Goal: Task Accomplishment & Management: Complete application form

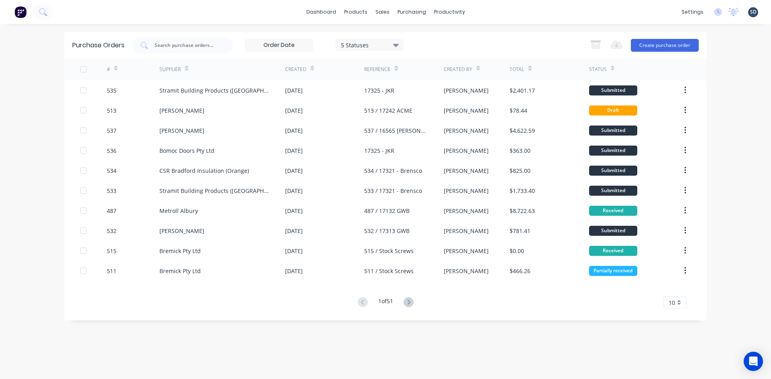
click at [493, 12] on div "dashboard products sales purchasing productivity dashboard products Product Cat…" at bounding box center [385, 12] width 771 height 24
drag, startPoint x: 493, startPoint y: 12, endPoint x: 500, endPoint y: 14, distance: 7.2
click at [493, 12] on div "dashboard products sales purchasing productivity dashboard products Product Cat…" at bounding box center [385, 12] width 771 height 24
click at [403, 41] on div "Sales Orders" at bounding box center [412, 38] width 33 height 7
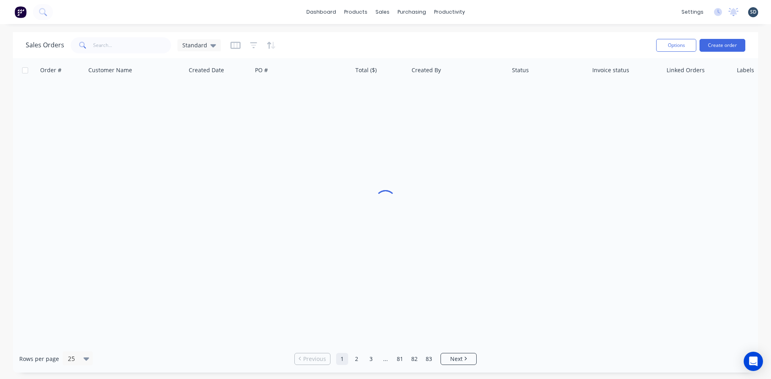
click at [510, 11] on div "dashboard products sales purchasing productivity dashboard products Product Cat…" at bounding box center [385, 12] width 771 height 24
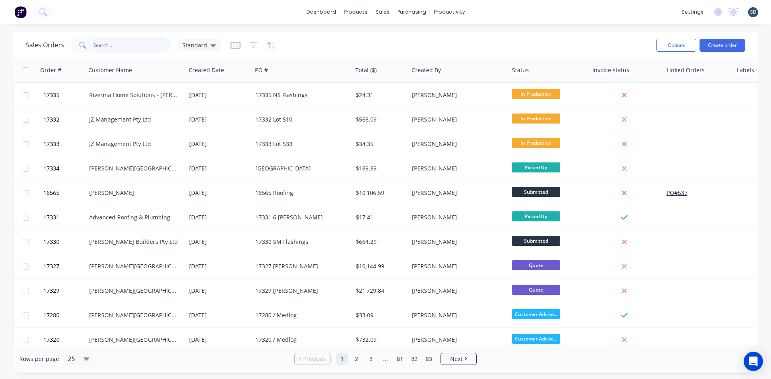
click at [135, 51] on input "text" at bounding box center [132, 45] width 78 height 16
type input "17318"
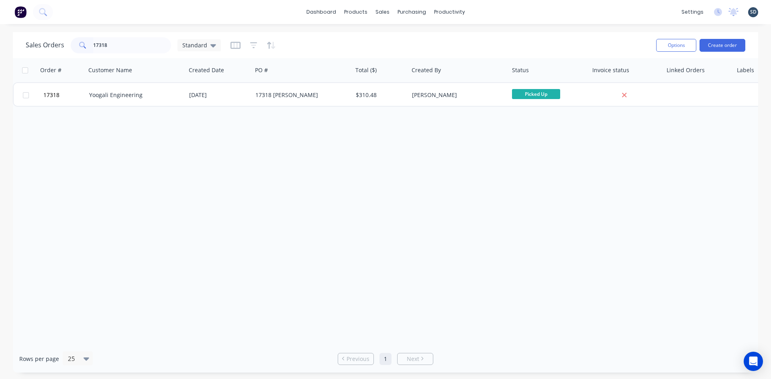
click at [367, 40] on div "Sales Orders 17318 Standard" at bounding box center [338, 45] width 624 height 20
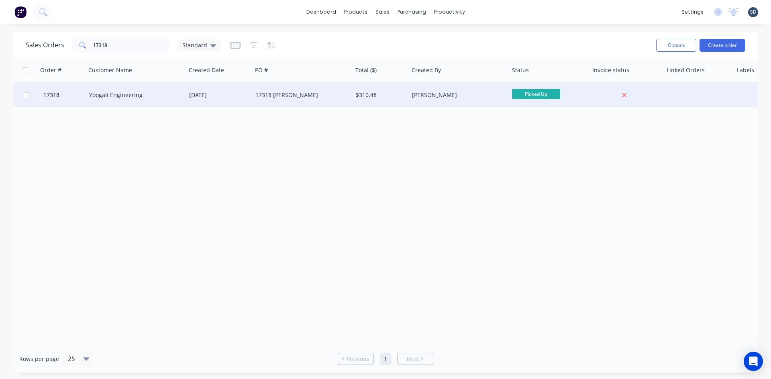
click at [163, 96] on div "Yoogali Engineering" at bounding box center [133, 95] width 89 height 8
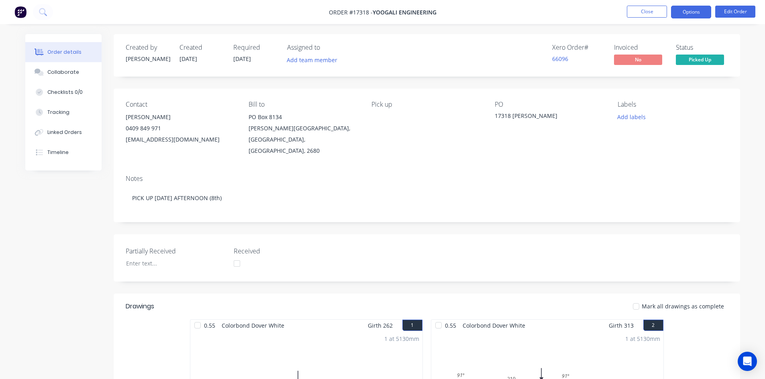
click at [683, 12] on button "Options" at bounding box center [691, 12] width 40 height 13
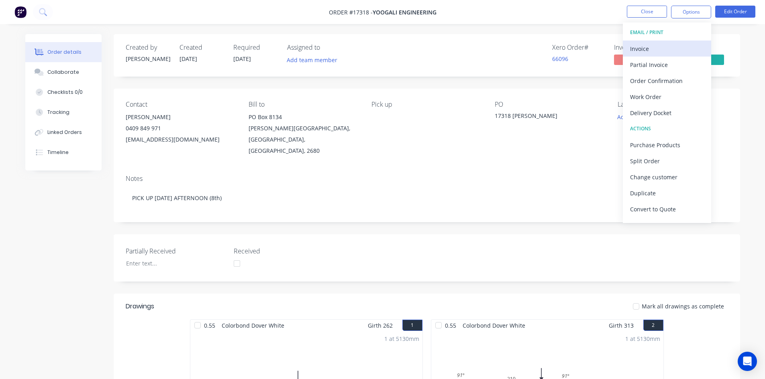
click at [667, 50] on div "Invoice" at bounding box center [667, 49] width 74 height 12
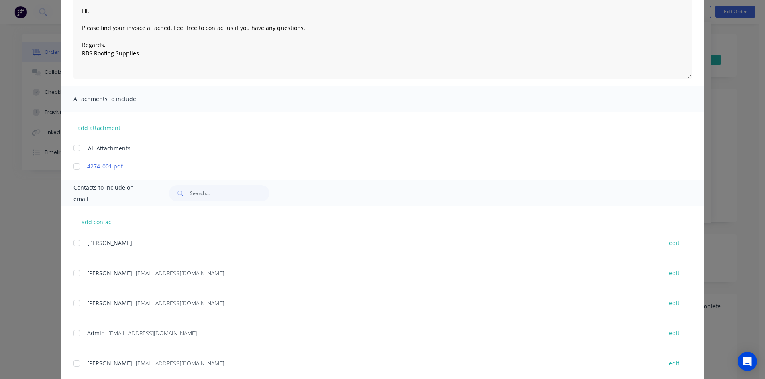
scroll to position [120, 0]
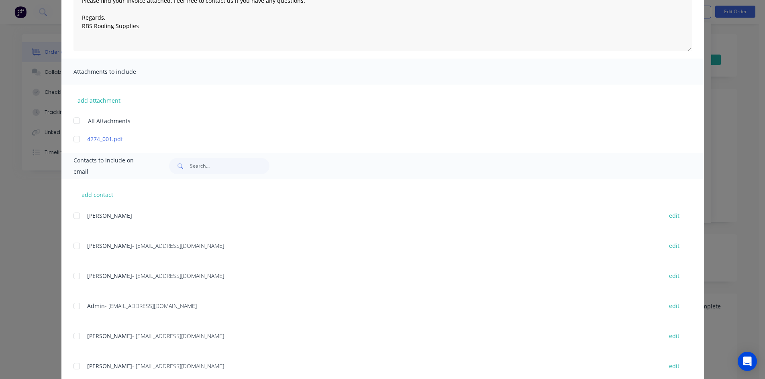
click at [77, 308] on div at bounding box center [77, 306] width 16 height 16
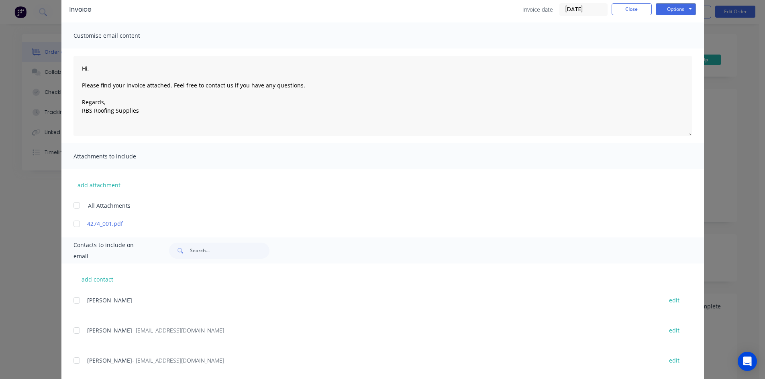
scroll to position [0, 0]
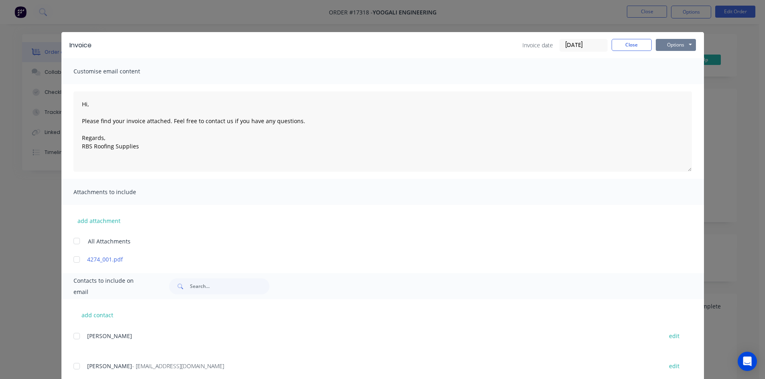
click at [675, 46] on button "Options" at bounding box center [676, 45] width 40 height 12
click at [679, 82] on button "Email" at bounding box center [681, 85] width 51 height 13
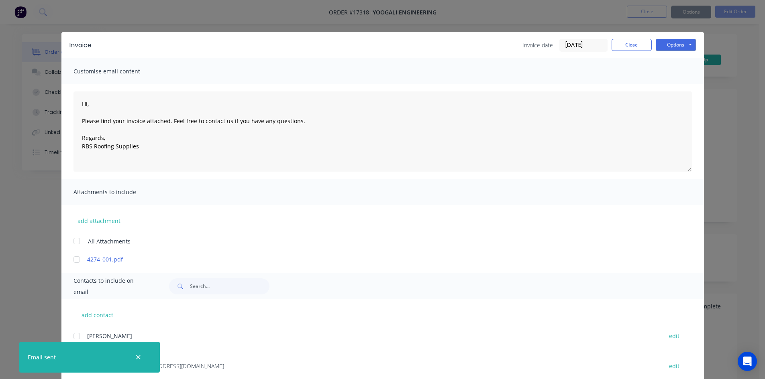
type textarea "Hi, Please find your invoice attached. Feel free to contact us if you have any …"
click at [630, 43] on button "Close" at bounding box center [632, 45] width 40 height 12
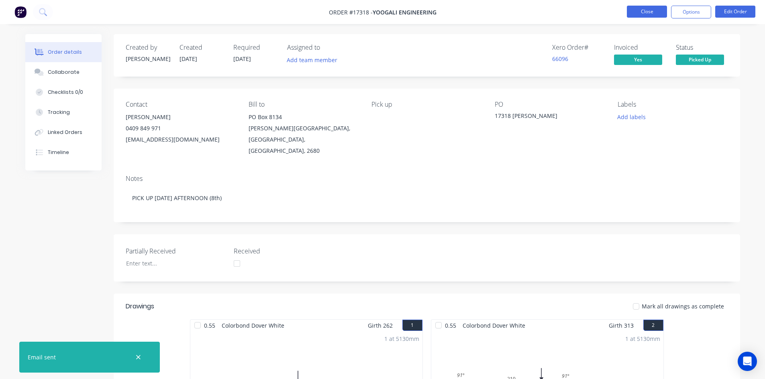
click at [651, 10] on button "Close" at bounding box center [647, 12] width 40 height 12
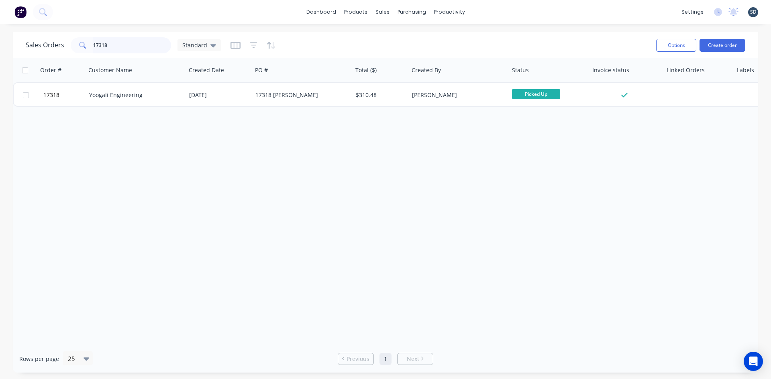
click at [113, 48] on input "17318" at bounding box center [132, 45] width 78 height 16
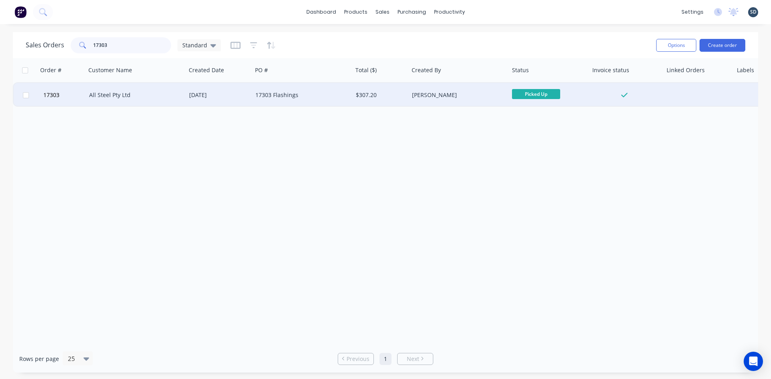
type input "17303"
click at [177, 97] on div "All Steel Pty Ltd" at bounding box center [133, 95] width 89 height 8
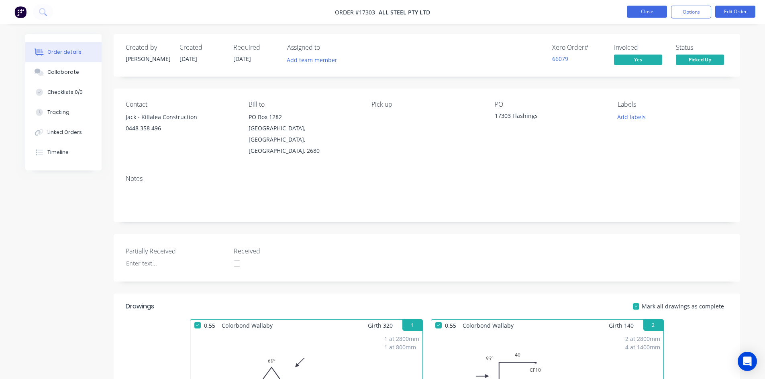
click at [647, 14] on button "Close" at bounding box center [647, 12] width 40 height 12
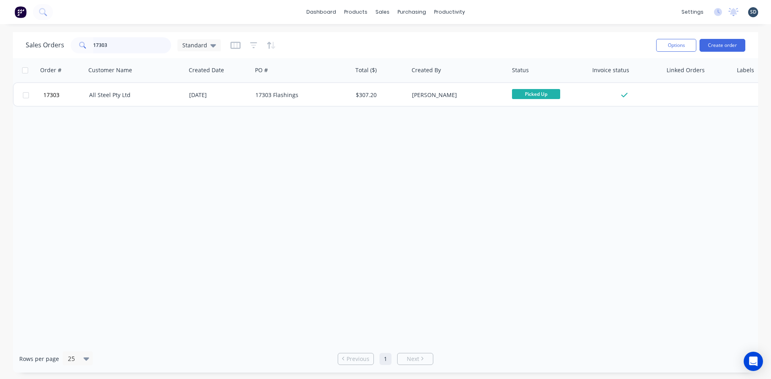
click at [115, 50] on input "17303" at bounding box center [132, 45] width 78 height 16
click at [119, 48] on input "17147" at bounding box center [132, 45] width 78 height 16
click at [120, 48] on input "17147" at bounding box center [132, 45] width 78 height 16
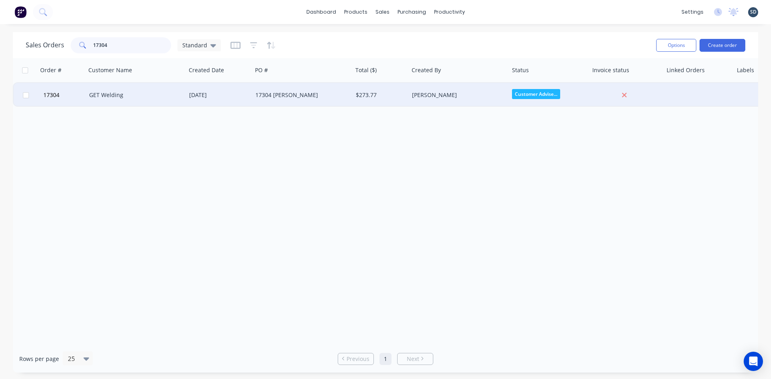
type input "17304"
click at [173, 94] on div "GET Welding" at bounding box center [133, 95] width 89 height 8
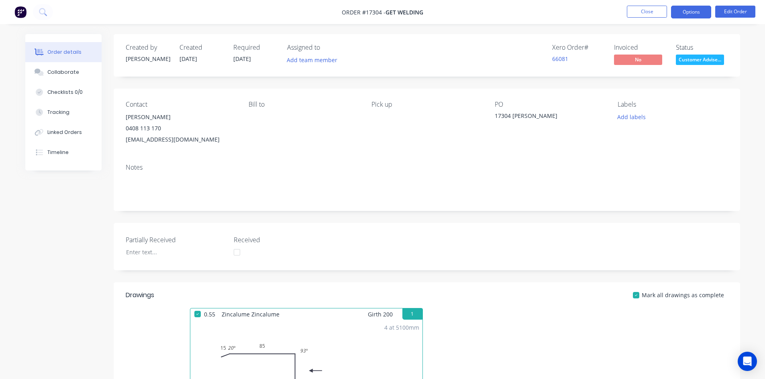
click at [696, 12] on button "Options" at bounding box center [691, 12] width 40 height 13
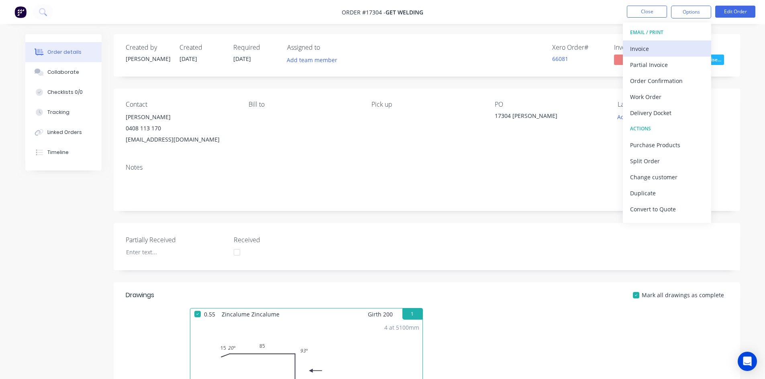
click at [680, 50] on div "Invoice" at bounding box center [667, 49] width 74 height 12
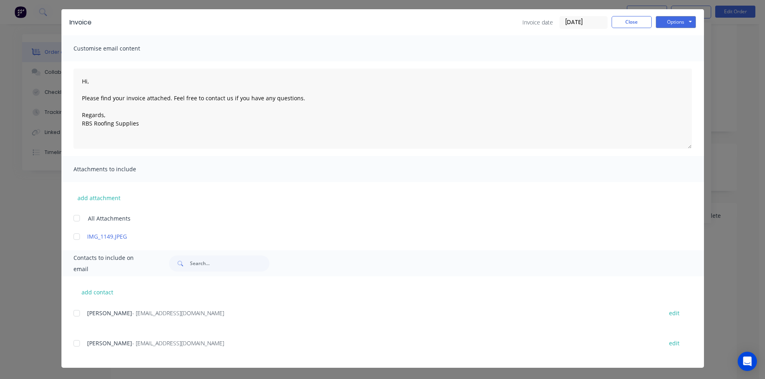
scroll to position [80, 0]
click at [73, 314] on div at bounding box center [77, 314] width 16 height 16
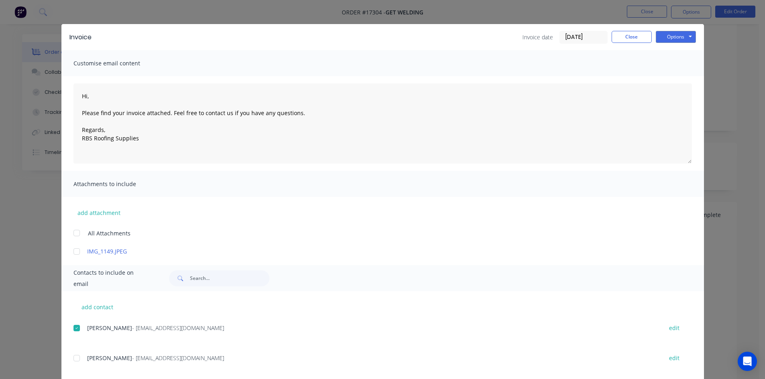
scroll to position [0, 0]
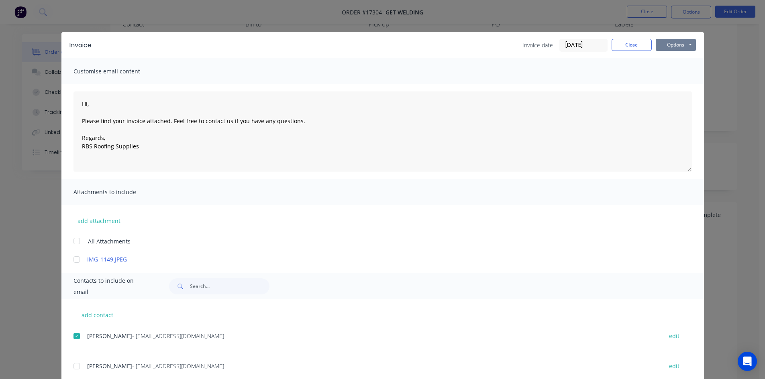
click at [681, 45] on button "Options" at bounding box center [676, 45] width 40 height 12
click at [683, 82] on button "Email" at bounding box center [681, 85] width 51 height 13
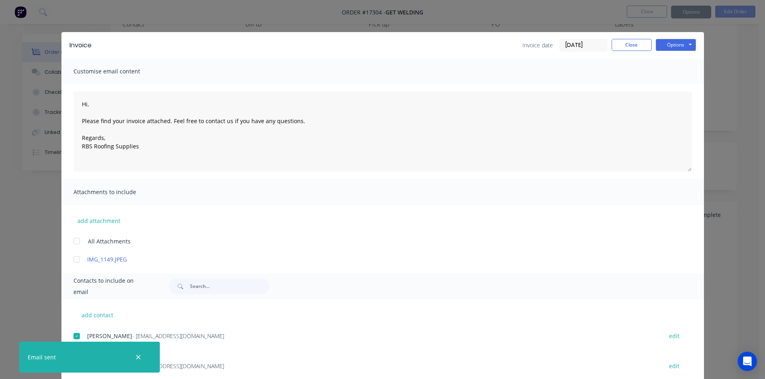
type textarea "Hi, Please find your invoice attached. Feel free to contact us if you have any …"
click at [628, 45] on button "Close" at bounding box center [632, 45] width 40 height 12
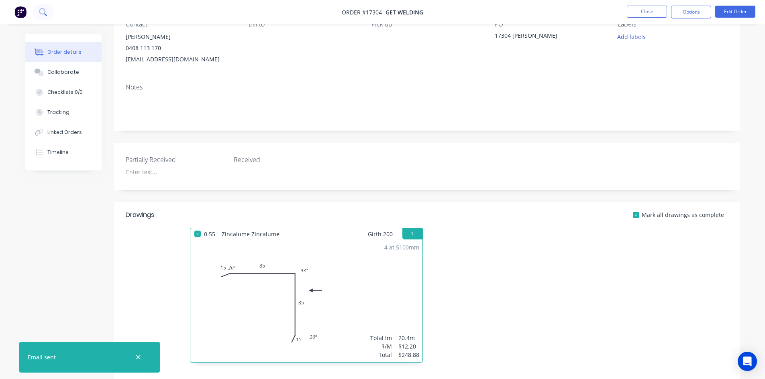
click at [50, 15] on button at bounding box center [43, 12] width 20 height 16
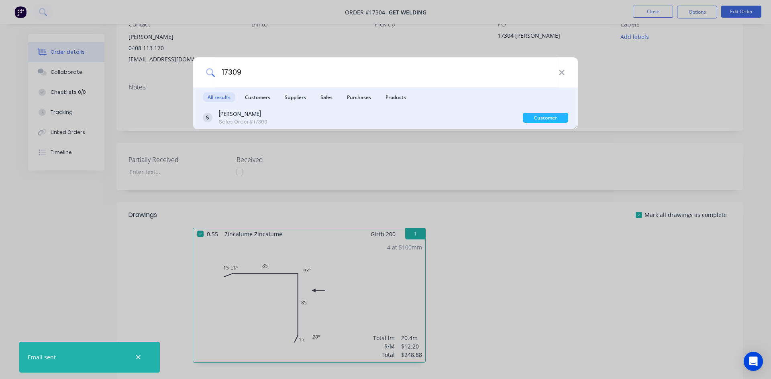
type input "17309"
click at [311, 120] on div "Brad Sargeant Sales Order #17309" at bounding box center [363, 118] width 320 height 16
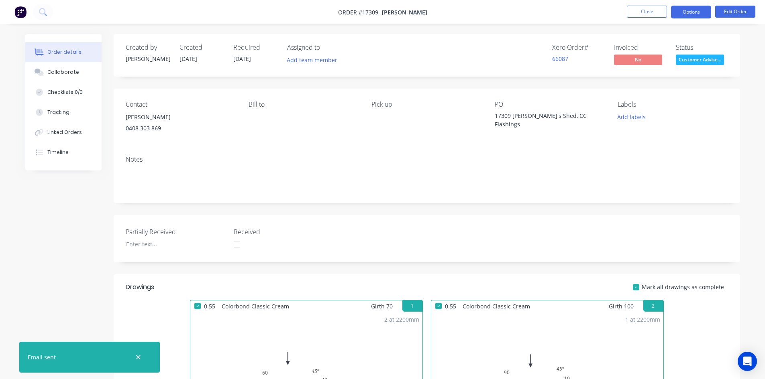
click at [693, 15] on button "Options" at bounding box center [691, 12] width 40 height 13
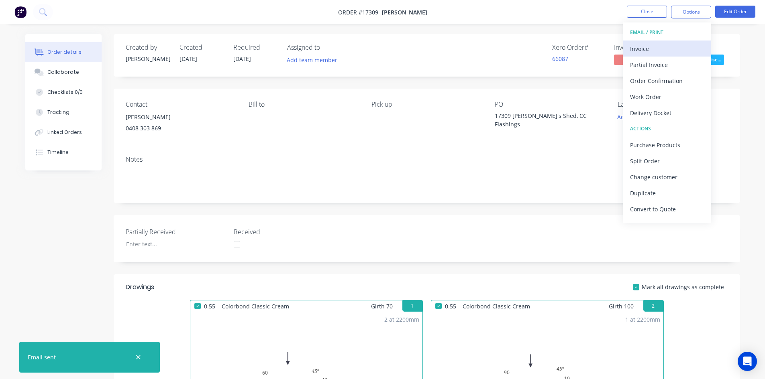
click at [675, 47] on div "Invoice" at bounding box center [667, 49] width 74 height 12
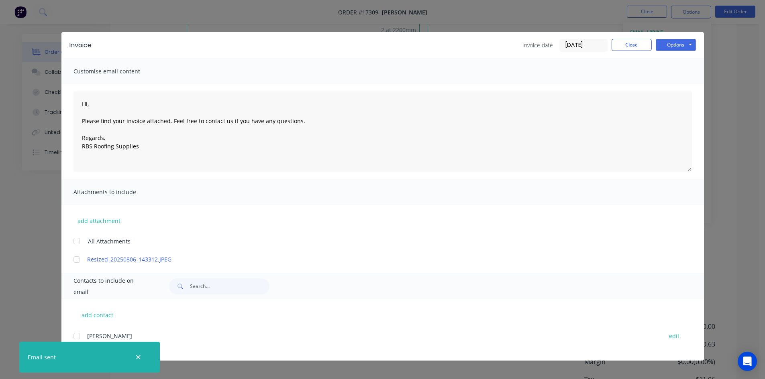
scroll to position [350, 0]
click at [139, 359] on icon "button" at bounding box center [138, 357] width 5 height 7
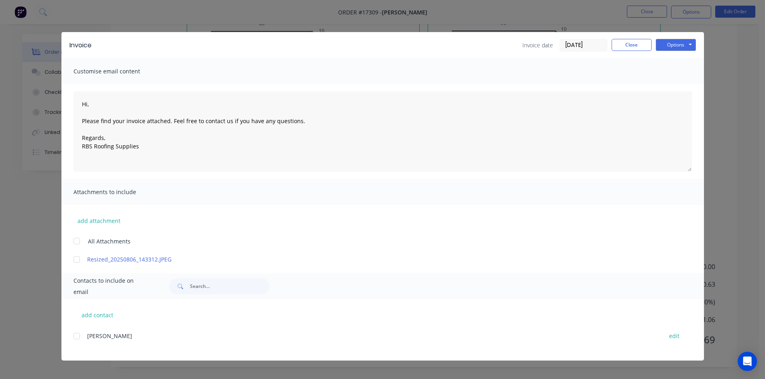
click at [76, 337] on div at bounding box center [77, 336] width 16 height 16
click at [689, 45] on button "Options" at bounding box center [676, 45] width 40 height 12
click at [683, 88] on button "Email" at bounding box center [681, 85] width 51 height 13
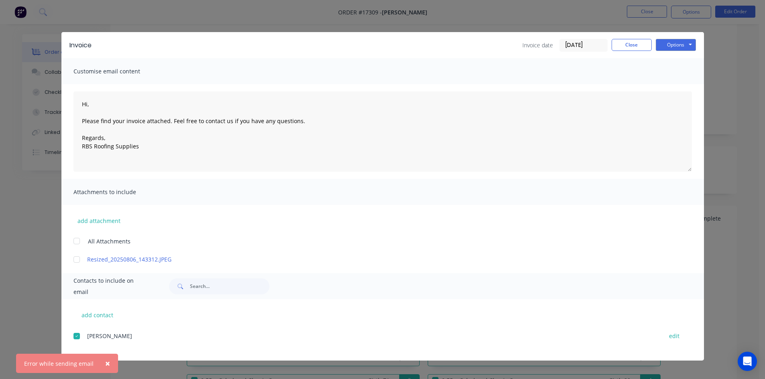
click at [105, 363] on span "×" at bounding box center [107, 363] width 5 height 11
click at [78, 336] on div at bounding box center [77, 336] width 16 height 16
click at [118, 318] on button "add contact" at bounding box center [97, 315] width 48 height 12
type textarea "Hi, Please find your invoice attached. Feel free to contact us if you have any …"
select select "AU"
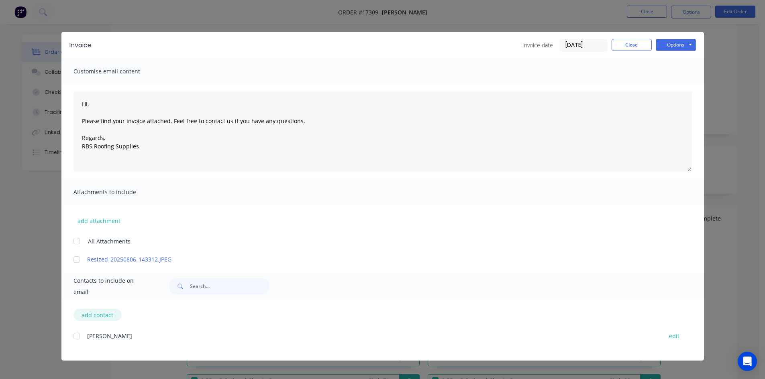
select select "AU"
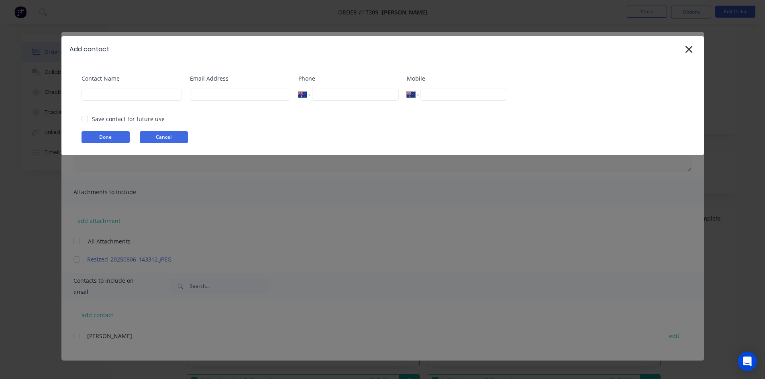
click at [178, 137] on button "Cancel" at bounding box center [164, 137] width 48 height 12
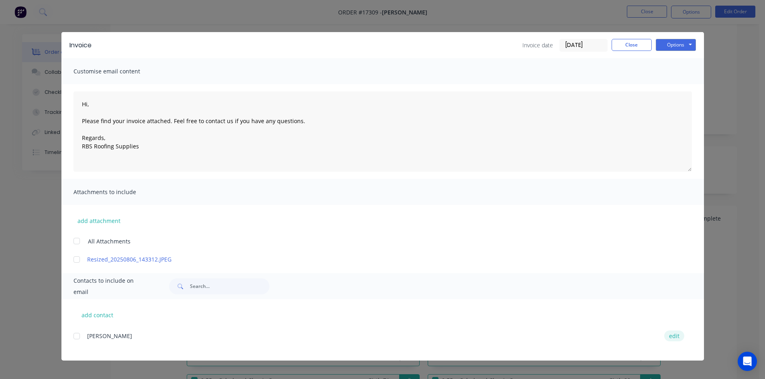
click at [671, 336] on button "edit" at bounding box center [674, 336] width 20 height 11
type textarea "Hi, Please find your invoice attached. Feel free to contact us if you have any …"
select select "AU"
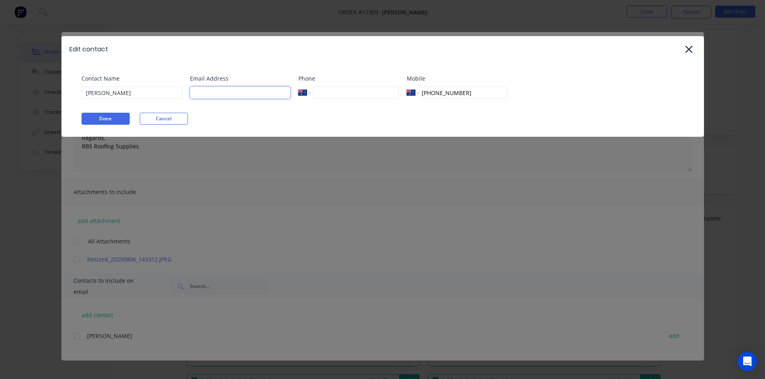
click at [195, 97] on input at bounding box center [240, 93] width 100 height 12
type input "[PERSON_NAME][EMAIL_ADDRESS][DOMAIN_NAME]"
click at [117, 120] on button "Done" at bounding box center [106, 119] width 48 height 12
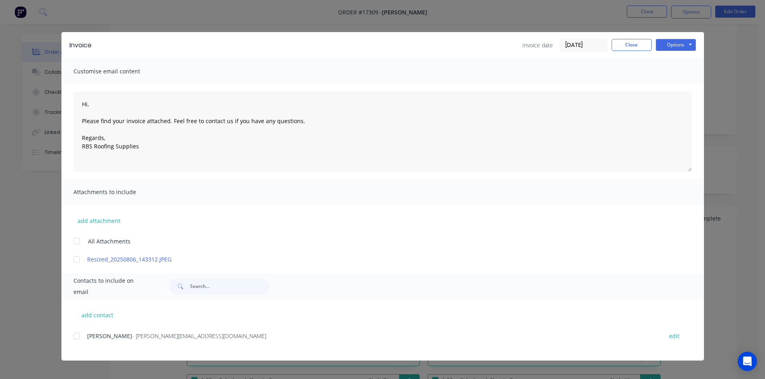
click at [76, 338] on div at bounding box center [77, 336] width 16 height 16
click at [677, 45] on button "Options" at bounding box center [676, 45] width 40 height 12
click at [679, 84] on button "Email" at bounding box center [681, 85] width 51 height 13
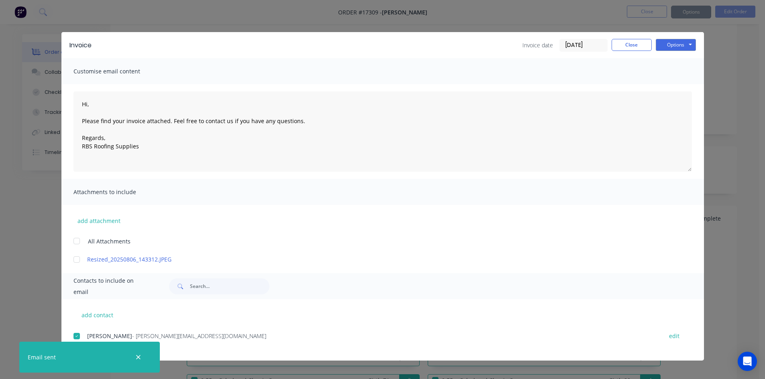
type textarea "Hi, Please find your invoice attached. Feel free to contact us if you have any …"
click at [639, 43] on button "Close" at bounding box center [632, 45] width 40 height 12
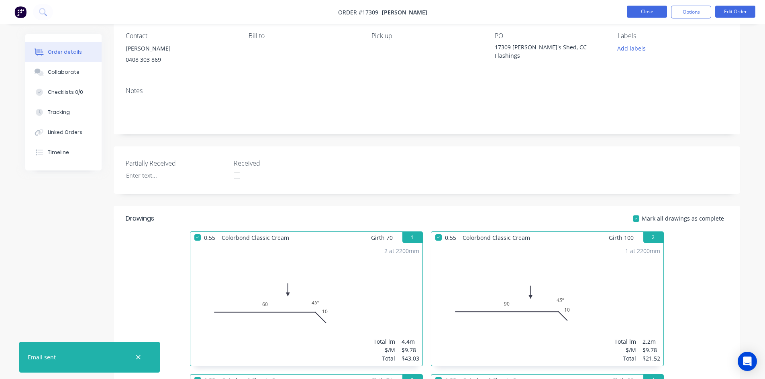
click at [649, 7] on button "Close" at bounding box center [647, 12] width 40 height 12
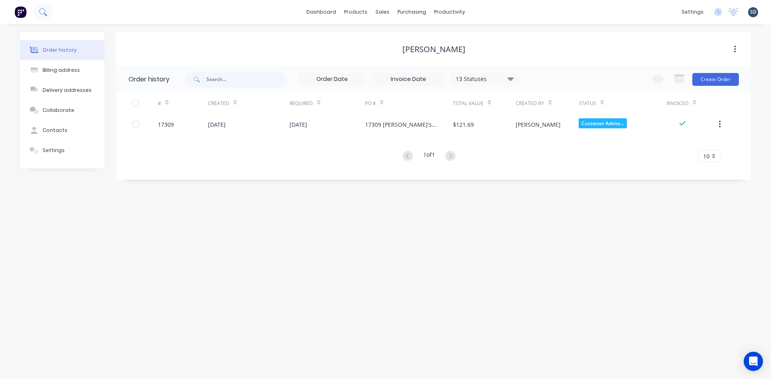
click at [48, 12] on button at bounding box center [43, 12] width 20 height 16
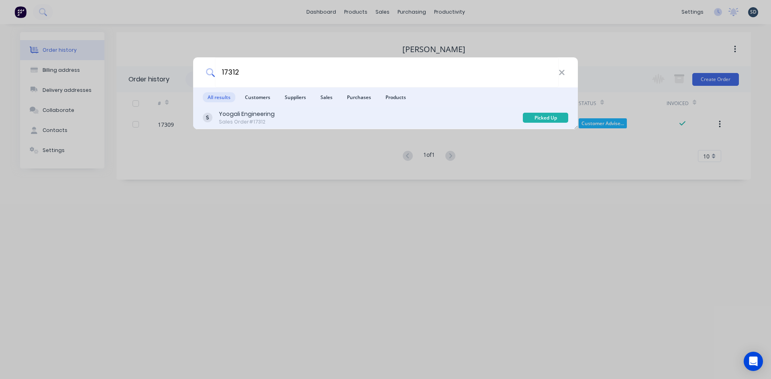
type input "17312"
click at [289, 115] on div "Yoogali Engineering Sales Order #17312" at bounding box center [363, 118] width 320 height 16
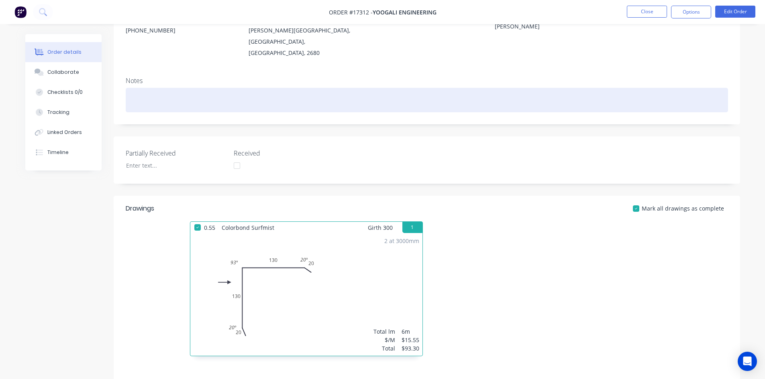
scroll to position [14, 0]
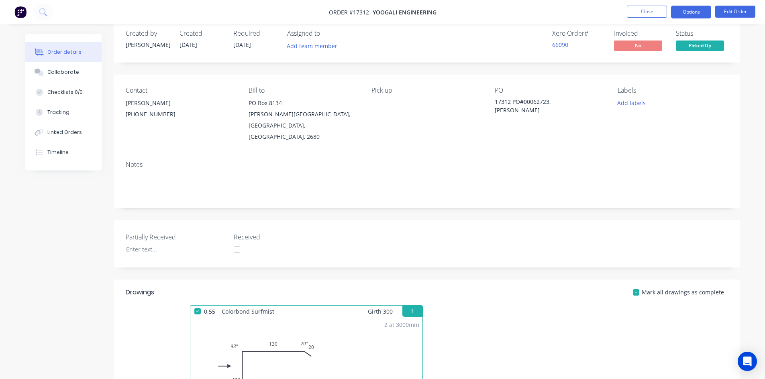
click at [696, 16] on button "Options" at bounding box center [691, 12] width 40 height 13
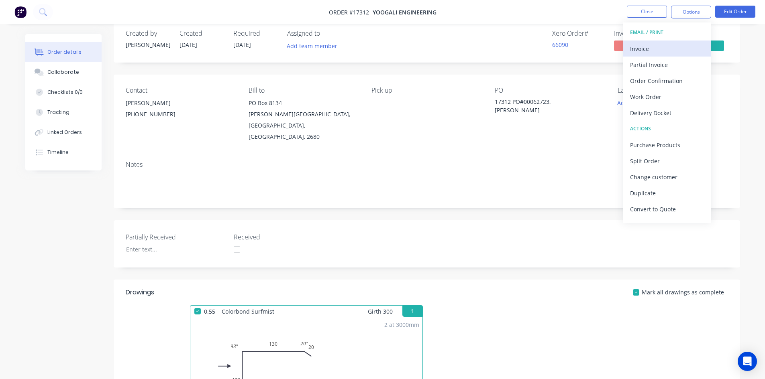
click at [673, 49] on div "Invoice" at bounding box center [667, 49] width 74 height 12
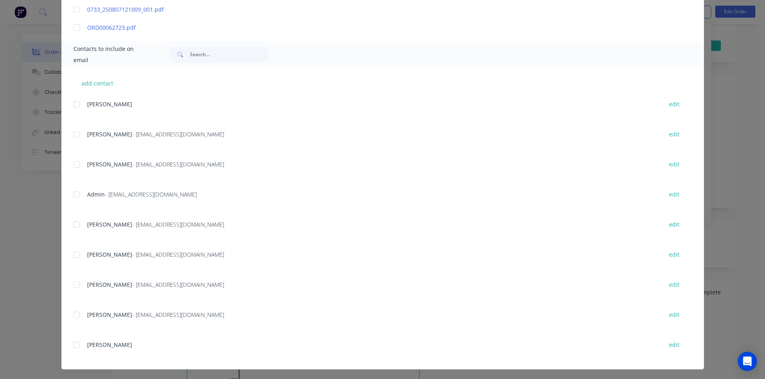
scroll to position [252, 0]
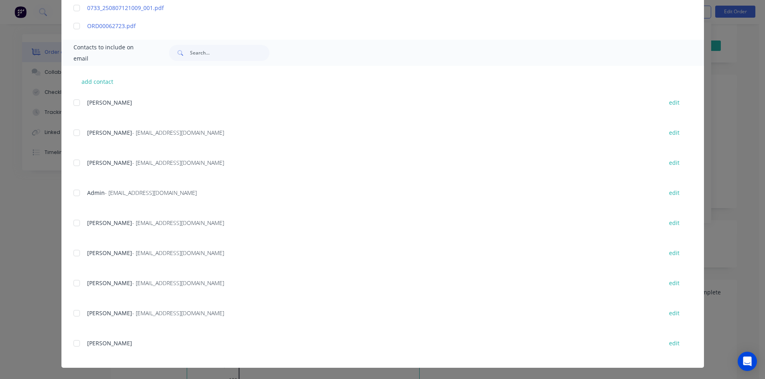
click at [74, 193] on div at bounding box center [77, 193] width 16 height 16
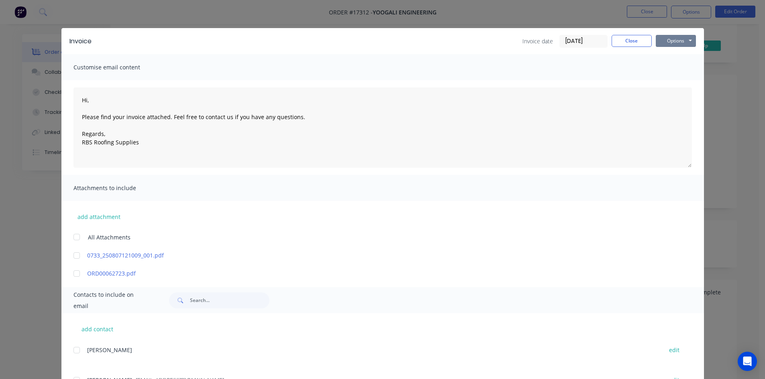
scroll to position [0, 0]
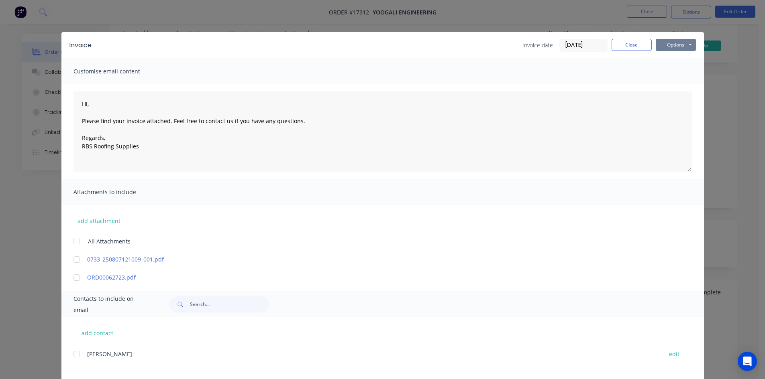
click at [684, 41] on button "Options" at bounding box center [676, 45] width 40 height 12
click at [683, 82] on button "Email" at bounding box center [681, 85] width 51 height 13
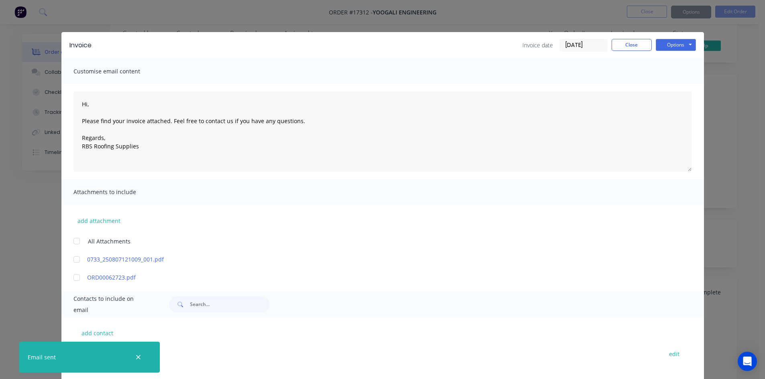
type textarea "Hi, Please find your invoice attached. Feel free to contact us if you have any …"
click at [629, 47] on button "Close" at bounding box center [632, 45] width 40 height 12
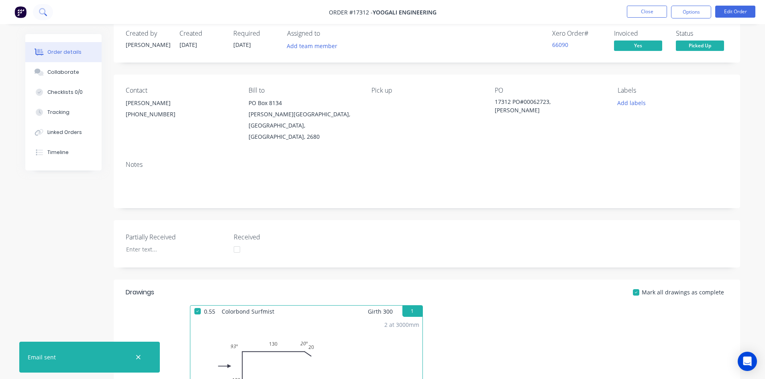
click at [40, 14] on icon at bounding box center [42, 11] width 6 height 6
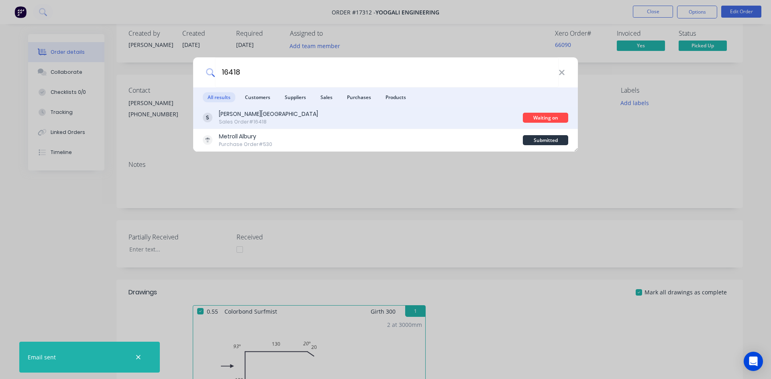
type input "16418"
click at [297, 121] on div "Glenn Walsh Building Sales Order #16418" at bounding box center [363, 118] width 320 height 16
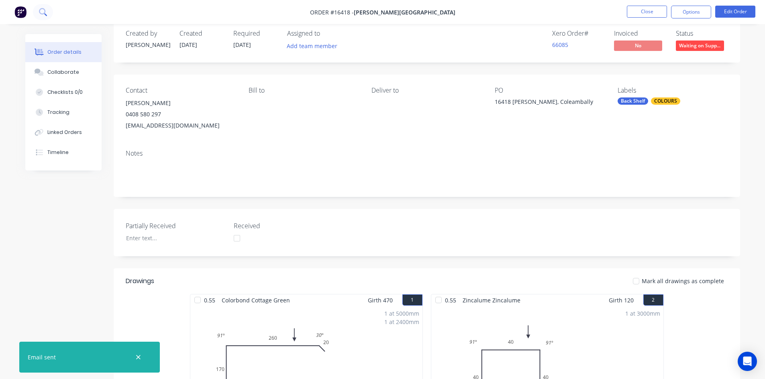
click at [46, 14] on icon at bounding box center [45, 14] width 3 height 3
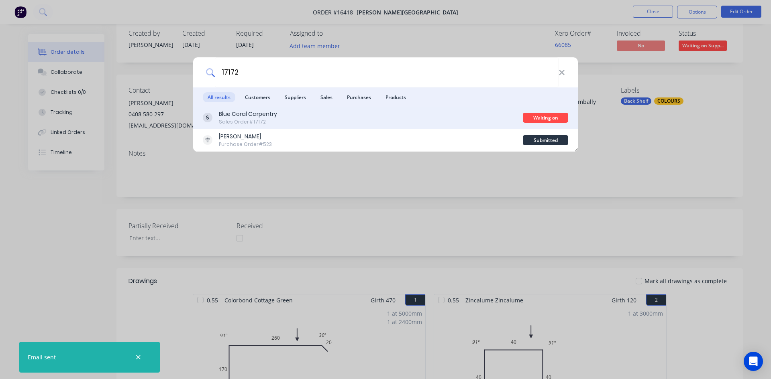
type input "17172"
click at [326, 114] on div "Blue Coral Carpentry Sales Order #17172" at bounding box center [363, 118] width 320 height 16
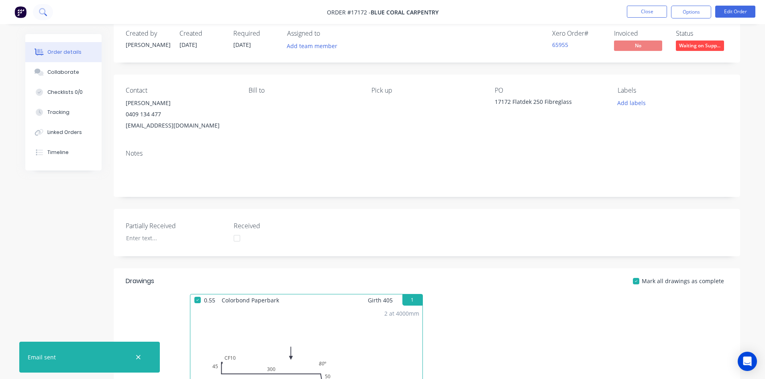
click at [47, 8] on button at bounding box center [43, 12] width 20 height 16
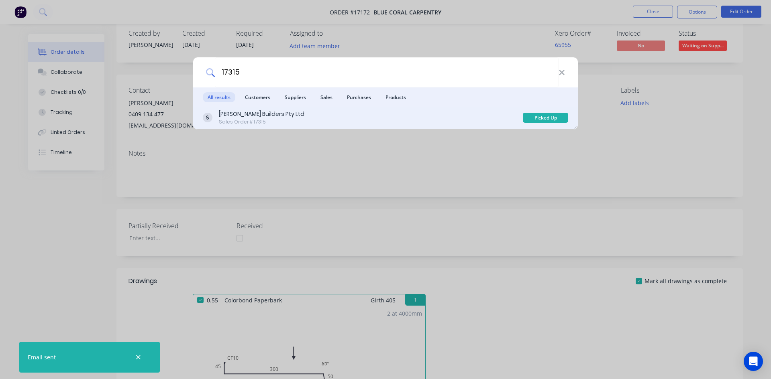
type input "17315"
click at [398, 119] on div "Casagrande Builders Pty Ltd Sales Order #17315" at bounding box center [363, 118] width 320 height 16
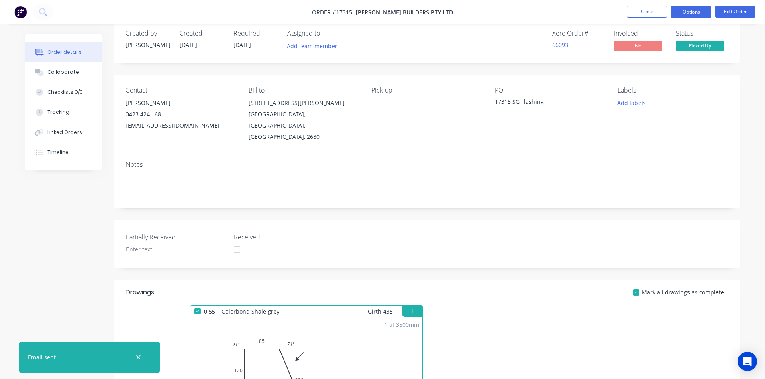
click at [691, 13] on button "Options" at bounding box center [691, 12] width 40 height 13
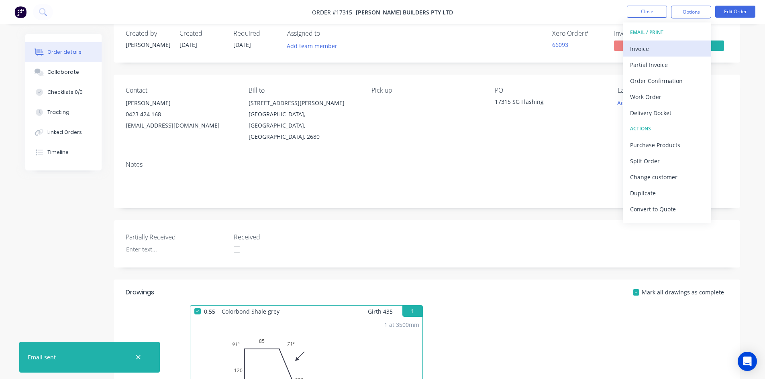
click at [658, 50] on div "Invoice" at bounding box center [667, 49] width 74 height 12
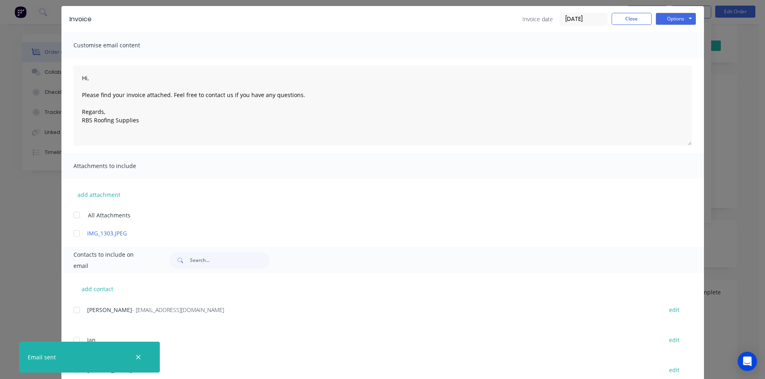
scroll to position [53, 0]
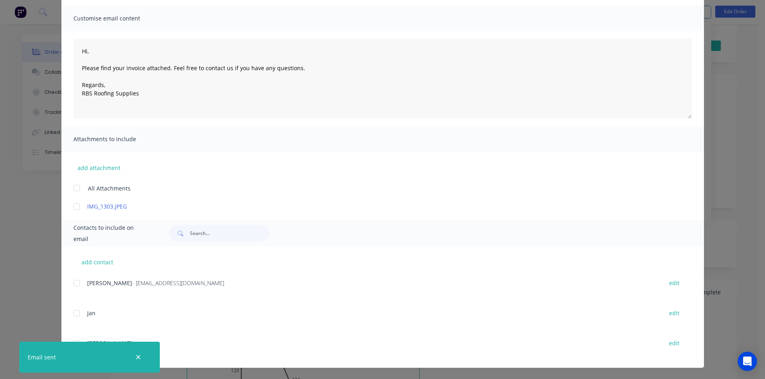
click at [73, 281] on div at bounding box center [77, 283] width 16 height 16
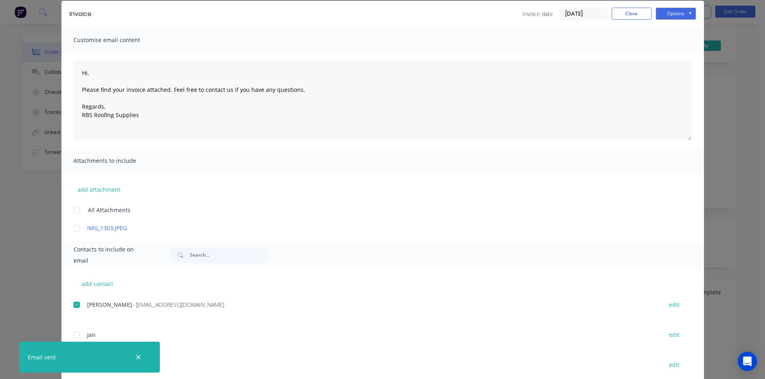
scroll to position [0, 0]
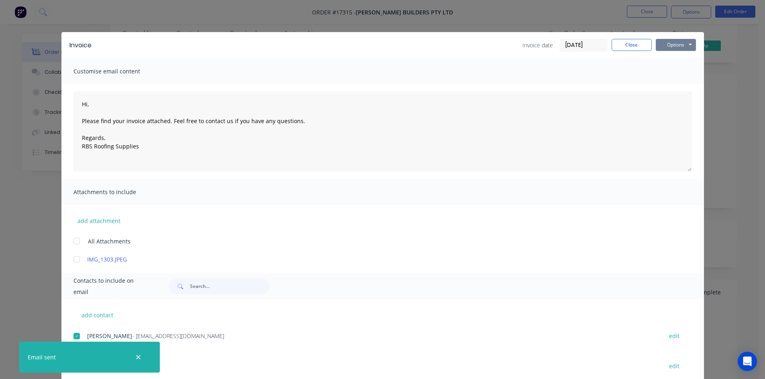
click at [679, 47] on button "Options" at bounding box center [676, 45] width 40 height 12
click at [673, 89] on button "Email" at bounding box center [681, 85] width 51 height 13
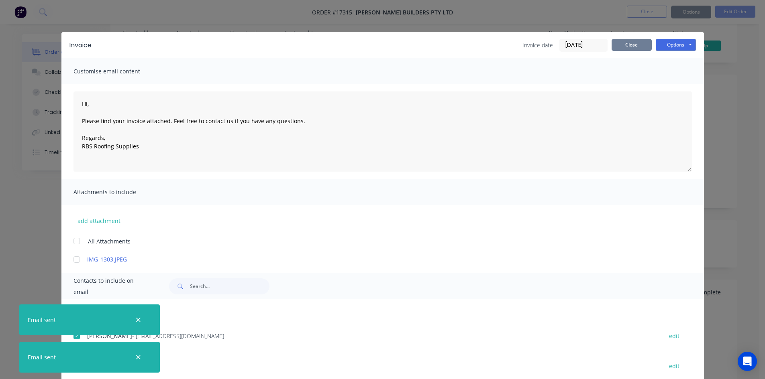
type textarea "Hi, Please find your invoice attached. Feel free to contact us if you have any …"
click at [629, 46] on button "Close" at bounding box center [632, 45] width 40 height 12
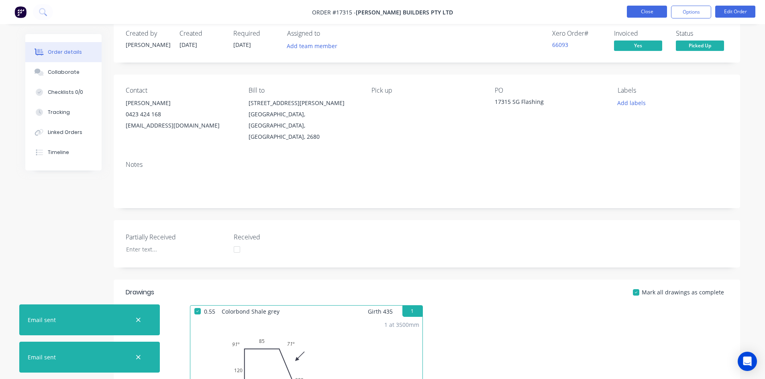
click at [647, 11] on button "Close" at bounding box center [647, 12] width 40 height 12
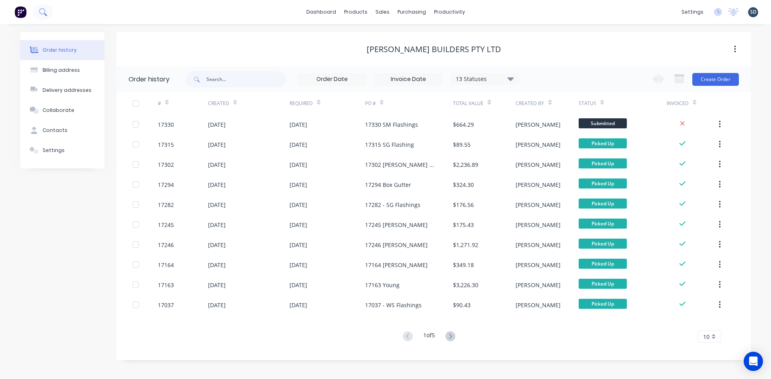
click at [44, 9] on icon at bounding box center [43, 12] width 8 height 8
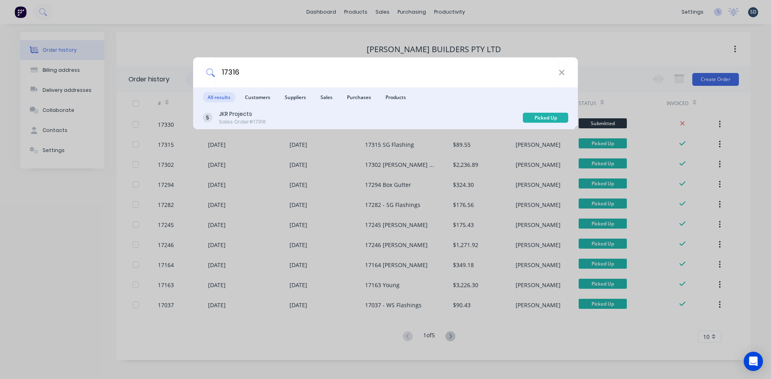
type input "17316"
click at [316, 120] on div "JKR Projects Sales Order #17316" at bounding box center [363, 118] width 320 height 16
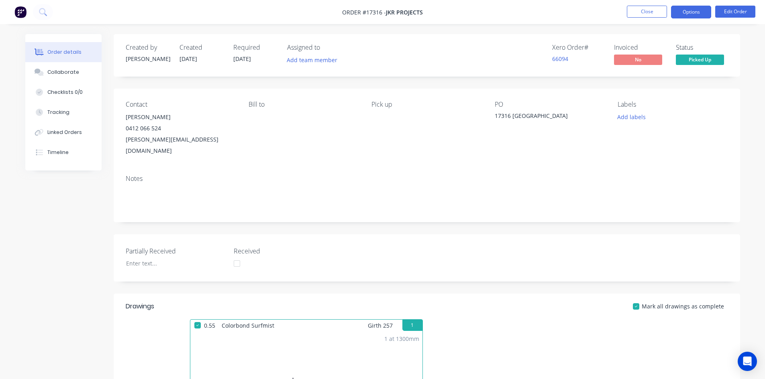
click at [694, 14] on button "Options" at bounding box center [691, 12] width 40 height 13
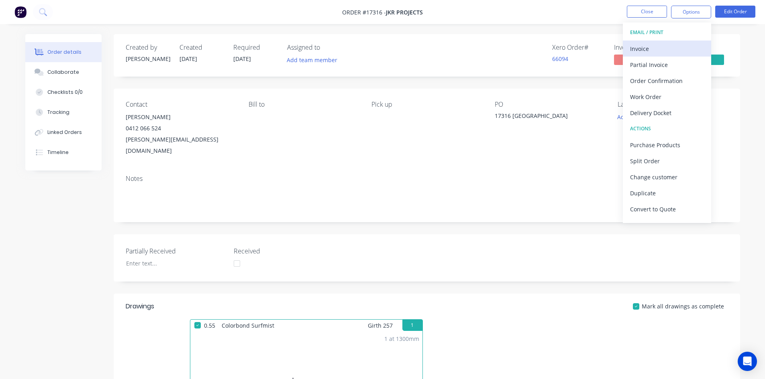
click at [652, 52] on div "Invoice" at bounding box center [667, 49] width 74 height 12
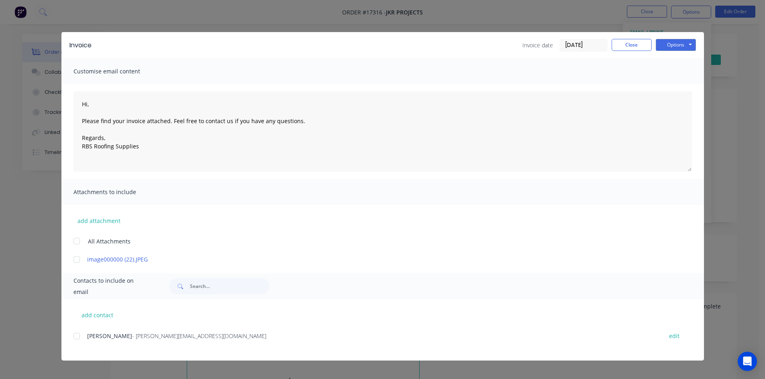
click at [75, 339] on div at bounding box center [77, 336] width 16 height 16
click at [679, 45] on button "Options" at bounding box center [676, 45] width 40 height 12
click at [677, 85] on button "Email" at bounding box center [681, 85] width 51 height 13
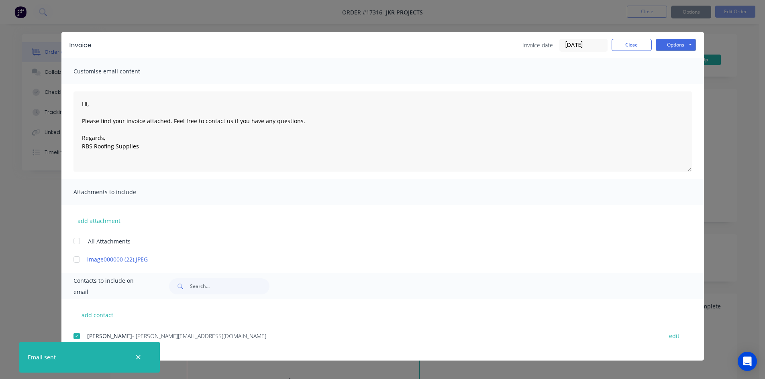
type textarea "Hi, Please find your invoice attached. Feel free to contact us if you have any …"
click at [630, 42] on button "Close" at bounding box center [632, 45] width 40 height 12
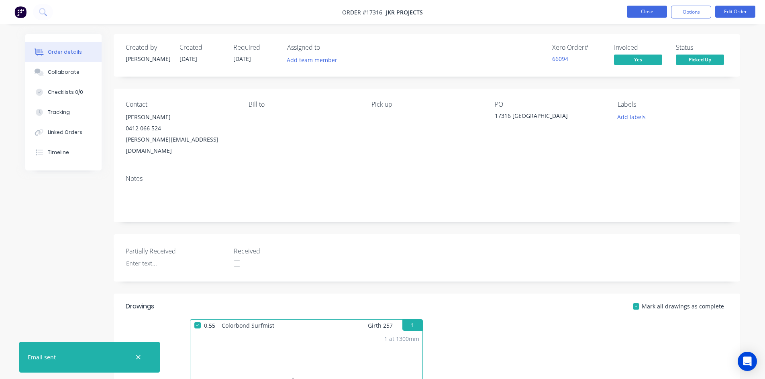
click at [646, 12] on button "Close" at bounding box center [647, 12] width 40 height 12
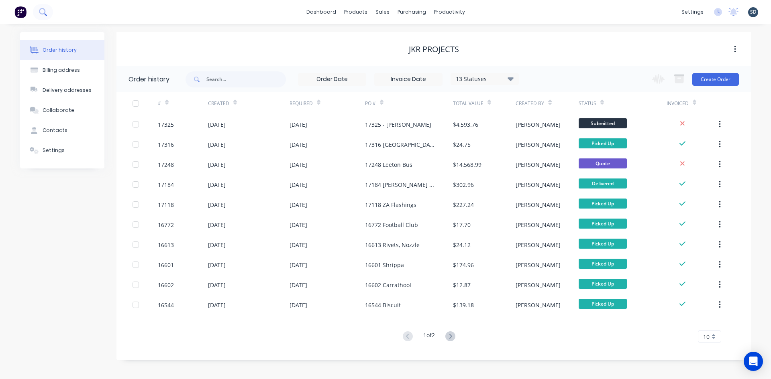
click at [38, 10] on button at bounding box center [43, 12] width 20 height 16
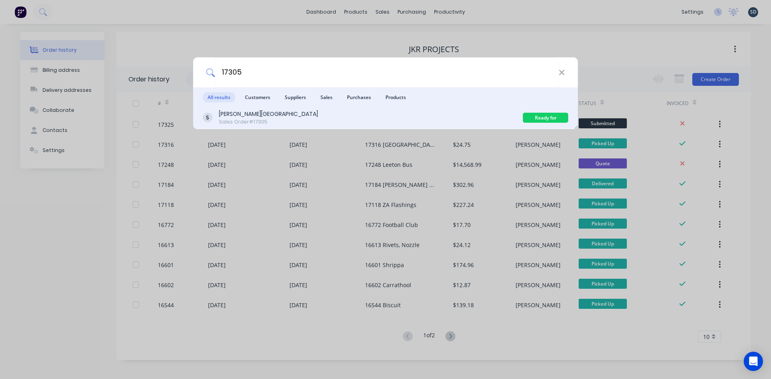
type input "17305"
click at [309, 119] on div "Glenn Walsh Building Sales Order #17305" at bounding box center [363, 118] width 320 height 16
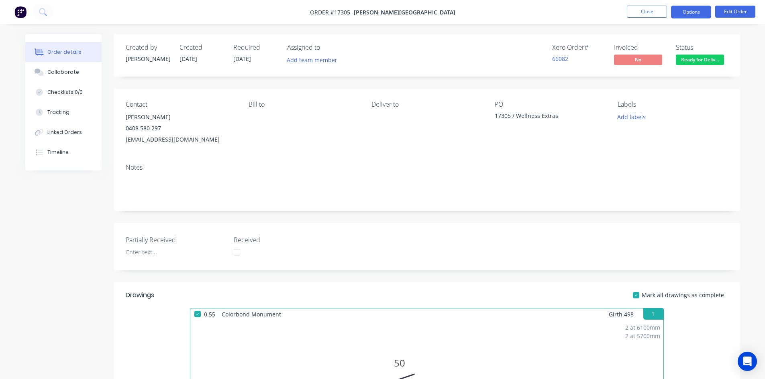
click at [699, 17] on button "Options" at bounding box center [691, 12] width 40 height 13
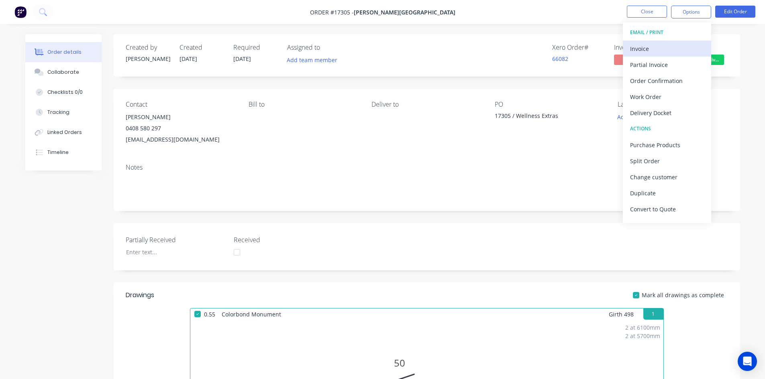
click at [661, 48] on div "Invoice" at bounding box center [667, 49] width 74 height 12
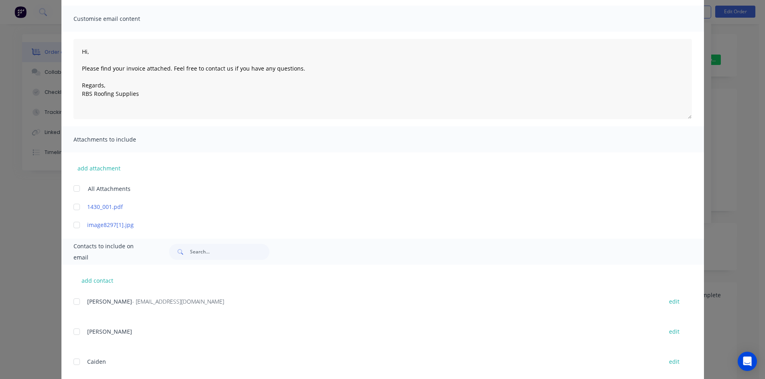
scroll to position [101, 0]
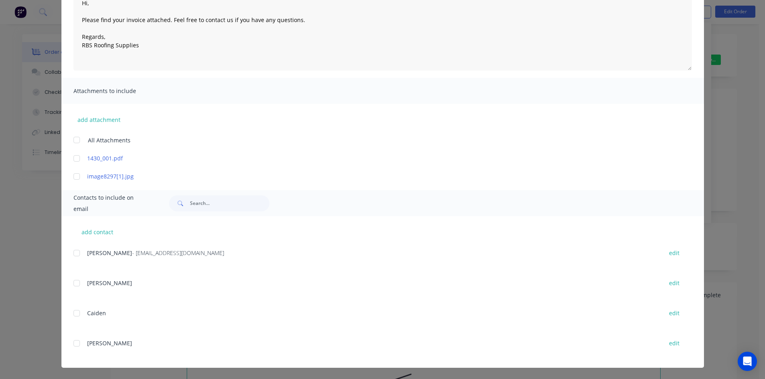
click at [75, 255] on div at bounding box center [77, 253] width 16 height 16
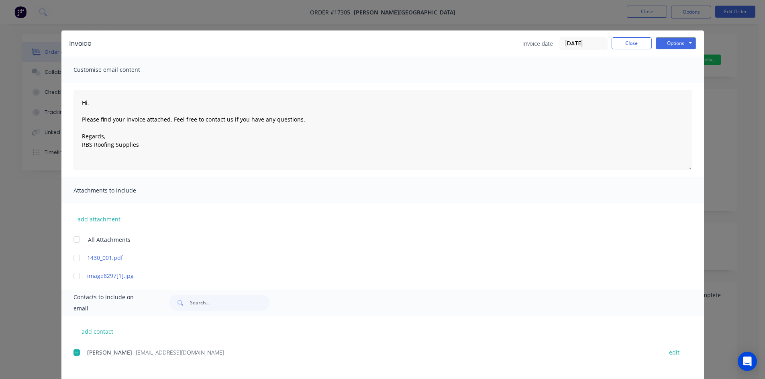
scroll to position [0, 0]
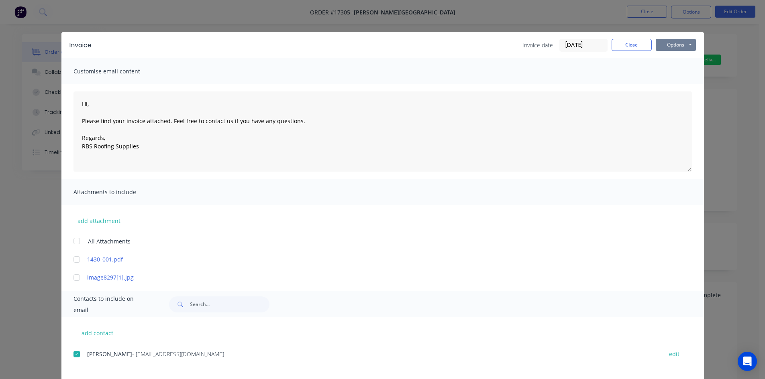
click at [679, 45] on button "Options" at bounding box center [676, 45] width 40 height 12
click at [679, 87] on button "Email" at bounding box center [681, 85] width 51 height 13
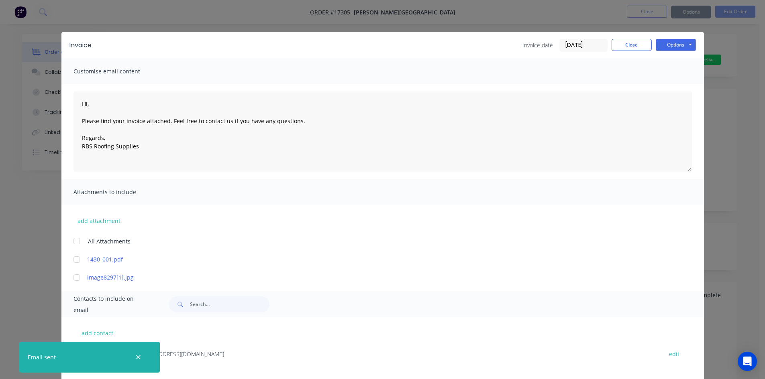
type textarea "Hi, Please find your invoice attached. Feel free to contact us if you have any …"
click at [625, 51] on div "Invoice date 11/08/25 Close Options Preview Print Email" at bounding box center [608, 45] width 173 height 13
click at [632, 45] on button "Close" at bounding box center [632, 45] width 40 height 12
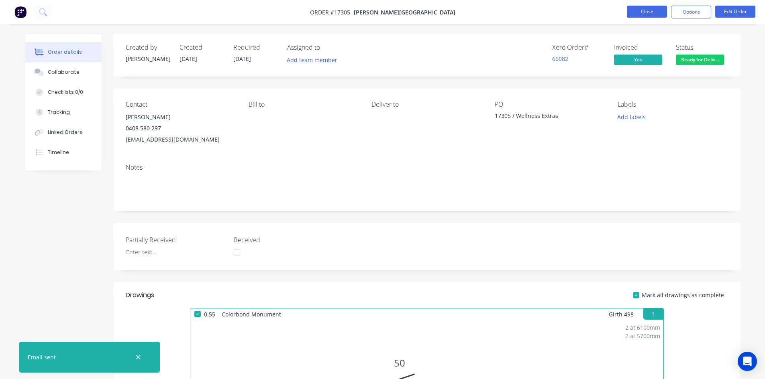
click at [647, 11] on button "Close" at bounding box center [647, 12] width 40 height 12
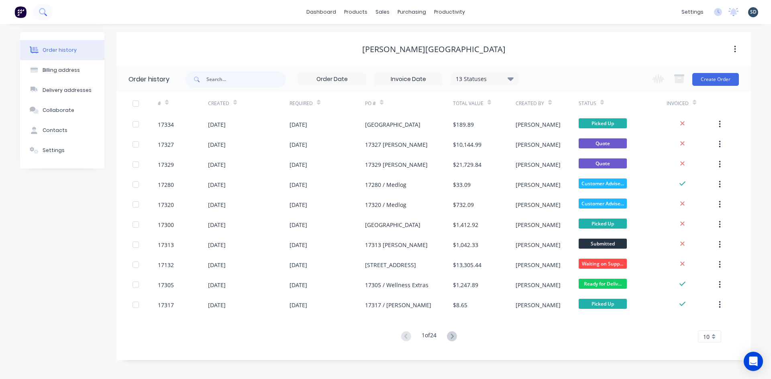
click at [43, 13] on icon at bounding box center [42, 11] width 6 height 6
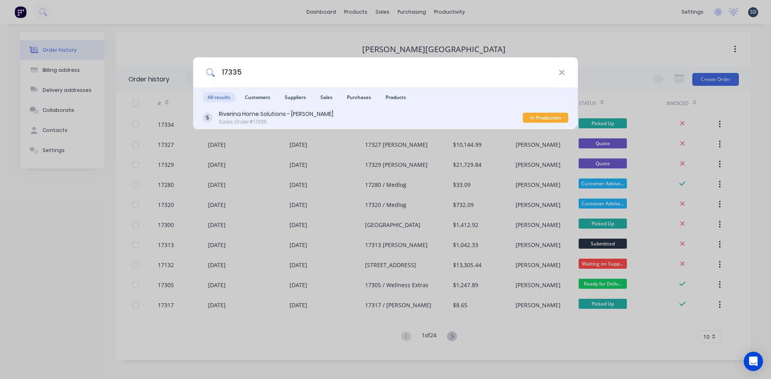
type input "17335"
click at [308, 120] on div "Sales Order #17335" at bounding box center [276, 121] width 114 height 7
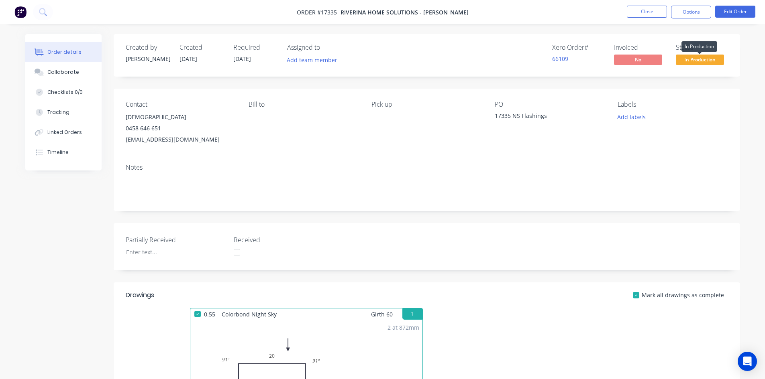
click at [701, 61] on span "In Production" at bounding box center [700, 60] width 48 height 10
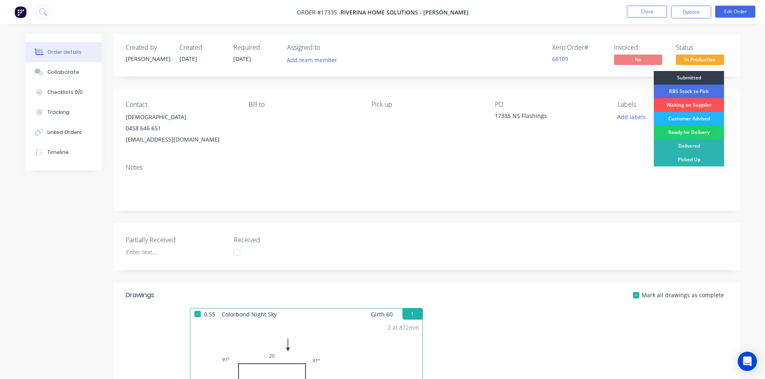
click at [698, 122] on div "Customer Advised" at bounding box center [689, 119] width 70 height 14
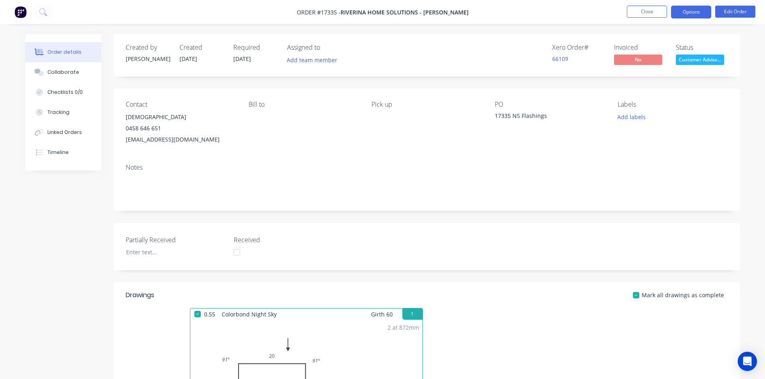
click at [685, 14] on button "Options" at bounding box center [691, 12] width 40 height 13
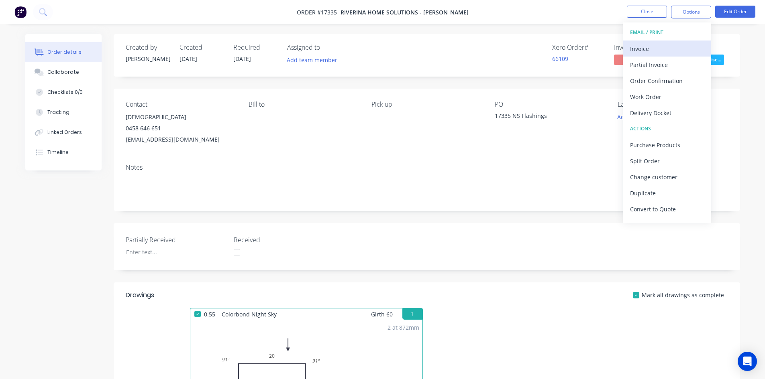
click at [673, 49] on div "Invoice" at bounding box center [667, 49] width 74 height 12
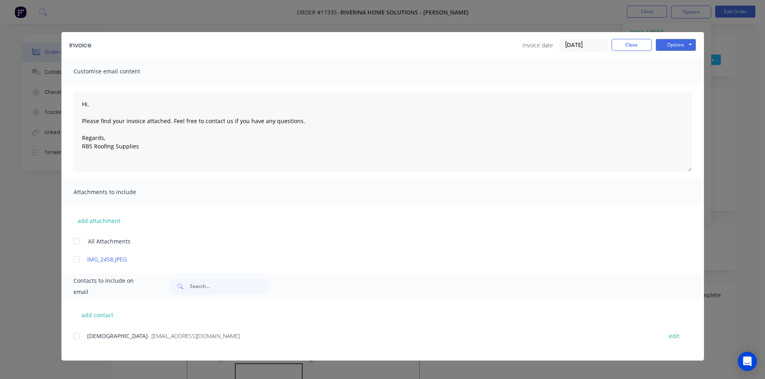
click at [78, 336] on div at bounding box center [77, 336] width 16 height 16
click at [679, 49] on button "Options" at bounding box center [676, 45] width 40 height 12
click at [681, 88] on button "Email" at bounding box center [681, 85] width 51 height 13
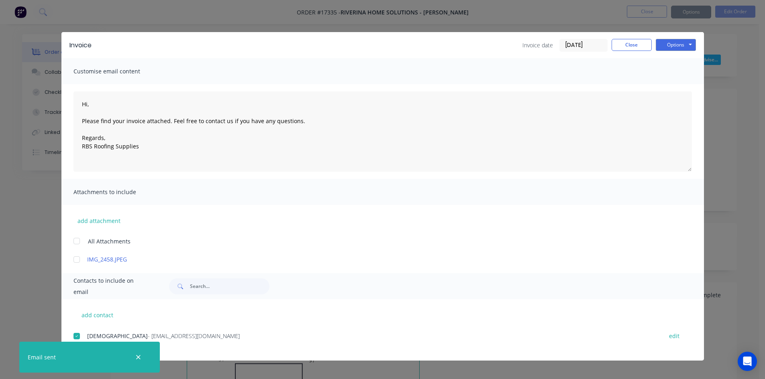
type textarea "Hi, Please find your invoice attached. Feel free to contact us if you have any …"
click at [634, 48] on button "Close" at bounding box center [632, 45] width 40 height 12
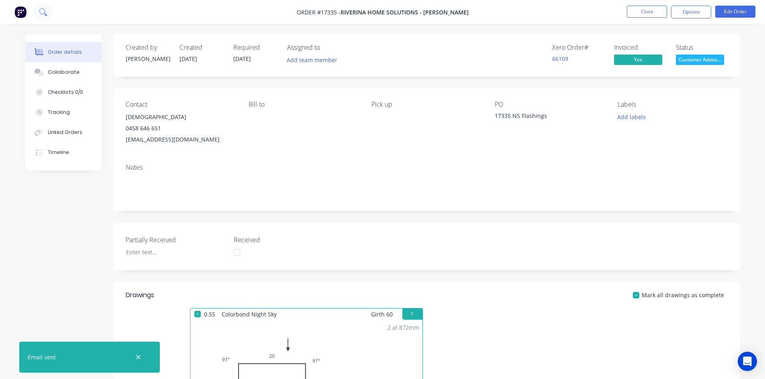
click at [49, 12] on button at bounding box center [43, 12] width 20 height 16
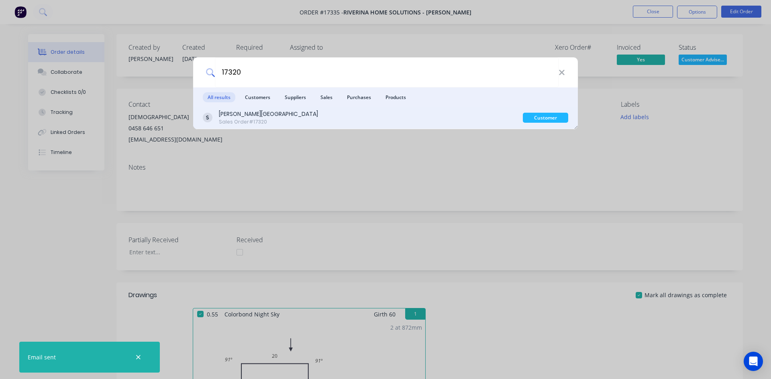
type input "17320"
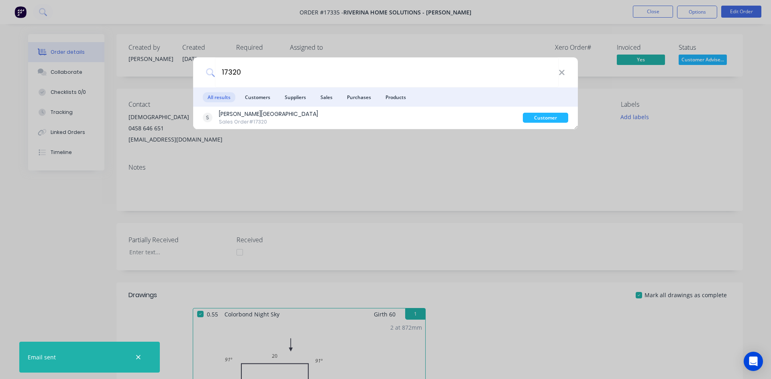
click at [461, 121] on div "Glenn Walsh Building Sales Order #17320" at bounding box center [363, 118] width 320 height 16
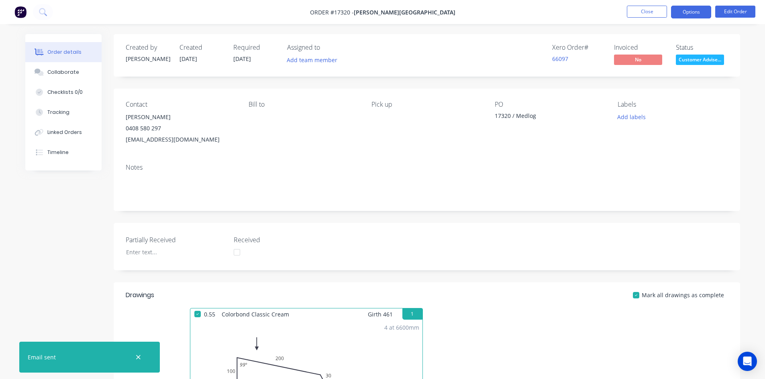
click at [685, 12] on button "Options" at bounding box center [691, 12] width 40 height 13
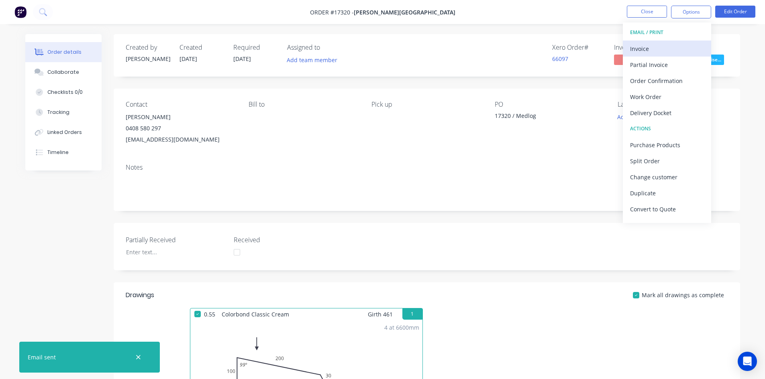
click at [665, 49] on div "Invoice" at bounding box center [667, 49] width 74 height 12
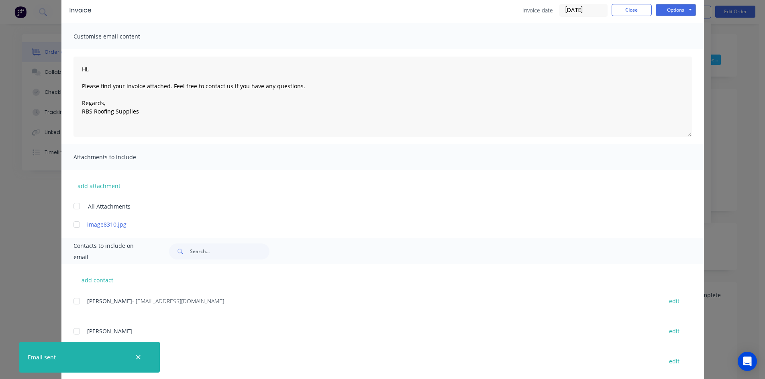
scroll to position [83, 0]
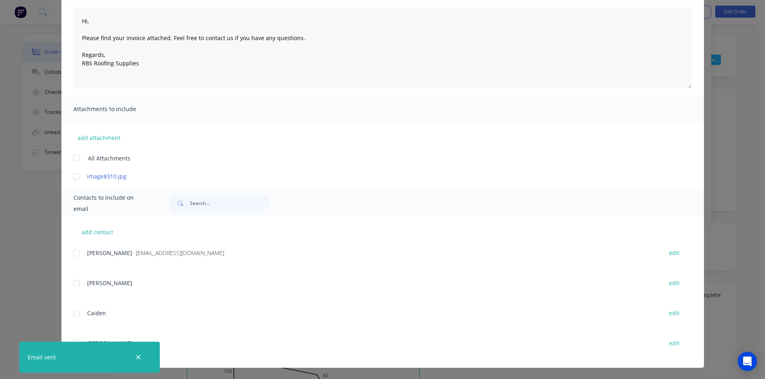
click at [75, 257] on div at bounding box center [77, 253] width 16 height 16
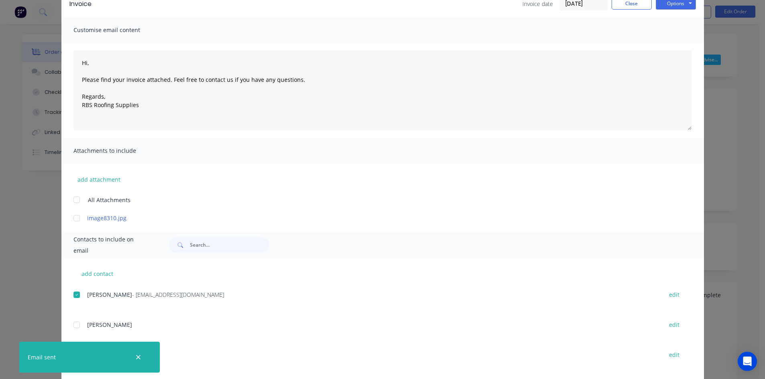
scroll to position [0, 0]
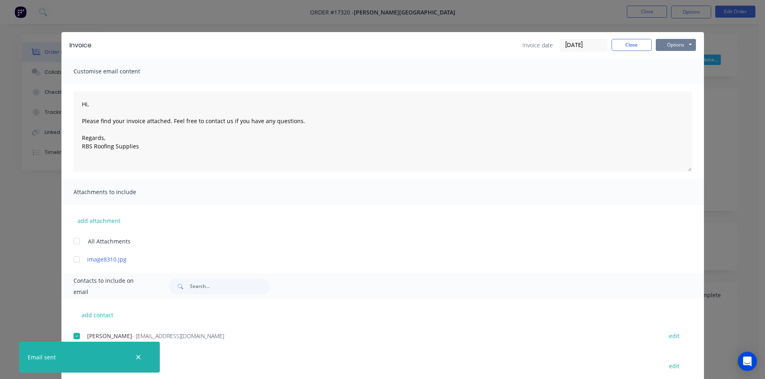
click at [687, 39] on button "Options" at bounding box center [676, 45] width 40 height 12
click at [680, 88] on button "Email" at bounding box center [681, 85] width 51 height 13
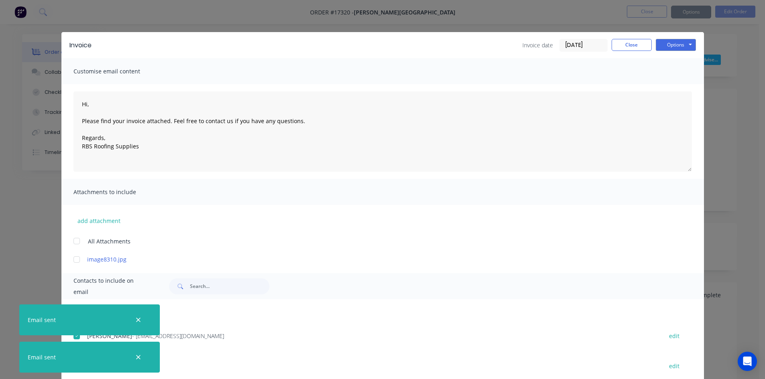
type textarea "Hi, Please find your invoice attached. Feel free to contact us if you have any …"
click at [626, 42] on button "Close" at bounding box center [632, 45] width 40 height 12
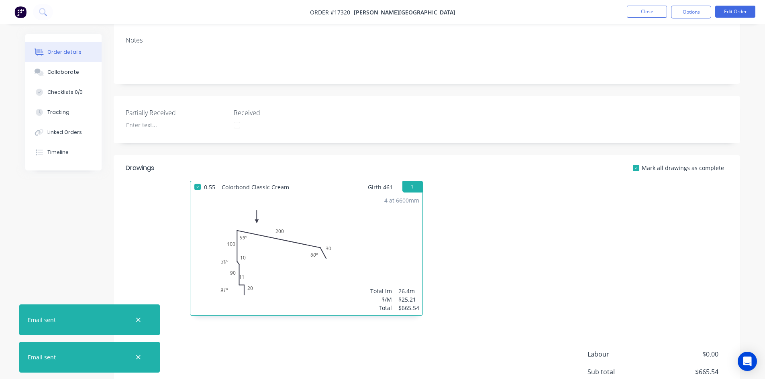
scroll to position [54, 0]
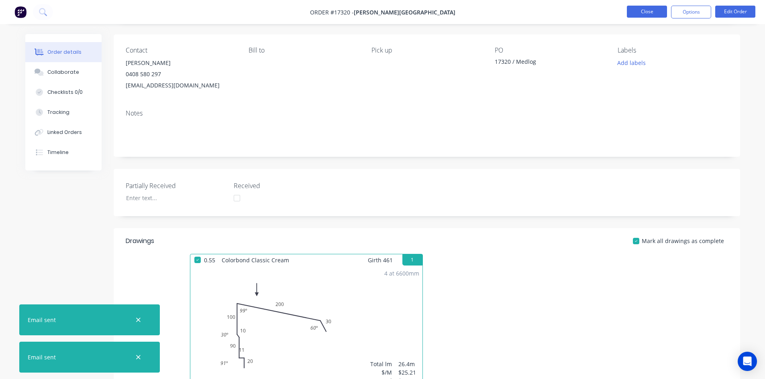
click at [653, 12] on button "Close" at bounding box center [647, 12] width 40 height 12
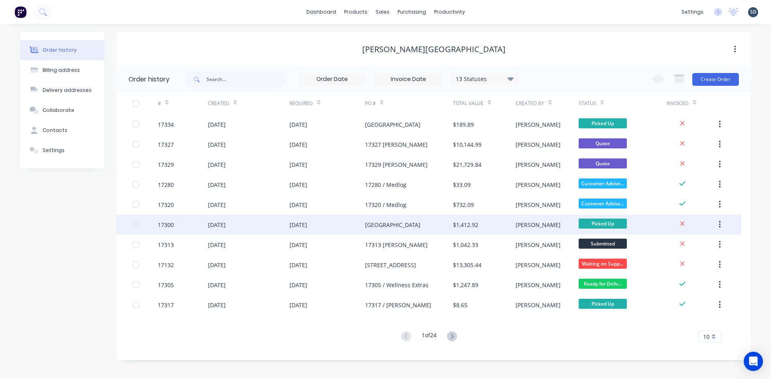
click at [256, 226] on div "[DATE]" at bounding box center [249, 225] width 82 height 20
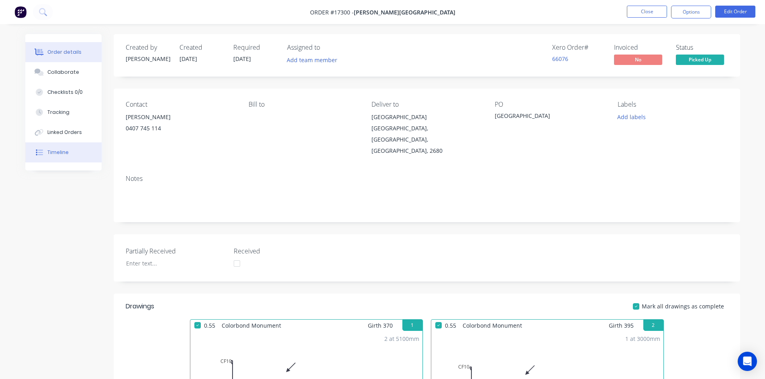
click at [61, 156] on button "Timeline" at bounding box center [63, 153] width 76 height 20
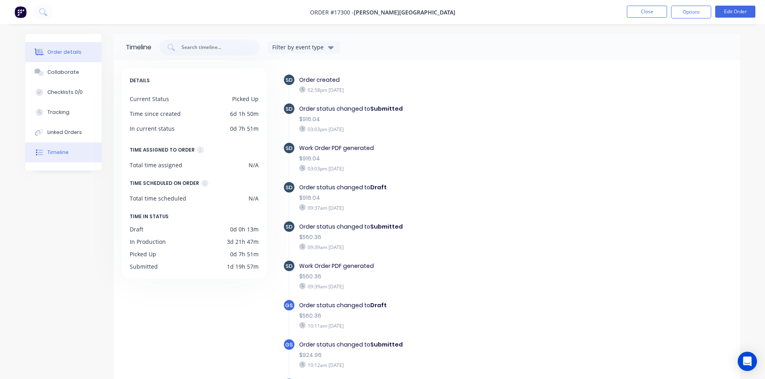
click at [74, 51] on div "Order details" at bounding box center [64, 52] width 34 height 7
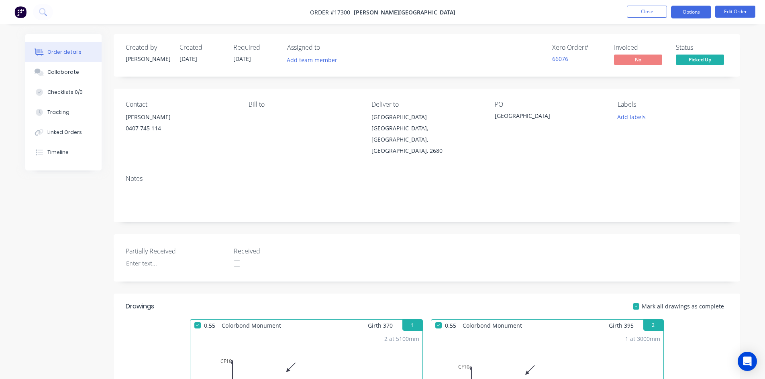
click at [697, 9] on button "Options" at bounding box center [691, 12] width 40 height 13
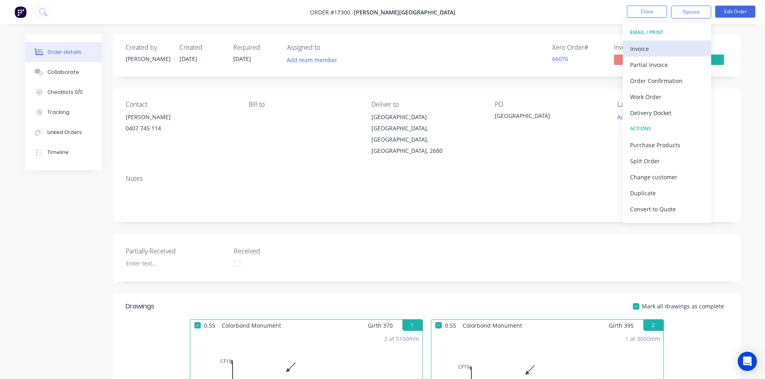
click at [676, 46] on div "Invoice" at bounding box center [667, 49] width 74 height 12
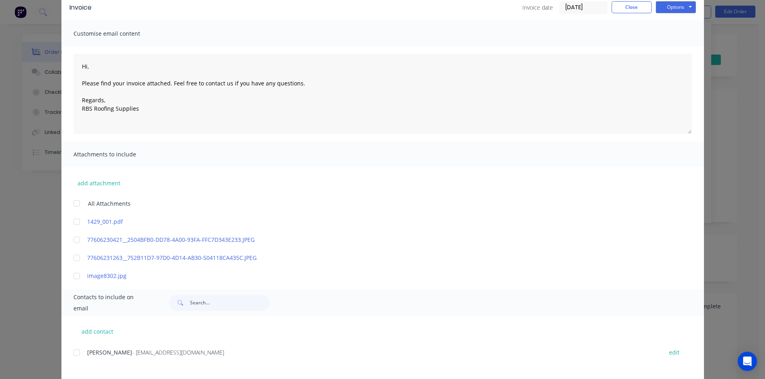
scroll to position [137, 0]
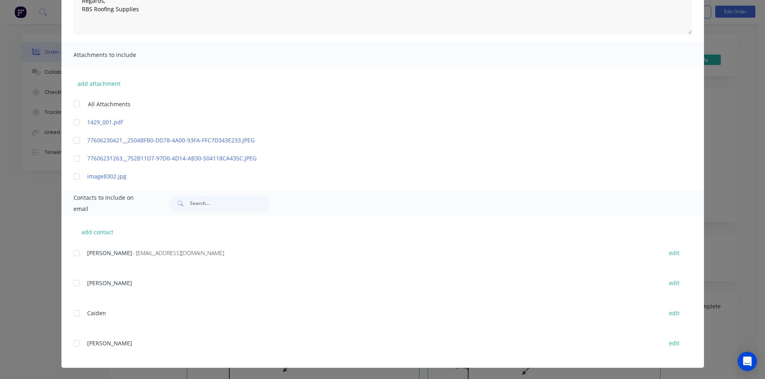
click at [75, 253] on div at bounding box center [77, 253] width 16 height 16
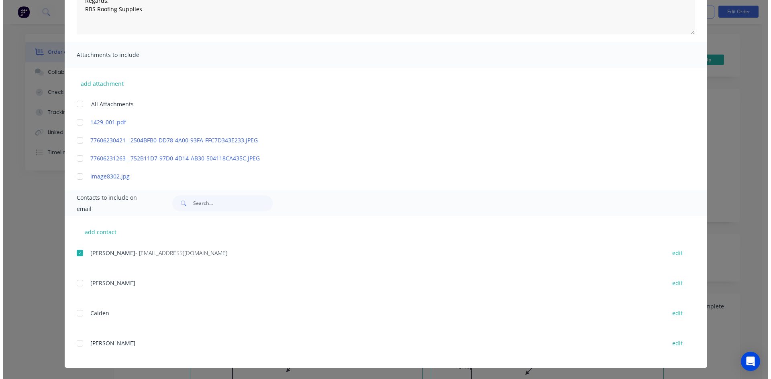
scroll to position [0, 0]
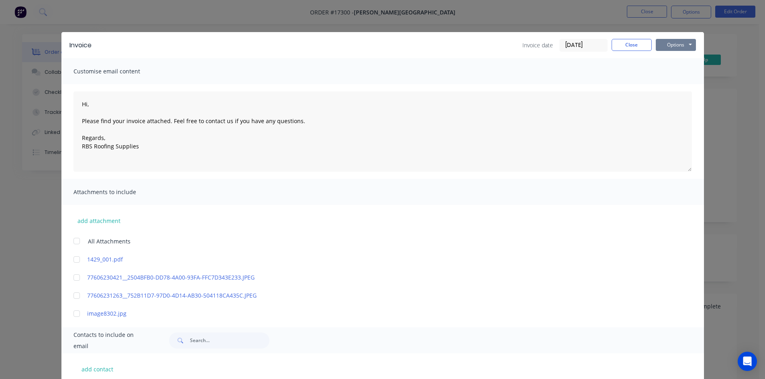
click at [680, 45] on button "Options" at bounding box center [676, 45] width 40 height 12
click at [680, 86] on button "Email" at bounding box center [681, 85] width 51 height 13
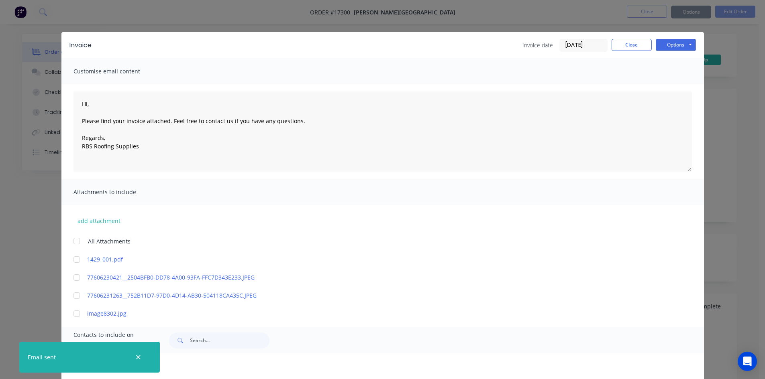
type textarea "Hi, Please find your invoice attached. Feel free to contact us if you have any …"
click at [636, 49] on button "Close" at bounding box center [632, 45] width 40 height 12
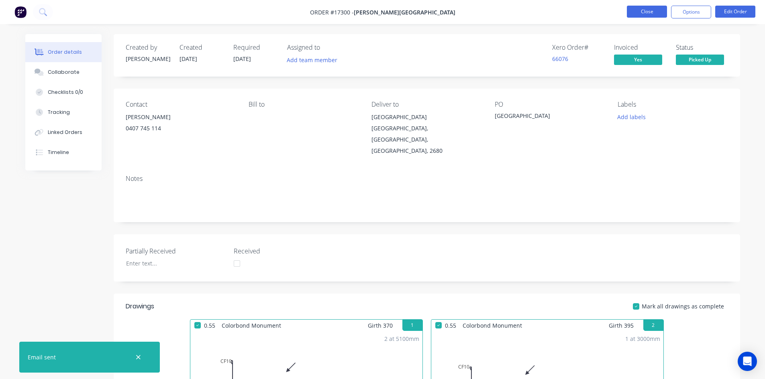
click at [654, 12] on button "Close" at bounding box center [647, 12] width 40 height 12
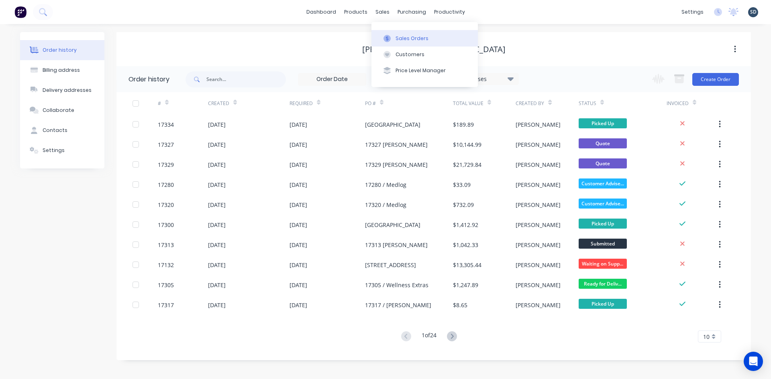
click at [390, 35] on button "Sales Orders" at bounding box center [424, 38] width 106 height 16
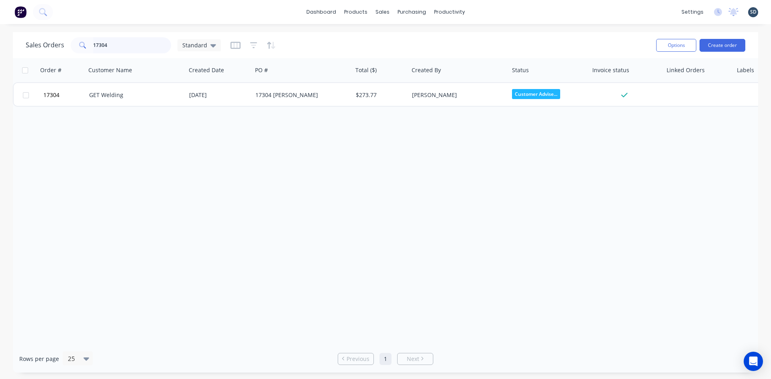
click at [126, 47] on input "17304" at bounding box center [132, 45] width 78 height 16
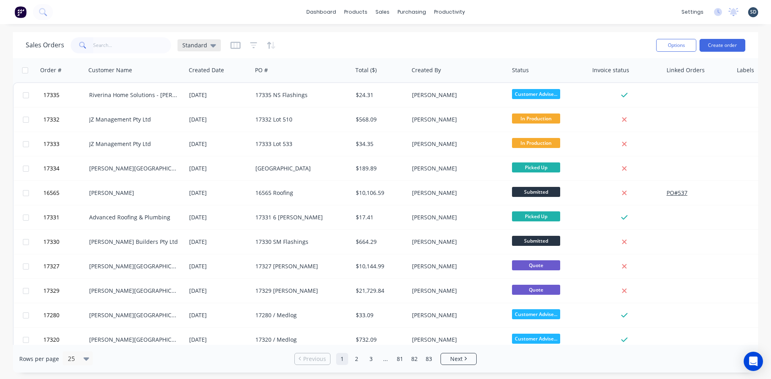
click at [206, 47] on div "Standard" at bounding box center [199, 45] width 34 height 7
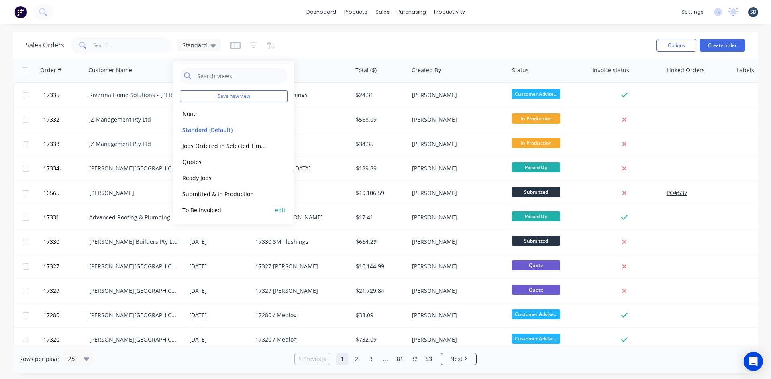
click at [227, 211] on button "To Be Invoiced" at bounding box center [226, 210] width 92 height 9
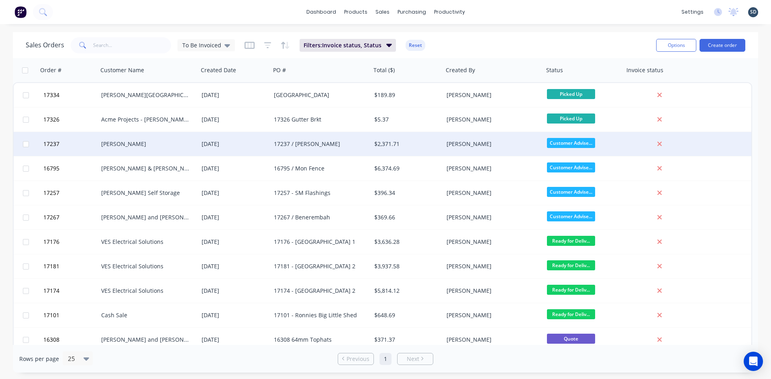
click at [252, 143] on div "[DATE]" at bounding box center [235, 144] width 66 height 8
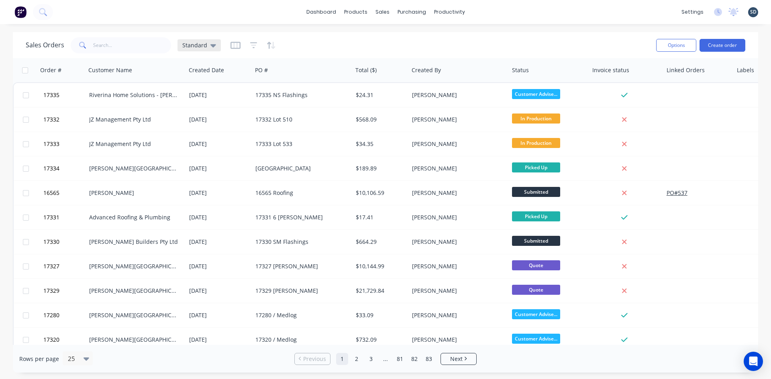
click at [208, 41] on div "Standard" at bounding box center [198, 45] width 43 height 12
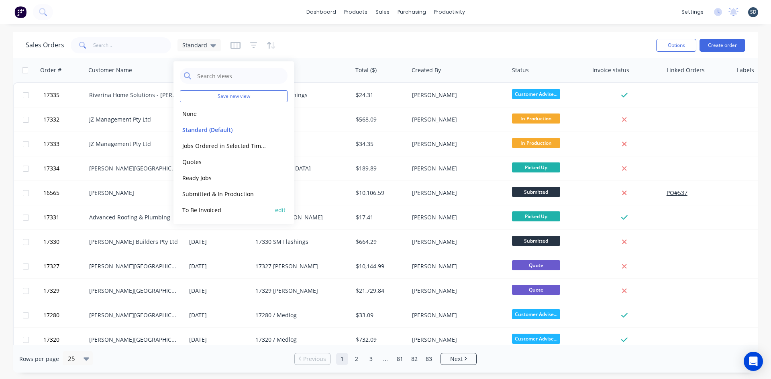
click at [224, 213] on button "To Be Invoiced" at bounding box center [226, 210] width 92 height 9
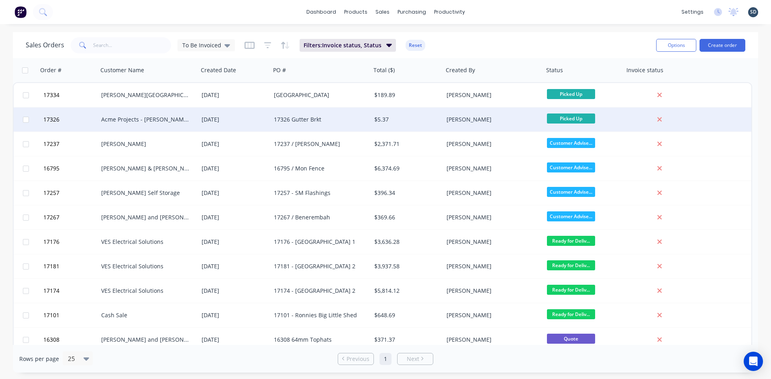
click at [249, 116] on div "[DATE]" at bounding box center [235, 120] width 66 height 8
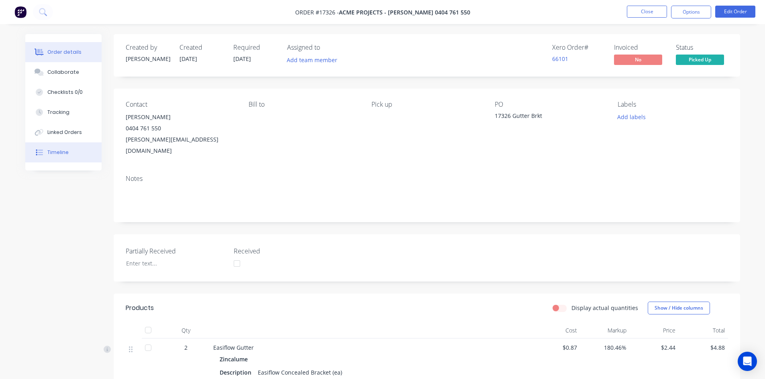
click at [74, 154] on button "Timeline" at bounding box center [63, 153] width 76 height 20
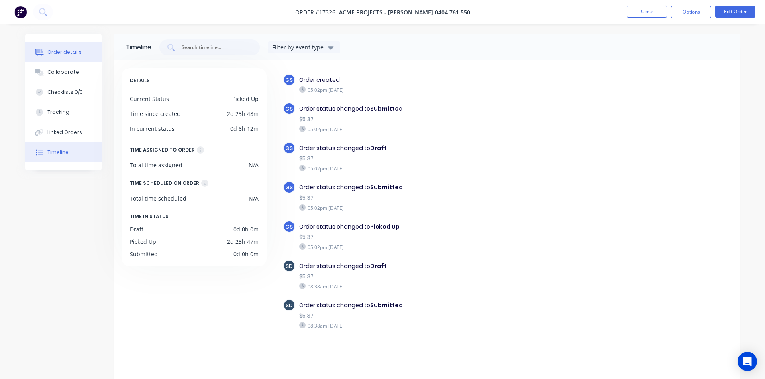
click at [63, 51] on div "Order details" at bounding box center [64, 52] width 34 height 7
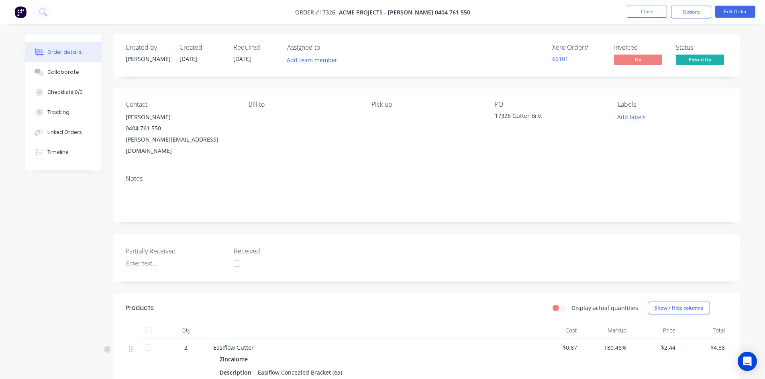
click at [704, 4] on nav "Order #17326 - Acme Projects - Mike Culhane 0404 761 550 Close Options Edit Ord…" at bounding box center [382, 12] width 765 height 24
click at [700, 13] on button "Options" at bounding box center [691, 12] width 40 height 13
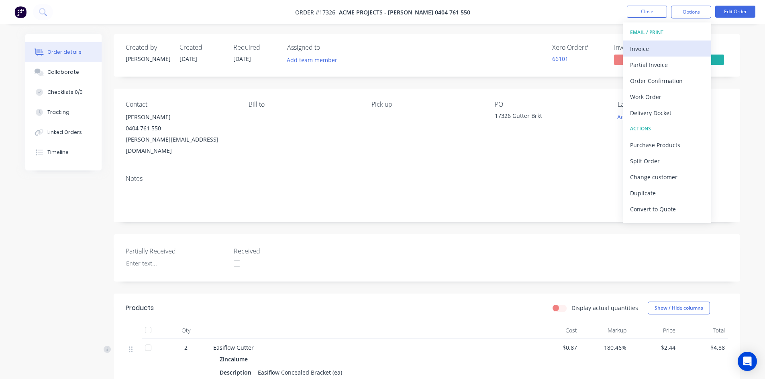
click at [678, 54] on div "Invoice" at bounding box center [667, 49] width 74 height 12
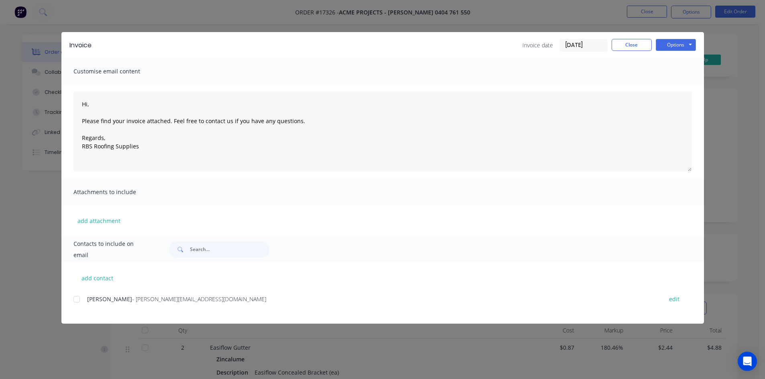
click at [78, 304] on div at bounding box center [77, 300] width 16 height 16
click at [674, 40] on button "Options" at bounding box center [676, 45] width 40 height 12
click at [687, 87] on button "Email" at bounding box center [681, 85] width 51 height 13
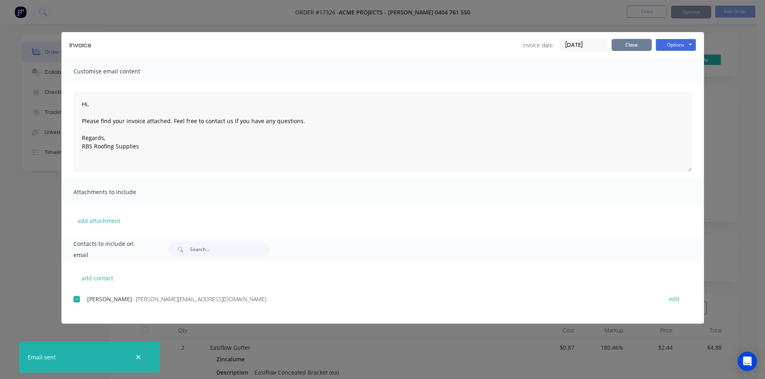
type textarea "Hi, Please find your invoice attached. Feel free to contact us if you have any …"
click at [626, 44] on button "Close" at bounding box center [632, 45] width 40 height 12
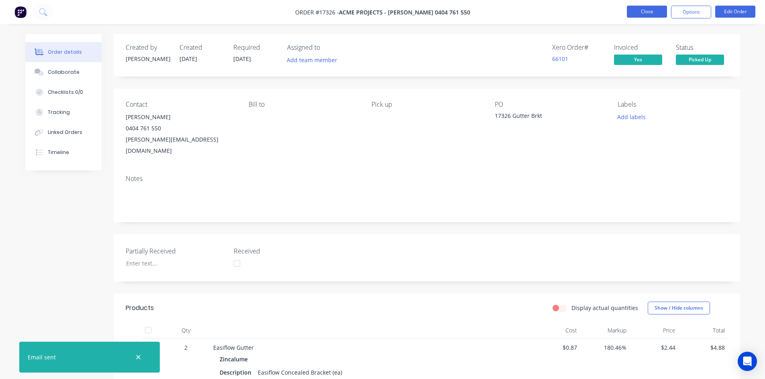
click at [648, 8] on button "Close" at bounding box center [647, 12] width 40 height 12
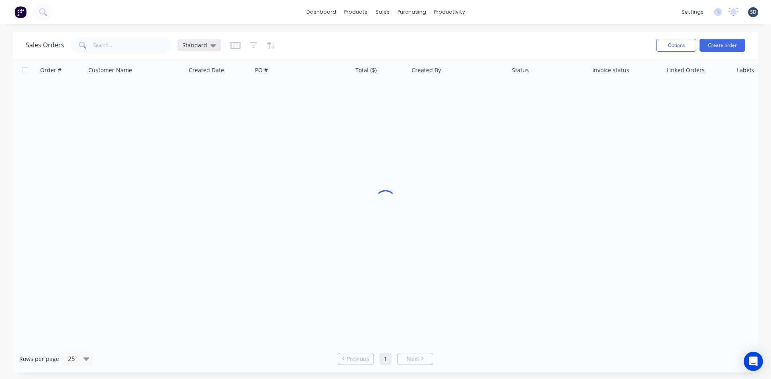
click at [210, 47] on icon at bounding box center [213, 45] width 6 height 9
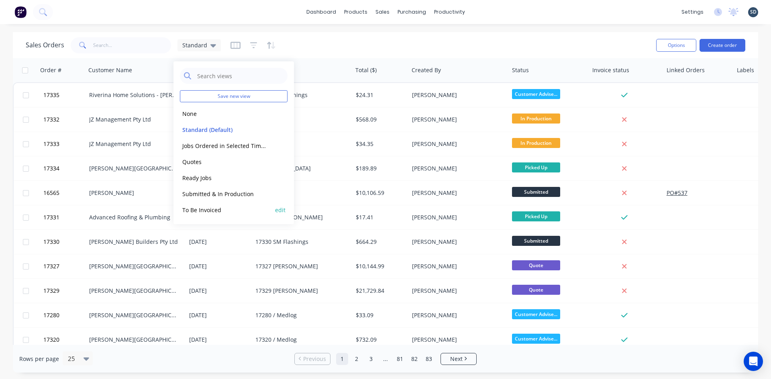
click at [216, 210] on button "To Be Invoiced" at bounding box center [226, 210] width 92 height 9
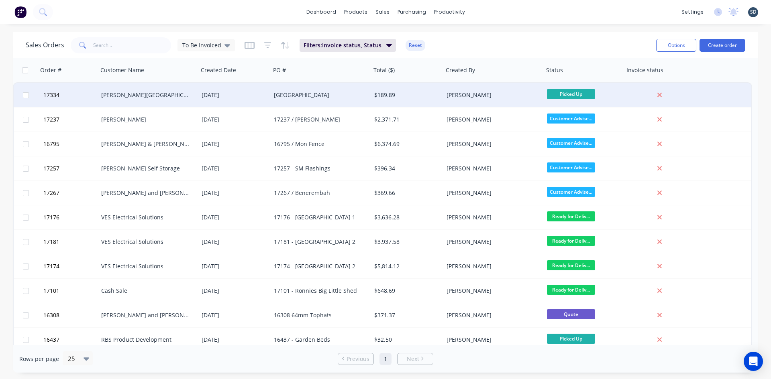
click at [258, 92] on div "[DATE]" at bounding box center [235, 95] width 66 height 8
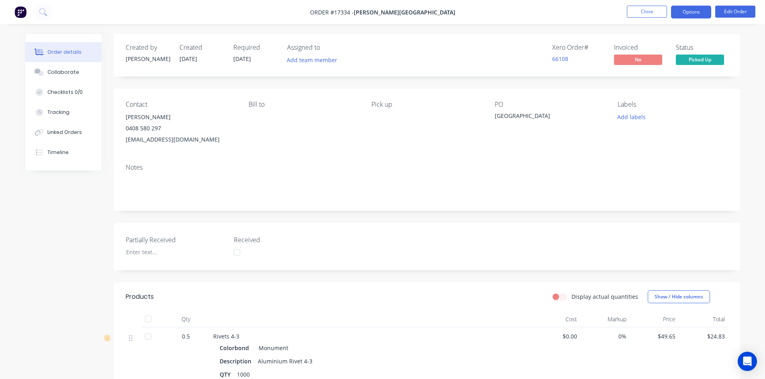
click at [692, 14] on button "Options" at bounding box center [691, 12] width 40 height 13
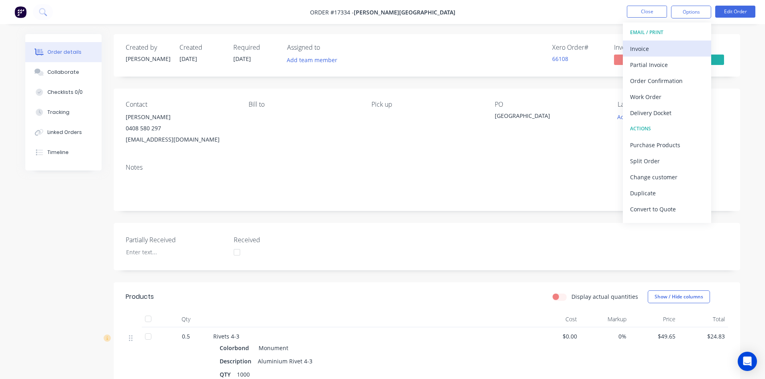
click at [663, 47] on div "Invoice" at bounding box center [667, 49] width 74 height 12
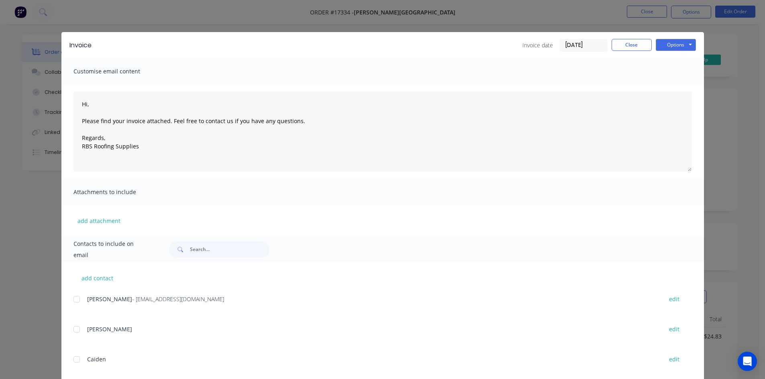
click at [74, 297] on div at bounding box center [77, 300] width 16 height 16
click at [681, 39] on button "Options" at bounding box center [676, 45] width 40 height 12
click at [682, 88] on button "Email" at bounding box center [681, 85] width 51 height 13
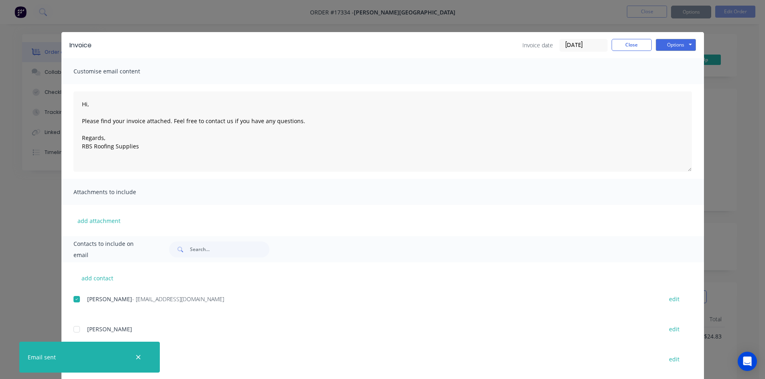
type textarea "Hi, Please find your invoice attached. Feel free to contact us if you have any …"
click at [626, 46] on button "Close" at bounding box center [632, 45] width 40 height 12
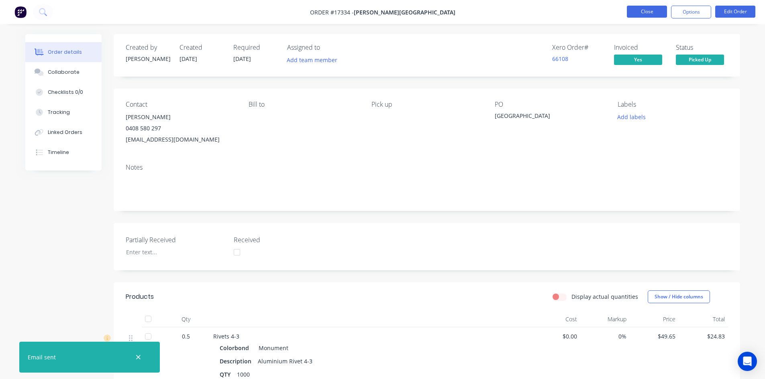
click at [660, 6] on nav "Order #17334 - Glenn Walsh Building Close Options Edit Order" at bounding box center [382, 12] width 765 height 24
click at [658, 8] on button "Close" at bounding box center [647, 12] width 40 height 12
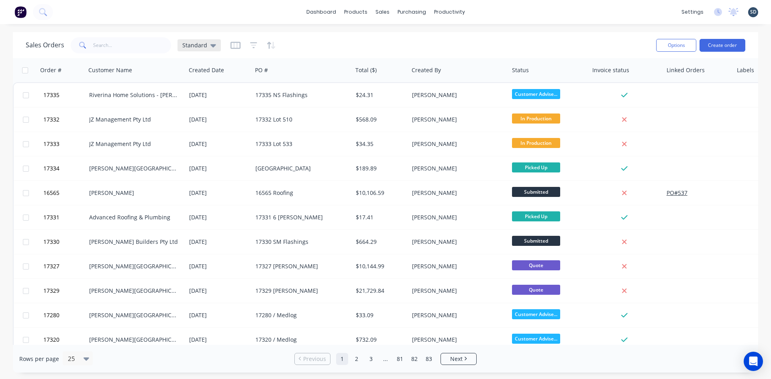
click at [210, 45] on icon at bounding box center [213, 45] width 6 height 3
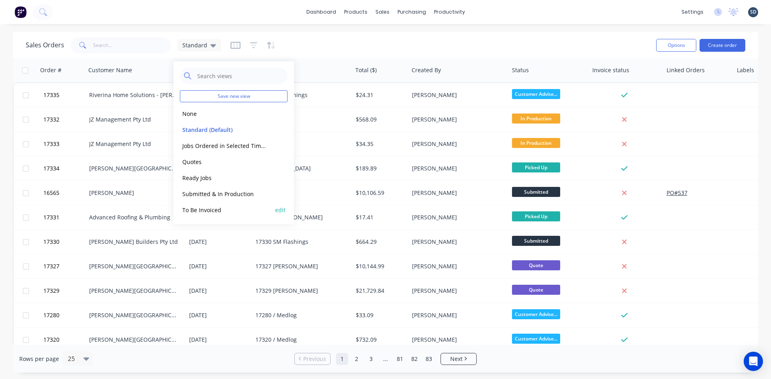
click at [217, 210] on button "To Be Invoiced" at bounding box center [226, 210] width 92 height 9
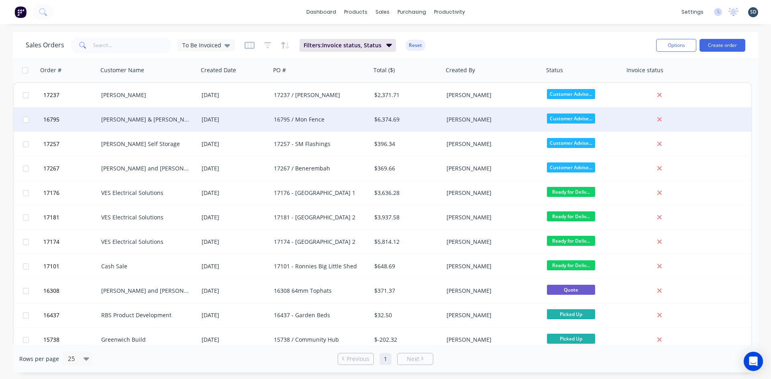
click at [242, 120] on div "[DATE]" at bounding box center [235, 120] width 66 height 8
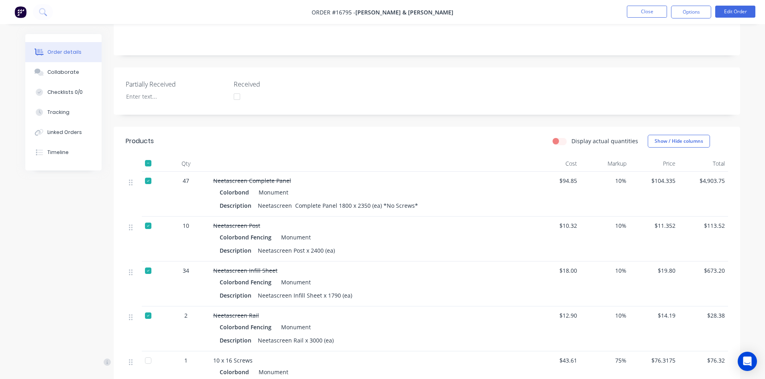
scroll to position [40, 0]
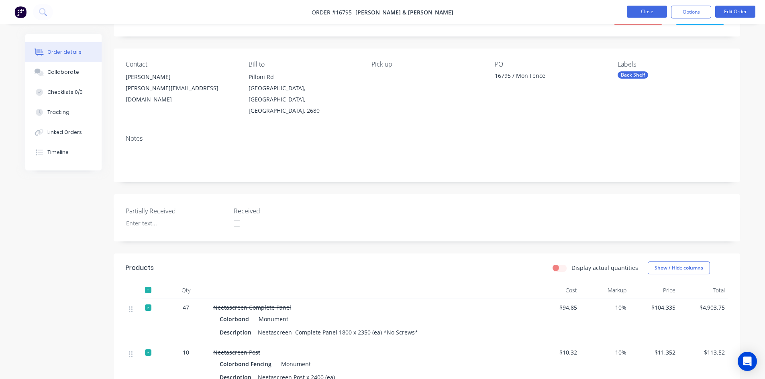
click at [659, 11] on button "Close" at bounding box center [647, 12] width 40 height 12
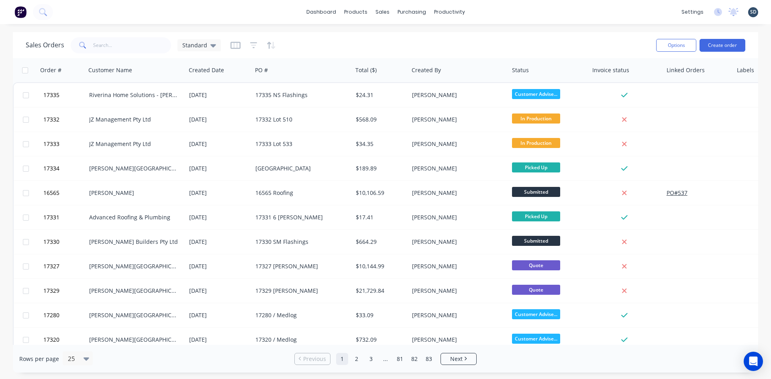
click at [487, 10] on div "dashboard products sales purchasing productivity dashboard products Product Cat…" at bounding box center [385, 12] width 771 height 24
click at [487, 9] on div "dashboard products sales purchasing productivity dashboard products Product Cat…" at bounding box center [385, 12] width 771 height 24
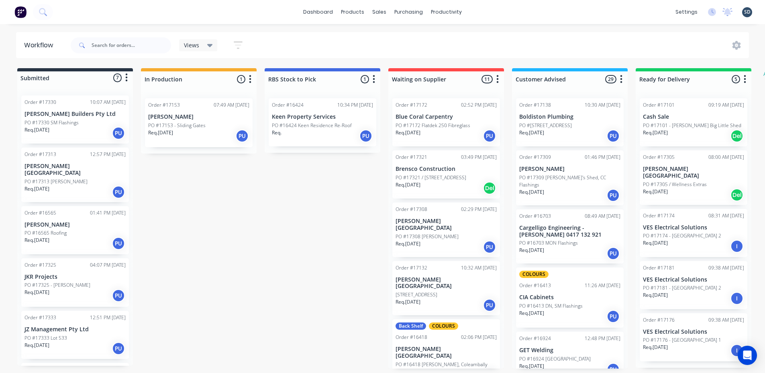
click at [73, 237] on div "Req. [DATE] PU" at bounding box center [74, 244] width 101 height 14
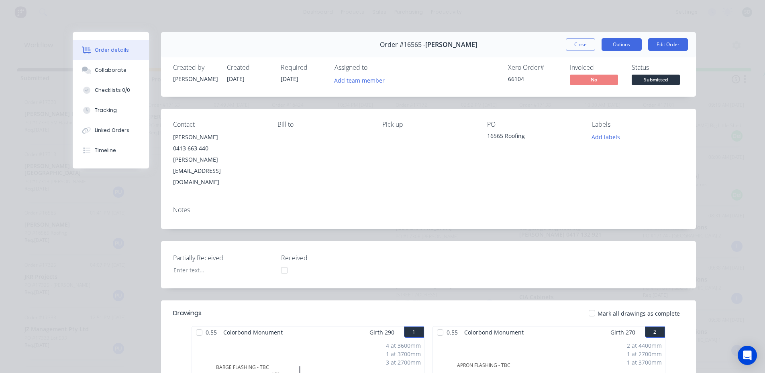
click at [624, 47] on button "Options" at bounding box center [622, 44] width 40 height 13
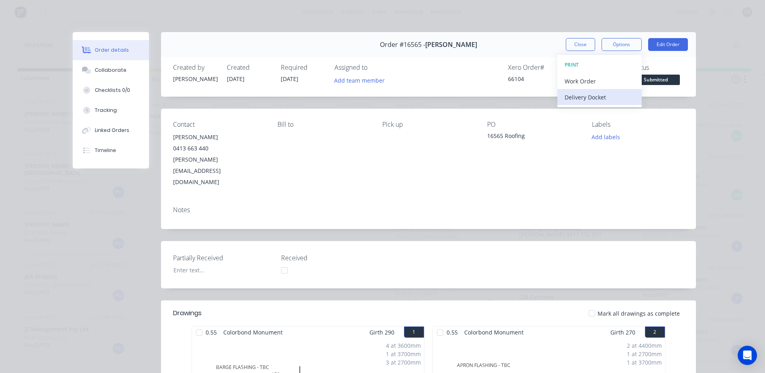
click at [601, 98] on div "Delivery Docket" at bounding box center [600, 98] width 70 height 12
click at [580, 110] on div "Custom" at bounding box center [600, 114] width 70 height 12
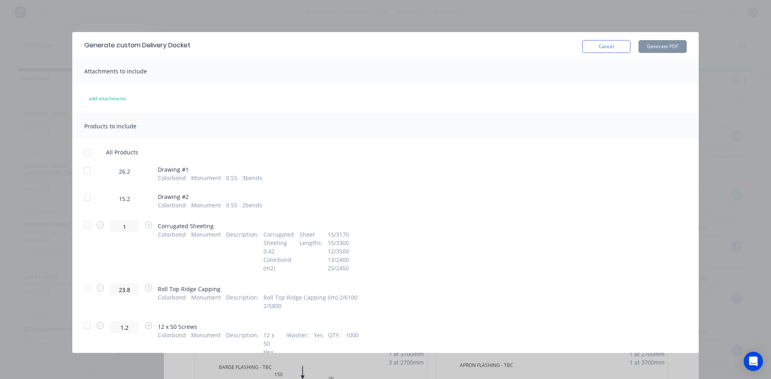
click at [90, 154] on div at bounding box center [88, 153] width 16 height 16
click at [660, 46] on button "Generate PDF" at bounding box center [663, 46] width 48 height 13
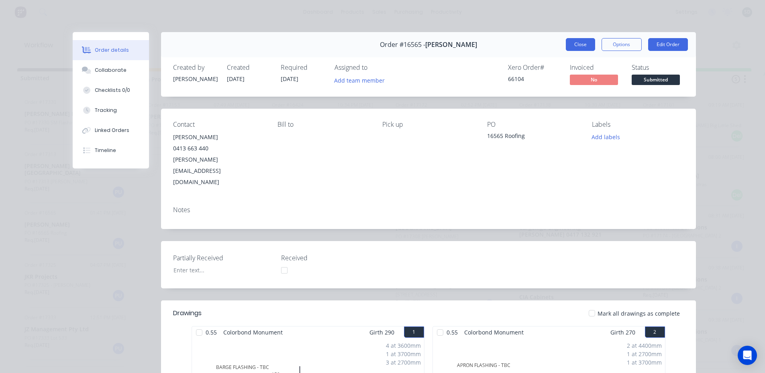
click at [577, 45] on button "Close" at bounding box center [580, 44] width 29 height 13
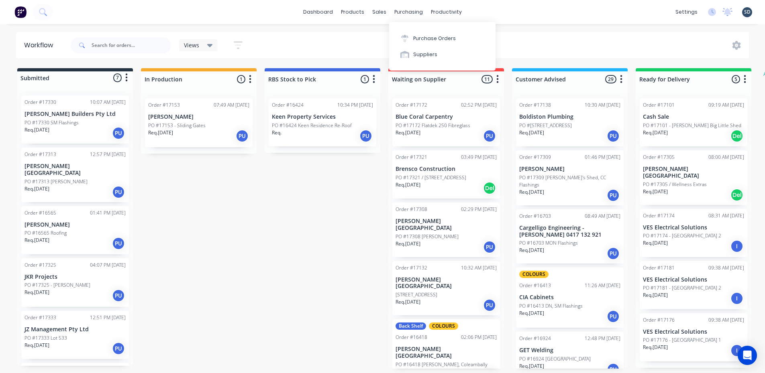
click at [513, 16] on div "dashboard products sales purchasing productivity dashboard products Product Cat…" at bounding box center [382, 12] width 765 height 24
click at [302, 15] on div "dashboard products sales purchasing productivity dashboard products Product Cat…" at bounding box center [382, 12] width 765 height 24
click at [299, 14] on div "dashboard products sales purchasing productivity dashboard products Product Cat…" at bounding box center [382, 12] width 765 height 24
click at [478, 12] on div "dashboard products sales purchasing productivity dashboard products Product Cat…" at bounding box center [382, 12] width 765 height 24
click at [484, 12] on div "dashboard products sales purchasing productivity dashboard products Product Cat…" at bounding box center [382, 12] width 765 height 24
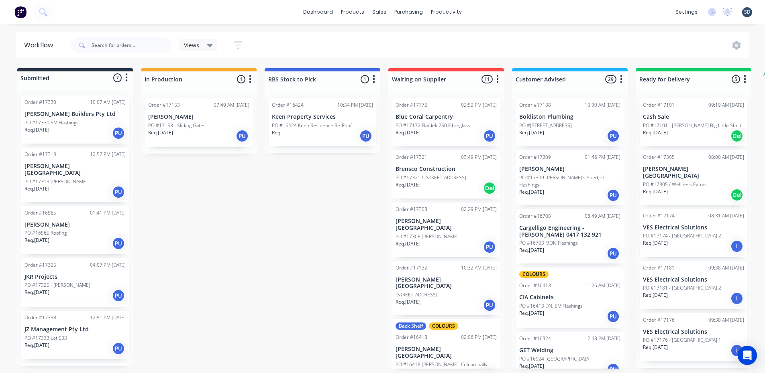
click at [483, 12] on div "dashboard products sales purchasing productivity dashboard products Product Cat…" at bounding box center [382, 12] width 765 height 24
click at [482, 12] on div "dashboard products sales purchasing productivity dashboard products Product Cat…" at bounding box center [382, 12] width 765 height 24
click at [485, 11] on div "dashboard products sales purchasing productivity dashboard products Product Cat…" at bounding box center [382, 12] width 765 height 24
click at [486, 11] on div "dashboard products sales purchasing productivity dashboard products Product Cat…" at bounding box center [382, 12] width 765 height 24
click at [423, 39] on div "Purchase Orders" at bounding box center [434, 38] width 43 height 7
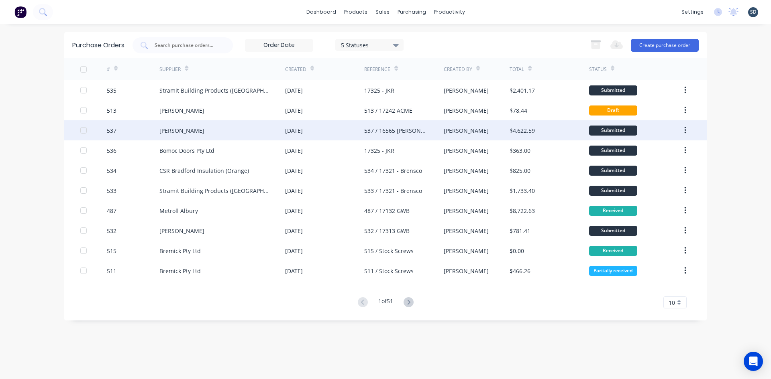
click at [253, 133] on div "[PERSON_NAME]" at bounding box center [222, 130] width 126 height 20
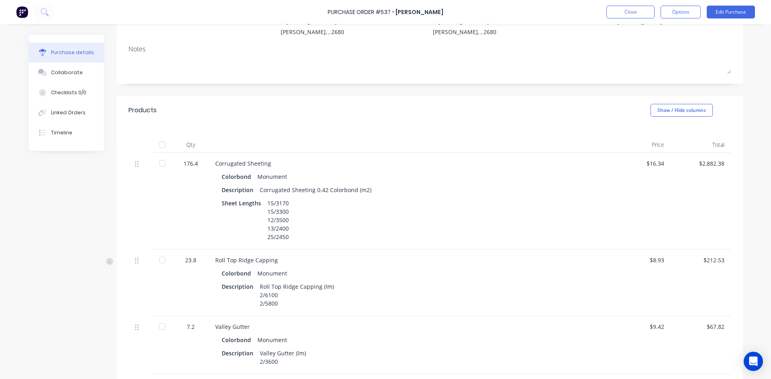
scroll to position [241, 0]
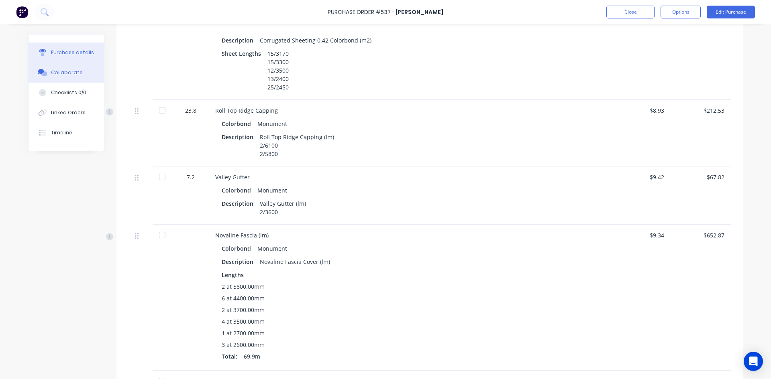
click at [78, 73] on button "Collaborate" at bounding box center [66, 73] width 75 height 20
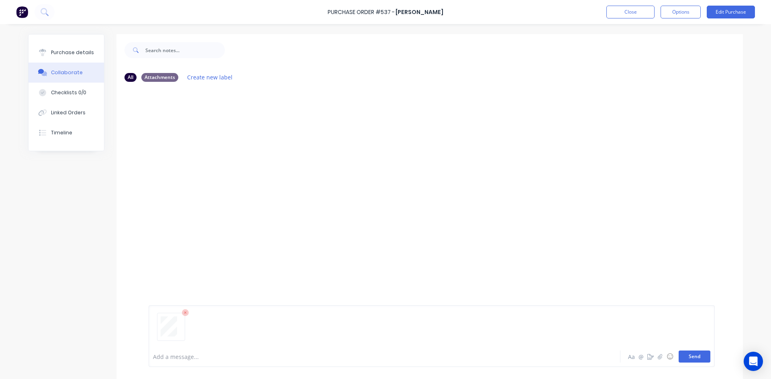
click at [686, 355] on button "Send" at bounding box center [695, 357] width 32 height 12
click at [90, 48] on button "Purchase details" at bounding box center [66, 53] width 75 height 20
type textarea "x"
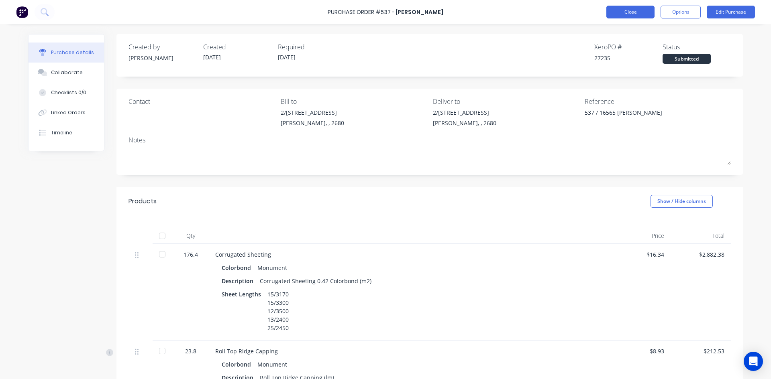
click at [625, 7] on button "Close" at bounding box center [630, 12] width 48 height 13
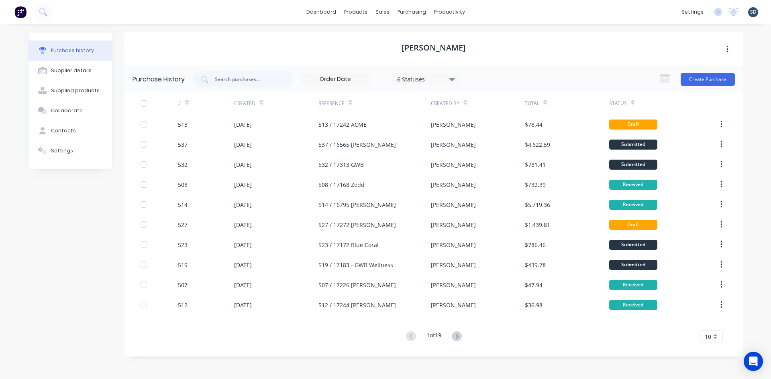
click at [488, 10] on div "dashboard products sales purchasing productivity dashboard products Product Cat…" at bounding box center [385, 12] width 771 height 24
click at [490, 12] on div "dashboard products sales purchasing productivity dashboard products Product Cat…" at bounding box center [385, 12] width 771 height 24
click at [391, 39] on div at bounding box center [387, 38] width 12 height 7
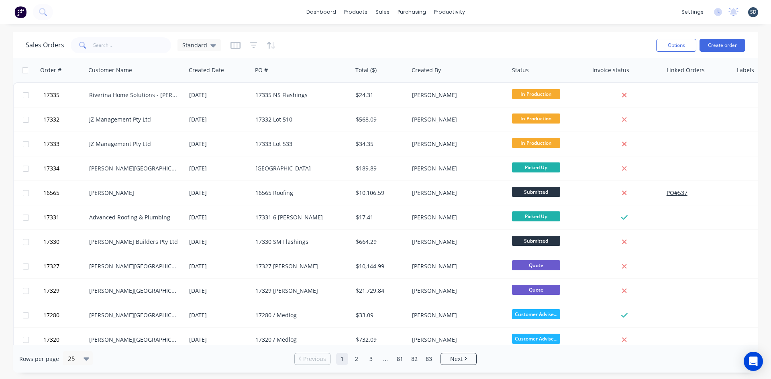
click at [492, 11] on div "dashboard products sales purchasing productivity dashboard products Product Cat…" at bounding box center [385, 12] width 771 height 24
click at [490, 12] on div "dashboard products sales purchasing productivity dashboard products Product Cat…" at bounding box center [385, 12] width 771 height 24
click at [489, 12] on div "dashboard products sales purchasing productivity dashboard products Product Cat…" at bounding box center [385, 12] width 771 height 24
click at [487, 12] on div "dashboard products sales purchasing productivity dashboard products Product Cat…" at bounding box center [385, 12] width 771 height 24
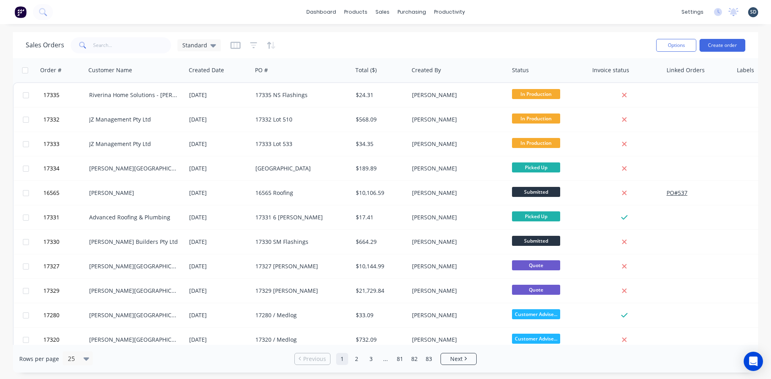
click at [489, 11] on div "dashboard products sales purchasing productivity dashboard products Product Cat…" at bounding box center [385, 12] width 771 height 24
click at [488, 9] on div "dashboard products sales purchasing productivity dashboard products Product Cat…" at bounding box center [385, 12] width 771 height 24
drag, startPoint x: 488, startPoint y: 9, endPoint x: 482, endPoint y: 10, distance: 5.4
click at [482, 10] on div "dashboard products sales purchasing productivity dashboard products Product Cat…" at bounding box center [385, 12] width 771 height 24
drag, startPoint x: 492, startPoint y: 11, endPoint x: 491, endPoint y: 16, distance: 4.6
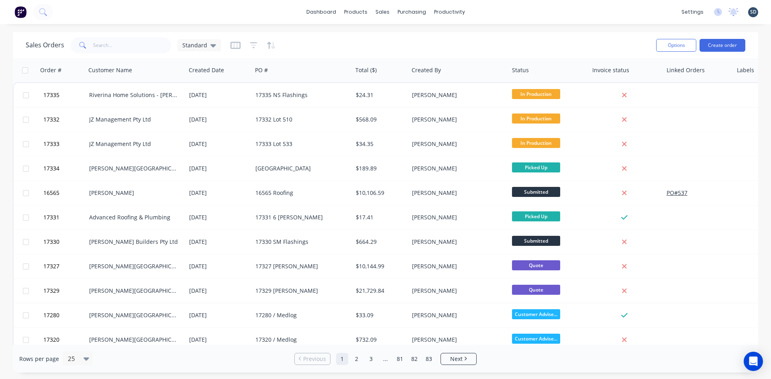
click at [491, 16] on div "dashboard products sales purchasing productivity dashboard products Product Cat…" at bounding box center [385, 12] width 771 height 24
drag, startPoint x: 488, startPoint y: 11, endPoint x: 483, endPoint y: 11, distance: 5.2
click at [483, 11] on div "dashboard products sales purchasing productivity dashboard products Product Cat…" at bounding box center [385, 12] width 771 height 24
click at [492, 10] on div "dashboard products sales purchasing productivity dashboard products Product Cat…" at bounding box center [385, 12] width 771 height 24
click at [408, 37] on div "Sales Orders" at bounding box center [412, 38] width 33 height 7
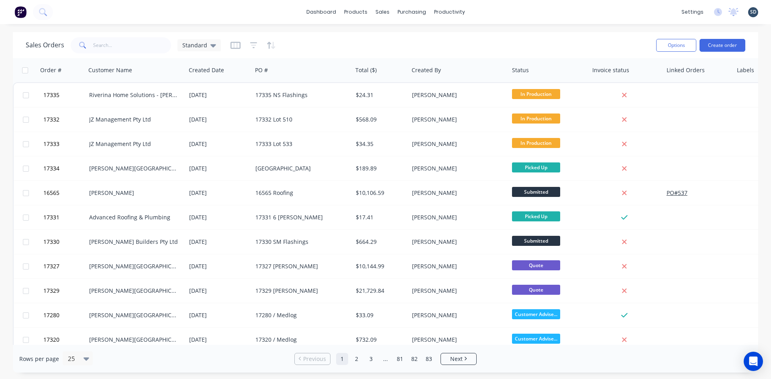
click at [501, 6] on div "dashboard products sales purchasing productivity dashboard products Product Cat…" at bounding box center [385, 12] width 771 height 24
click at [498, 11] on div "dashboard products sales purchasing productivity dashboard products Product Cat…" at bounding box center [385, 12] width 771 height 24
click at [491, 10] on div "dashboard products sales purchasing productivity dashboard products Product Cat…" at bounding box center [385, 12] width 771 height 24
click at [492, 11] on div "dashboard products sales purchasing productivity dashboard products Product Cat…" at bounding box center [385, 12] width 771 height 24
click at [491, 11] on div "dashboard products sales purchasing productivity dashboard products Product Cat…" at bounding box center [385, 12] width 771 height 24
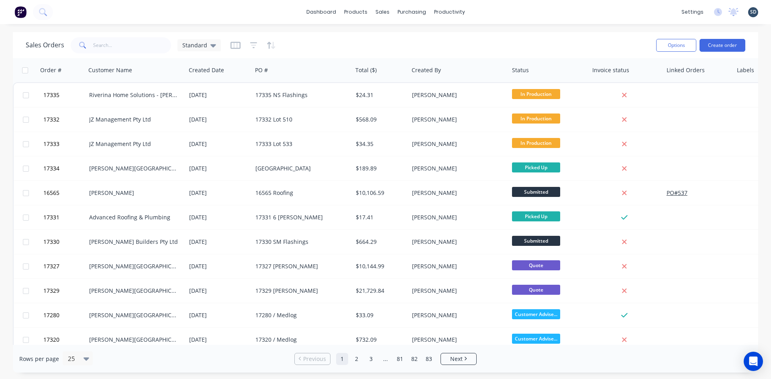
drag, startPoint x: 491, startPoint y: 11, endPoint x: 486, endPoint y: 12, distance: 5.1
click at [486, 12] on div "dashboard products sales purchasing productivity dashboard products Product Cat…" at bounding box center [385, 12] width 771 height 24
click at [304, 15] on div "dashboard products sales purchasing productivity dashboard products Product Cat…" at bounding box center [385, 12] width 771 height 24
click at [482, 4] on div "dashboard products sales purchasing productivity dashboard products Product Cat…" at bounding box center [385, 12] width 771 height 24
click at [479, 10] on div "dashboard products sales purchasing productivity dashboard products Product Cat…" at bounding box center [385, 12] width 771 height 24
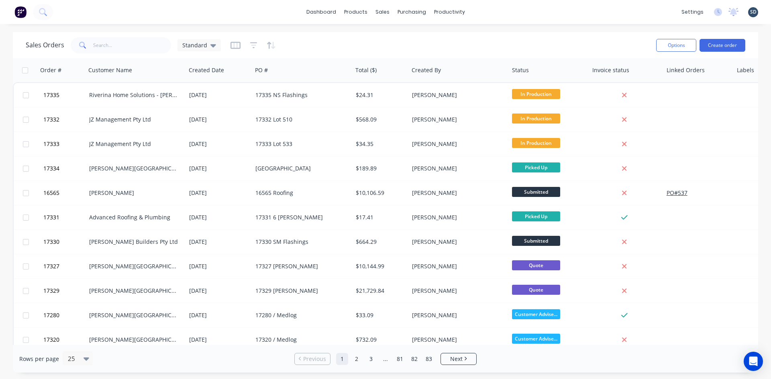
click at [487, 11] on div "dashboard products sales purchasing productivity dashboard products Product Cat…" at bounding box center [385, 12] width 771 height 24
click at [121, 48] on input "text" at bounding box center [132, 45] width 78 height 16
click at [45, 11] on icon at bounding box center [43, 12] width 8 height 8
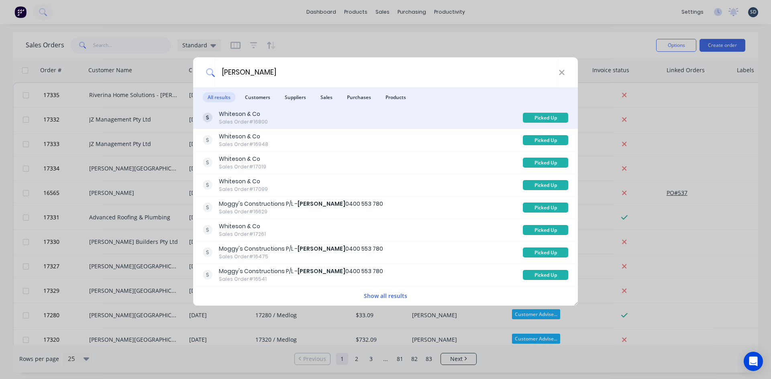
type input "[PERSON_NAME]"
click at [289, 122] on div "Whiteson & Co Sales Order #16800" at bounding box center [363, 118] width 320 height 16
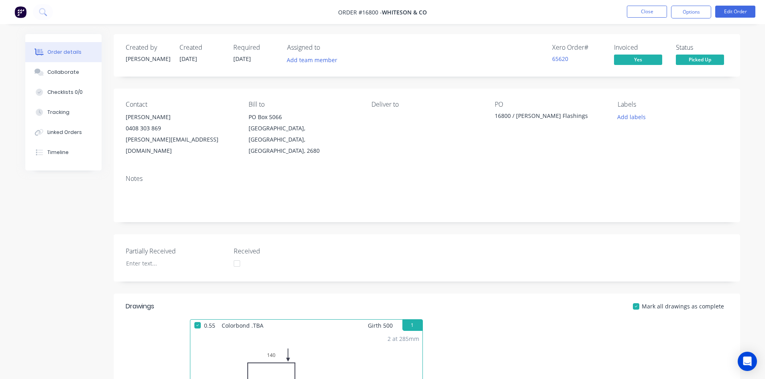
click at [133, 139] on div "[PERSON_NAME][EMAIL_ADDRESS][DOMAIN_NAME]" at bounding box center [181, 145] width 110 height 22
click at [726, 9] on button "Edit Order" at bounding box center [735, 12] width 40 height 12
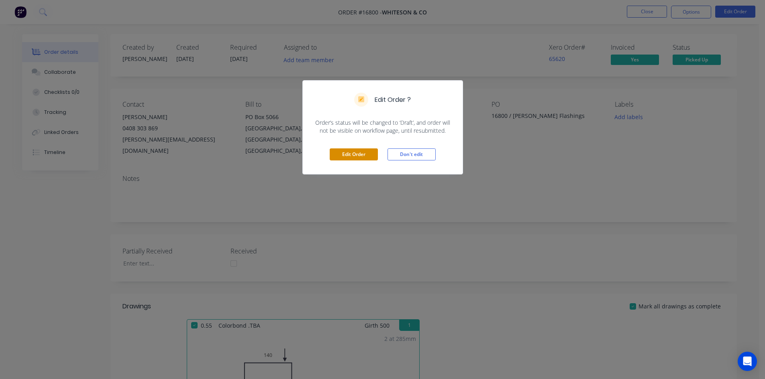
click at [364, 160] on button "Edit Order" at bounding box center [354, 155] width 48 height 12
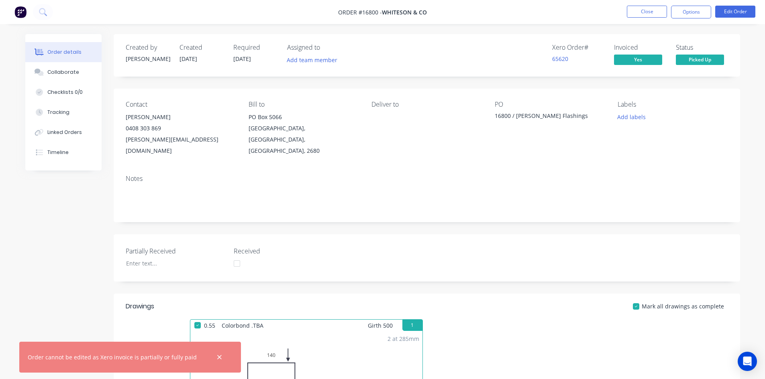
click at [153, 139] on div "[PERSON_NAME][EMAIL_ADDRESS][DOMAIN_NAME]" at bounding box center [181, 145] width 110 height 22
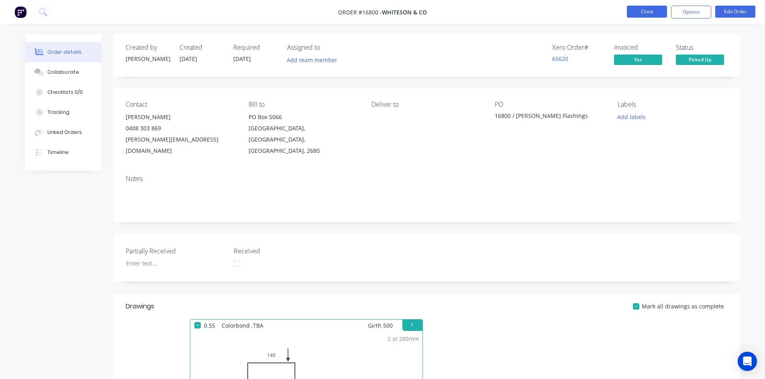
click at [645, 11] on button "Close" at bounding box center [647, 12] width 40 height 12
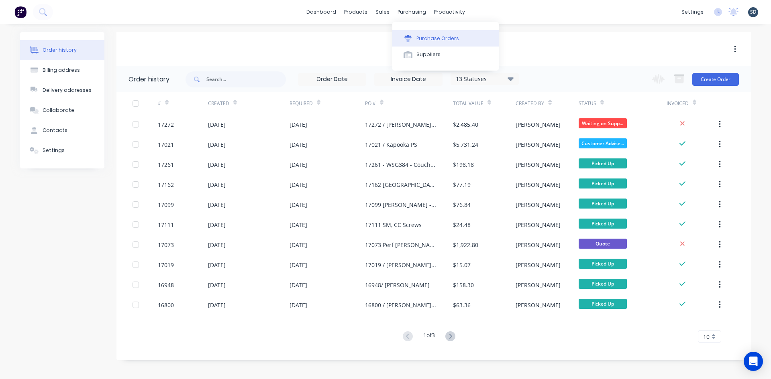
click at [440, 40] on div "Purchase Orders" at bounding box center [437, 38] width 43 height 7
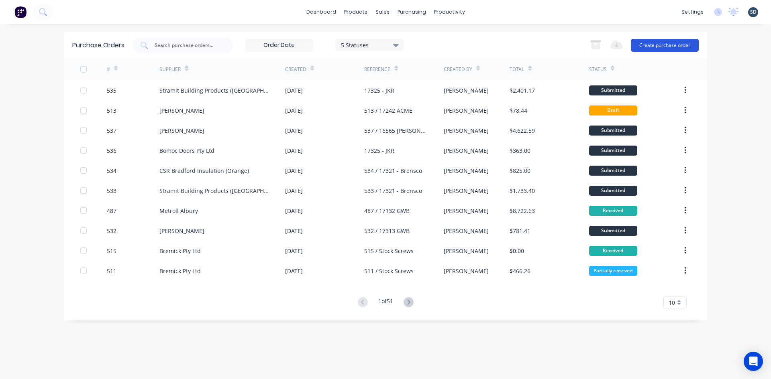
click at [664, 45] on button "Create purchase order" at bounding box center [665, 45] width 68 height 13
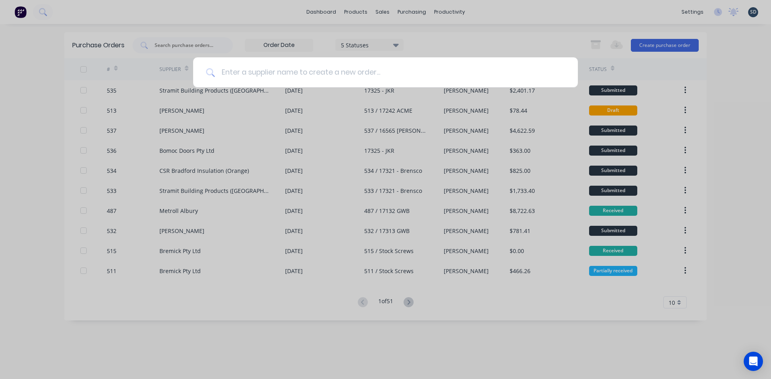
click at [277, 71] on input at bounding box center [390, 72] width 350 height 30
click at [237, 73] on input at bounding box center [390, 72] width 350 height 30
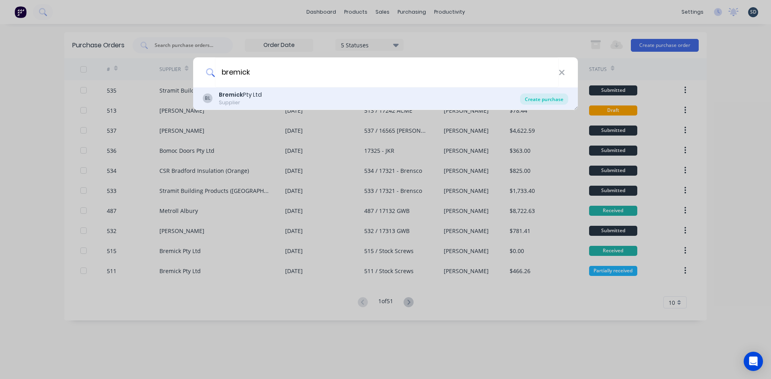
type input "bremick"
click at [536, 97] on div "Create purchase" at bounding box center [544, 99] width 48 height 11
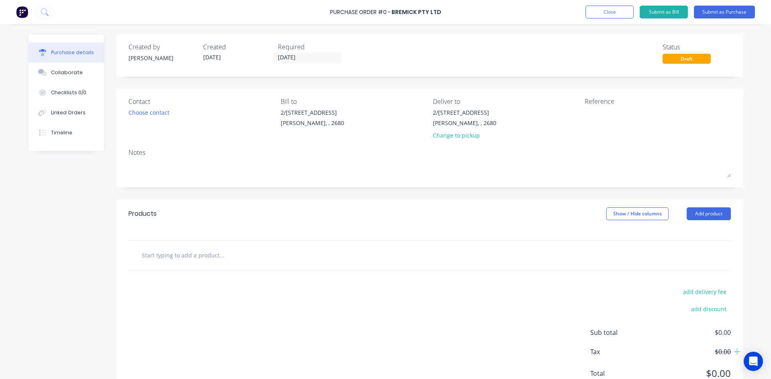
click at [606, 106] on div "Reference" at bounding box center [658, 102] width 146 height 10
click at [608, 110] on textarea at bounding box center [635, 117] width 100 height 18
click at [579, 157] on div "Notes" at bounding box center [430, 153] width 602 height 10
click at [396, 10] on div "Bremick Pty Ltd" at bounding box center [417, 12] width 50 height 8
click at [398, 111] on div "2/[STREET_ADDRESS][PERSON_NAME]" at bounding box center [354, 119] width 146 height 23
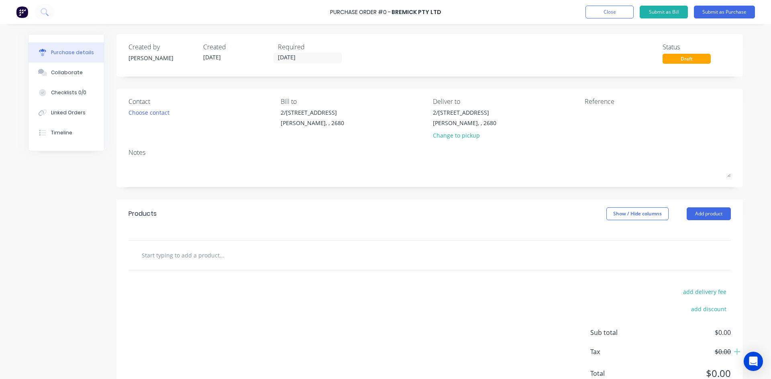
click at [300, 45] on div "Required" at bounding box center [312, 47] width 68 height 10
click at [306, 63] on div "Required [DATE]" at bounding box center [312, 53] width 68 height 22
click at [306, 59] on input "[DATE]" at bounding box center [307, 58] width 67 height 10
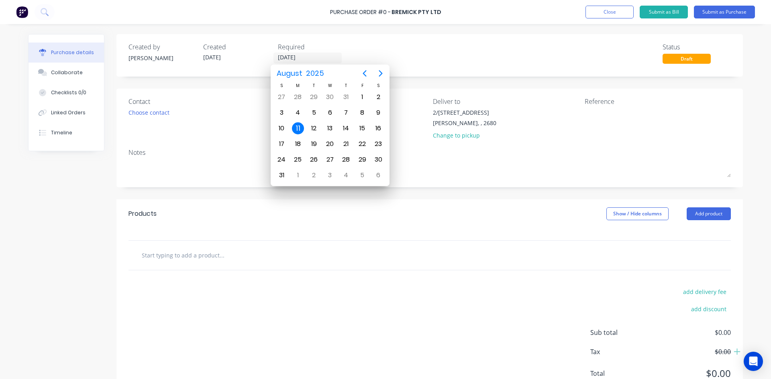
click at [413, 145] on div "Contact Choose contact [PERSON_NAME] to 2/50-[STREET_ADDRESS][PERSON_NAME] Deli…" at bounding box center [429, 138] width 626 height 99
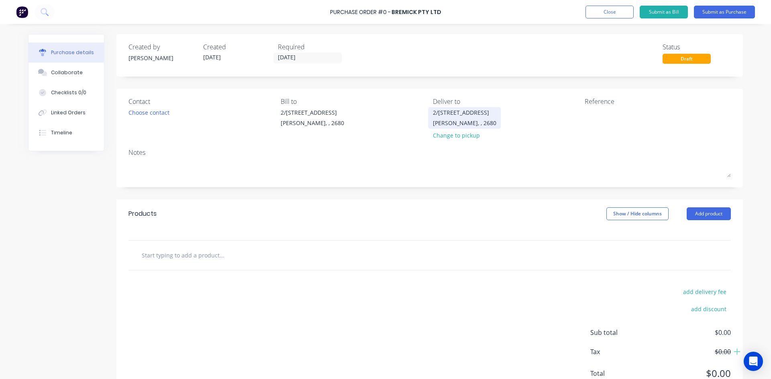
click at [460, 123] on div "[PERSON_NAME], , 2680" at bounding box center [464, 123] width 63 height 8
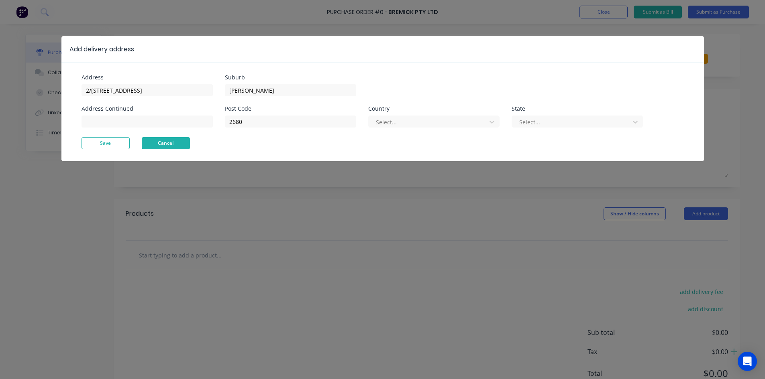
click at [174, 143] on button "Cancel" at bounding box center [166, 143] width 48 height 12
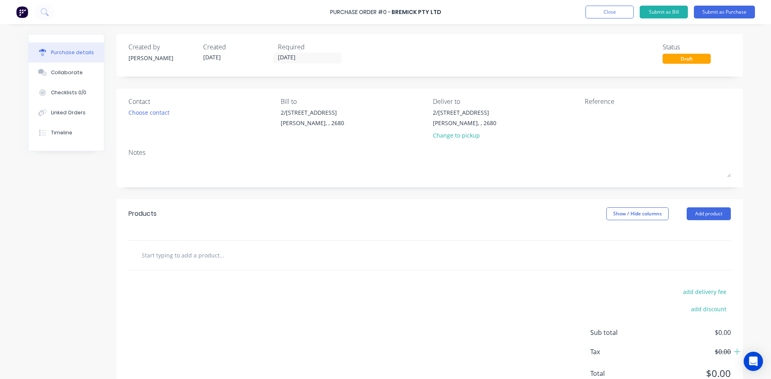
click at [392, 143] on div "Bill to 2/[STREET_ADDRESS][PERSON_NAME]" at bounding box center [354, 120] width 146 height 47
click at [616, 9] on button "Close" at bounding box center [609, 12] width 48 height 13
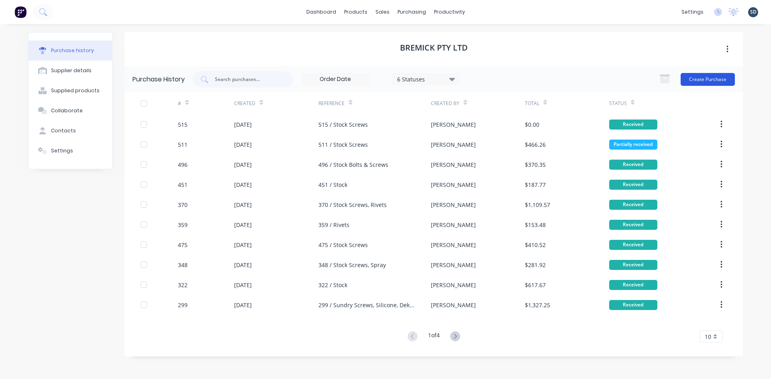
click at [711, 80] on button "Create Purchase" at bounding box center [708, 79] width 54 height 13
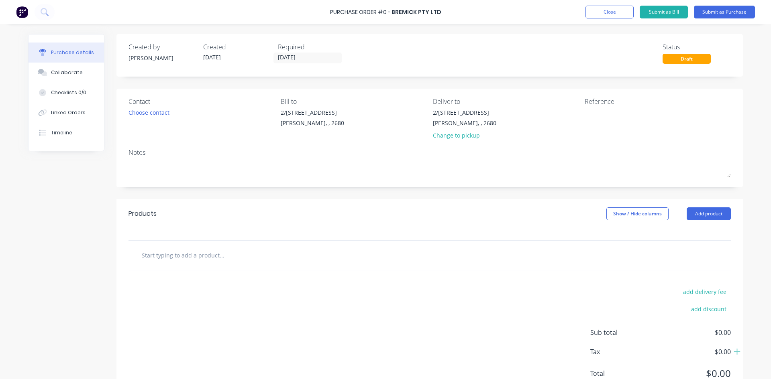
click at [394, 141] on div "Bill to 2/[STREET_ADDRESS][PERSON_NAME]" at bounding box center [354, 120] width 146 height 47
click at [179, 254] on input "text" at bounding box center [221, 255] width 161 height 16
click at [282, 204] on div "Products Show / Hide columns Add product" at bounding box center [429, 214] width 626 height 29
click at [182, 258] on input "text" at bounding box center [221, 255] width 161 height 16
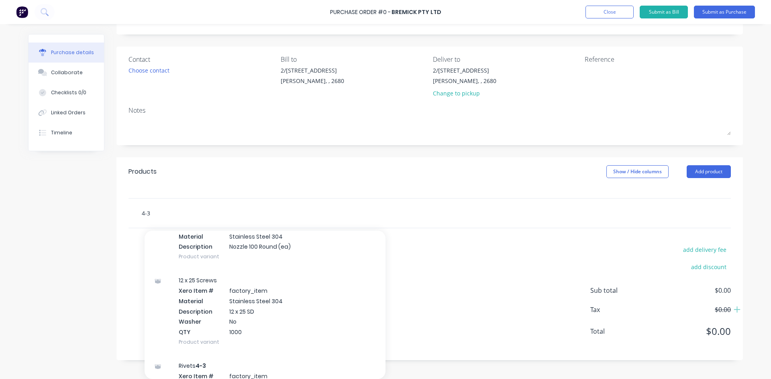
scroll to position [1606, 0]
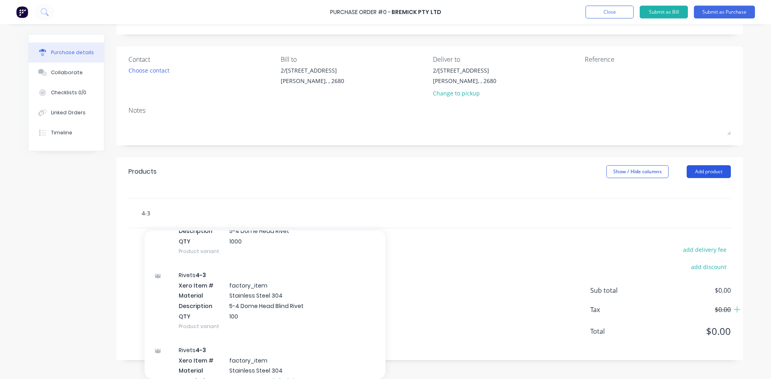
type input "4-3"
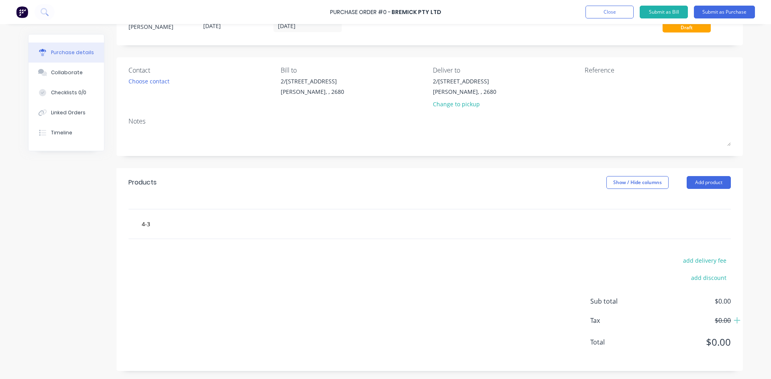
click at [705, 169] on div "Products Show / Hide columns Add product" at bounding box center [429, 182] width 626 height 29
click at [714, 184] on button "Add product" at bounding box center [709, 182] width 44 height 13
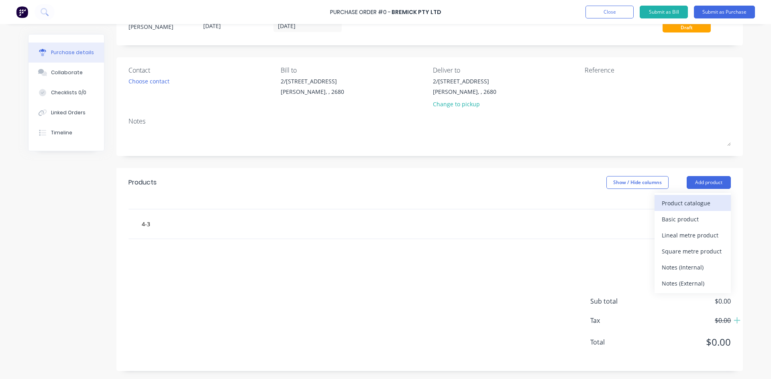
click at [701, 206] on div "Product catalogue" at bounding box center [693, 204] width 62 height 12
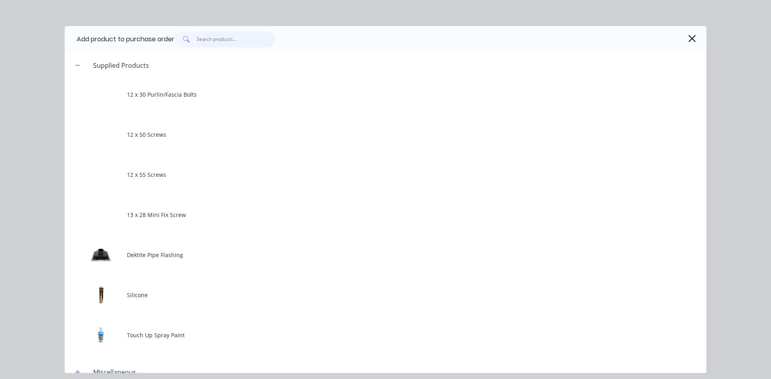
click at [208, 43] on input "text" at bounding box center [236, 39] width 78 height 16
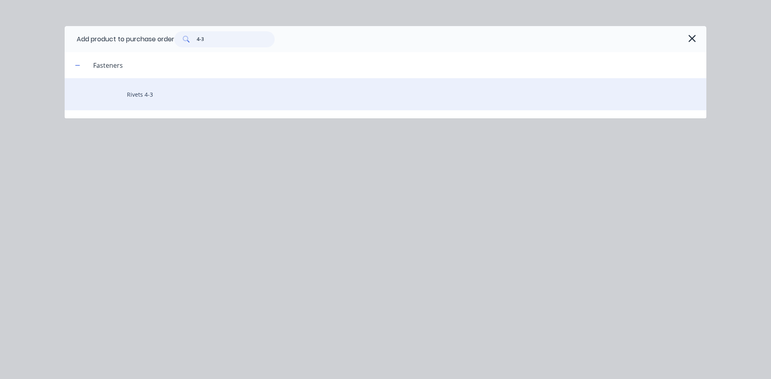
type input "4-3"
click at [146, 90] on div "Rivets 4-3" at bounding box center [386, 94] width 642 height 32
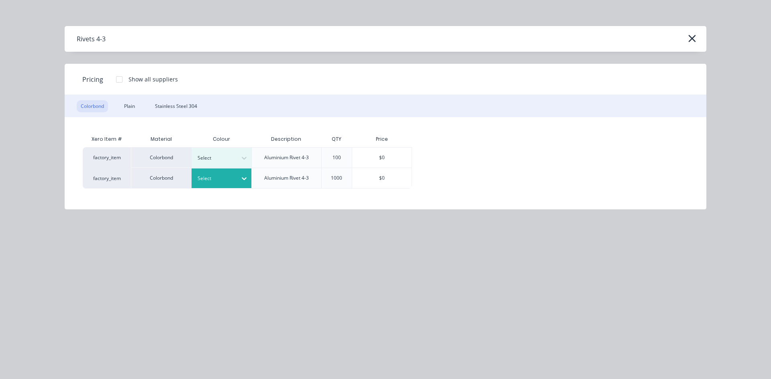
click at [234, 181] on div "Select" at bounding box center [214, 178] width 45 height 10
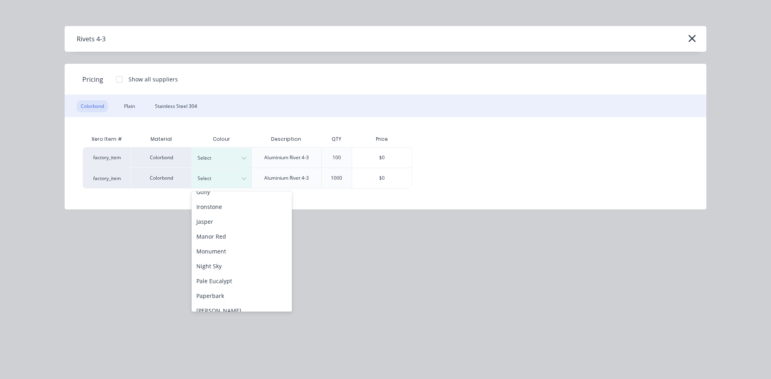
scroll to position [161, 0]
click at [245, 233] on div "Monument" at bounding box center [242, 233] width 100 height 15
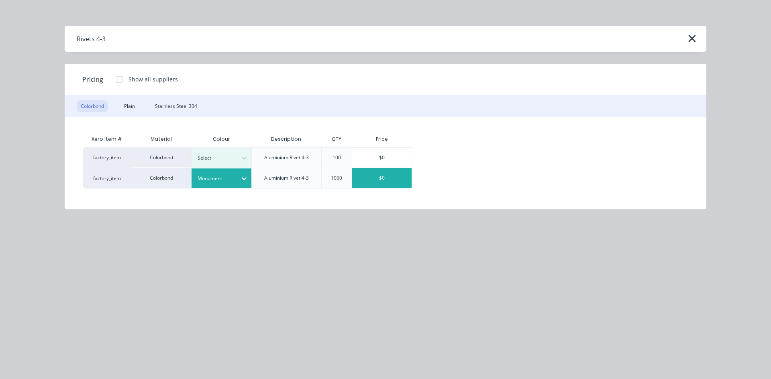
click at [395, 180] on div "$0" at bounding box center [381, 178] width 59 height 20
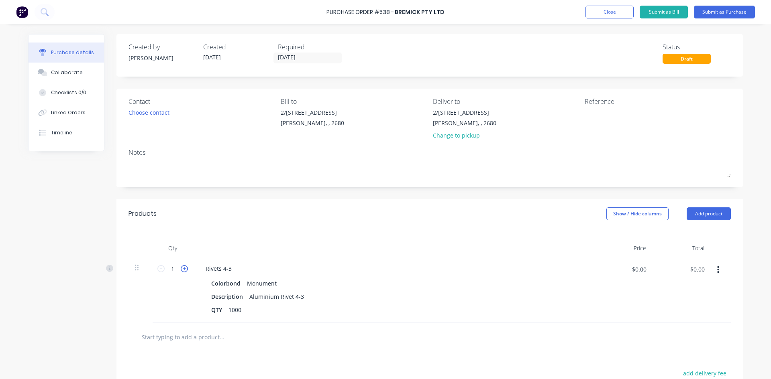
click at [182, 269] on icon at bounding box center [184, 268] width 7 height 7
type input "5"
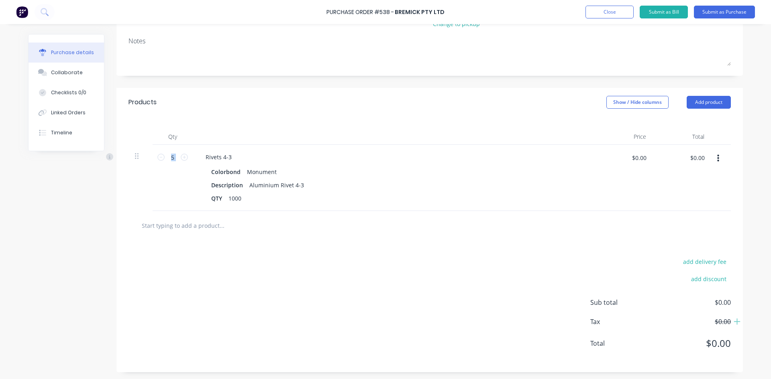
scroll to position [113, 0]
click at [194, 231] on input "text" at bounding box center [221, 224] width 161 height 16
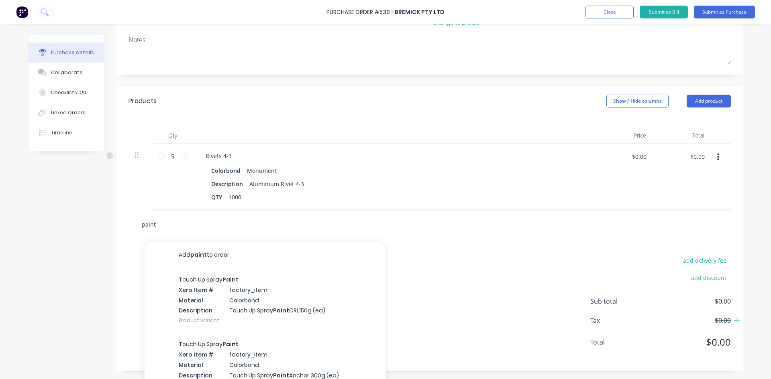
type input "paint"
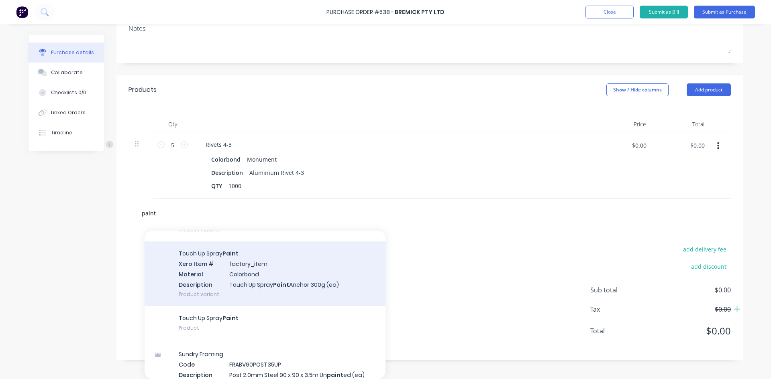
scroll to position [80, 0]
click at [277, 284] on div "Touch Up Spray Paint Xero Item # factory_item Material Colorbond Description To…" at bounding box center [265, 273] width 241 height 65
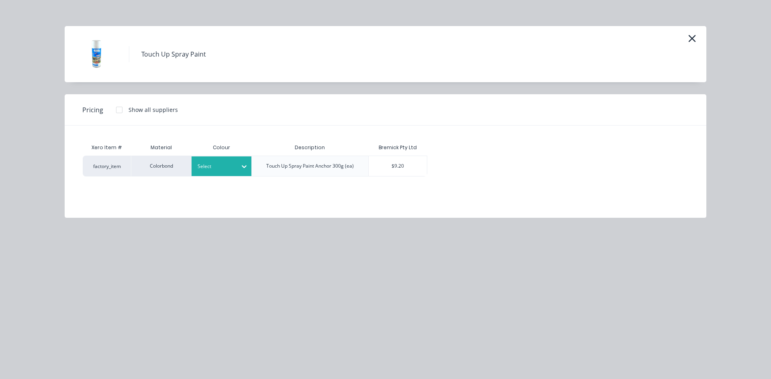
click at [240, 173] on div at bounding box center [244, 166] width 14 height 13
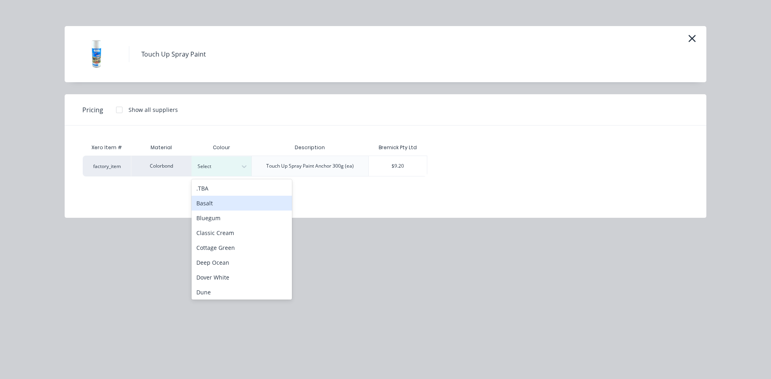
click at [228, 205] on div "Basalt" at bounding box center [242, 203] width 100 height 15
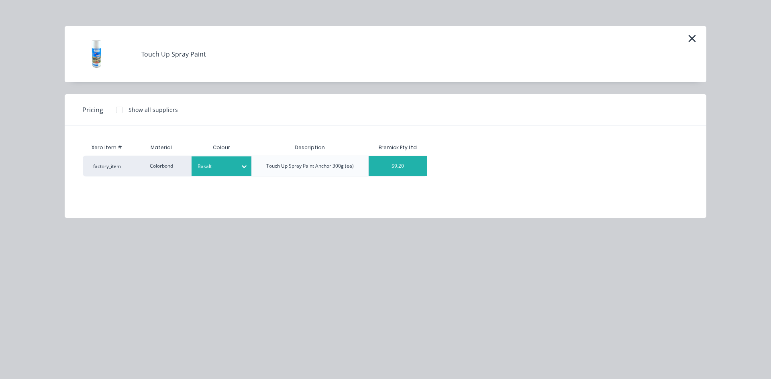
click at [400, 169] on div "$9.20" at bounding box center [398, 166] width 59 height 20
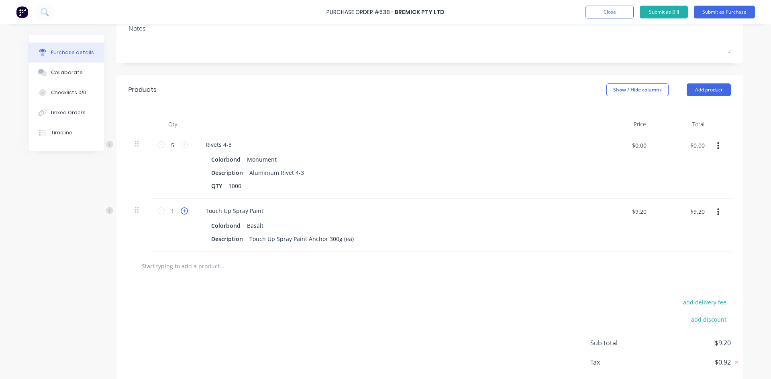
click at [181, 214] on icon at bounding box center [184, 211] width 7 height 7
type input "2"
type input "$18.40"
click at [181, 214] on icon at bounding box center [184, 211] width 7 height 7
type input "3"
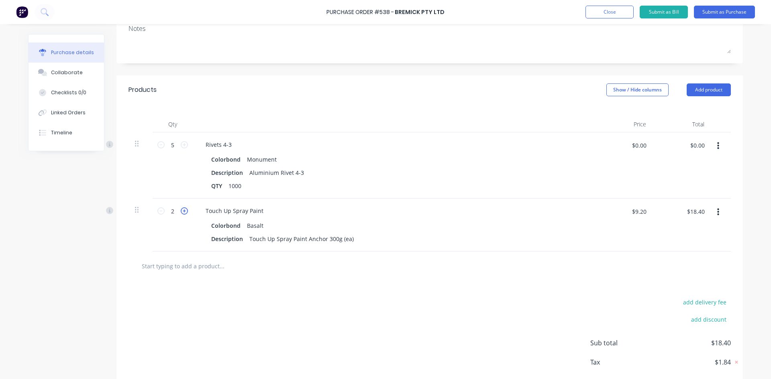
type input "$27.60"
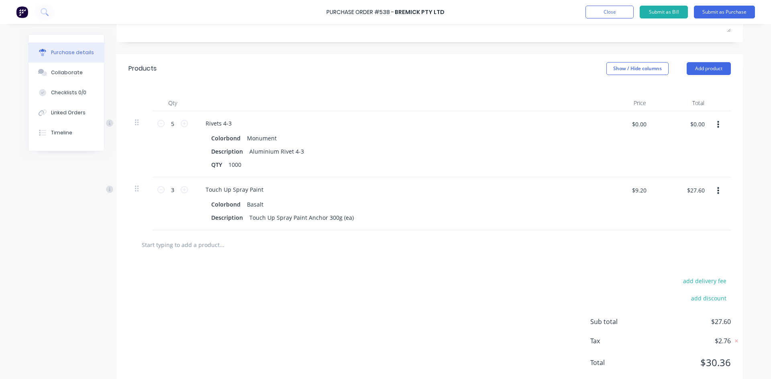
scroll to position [166, 0]
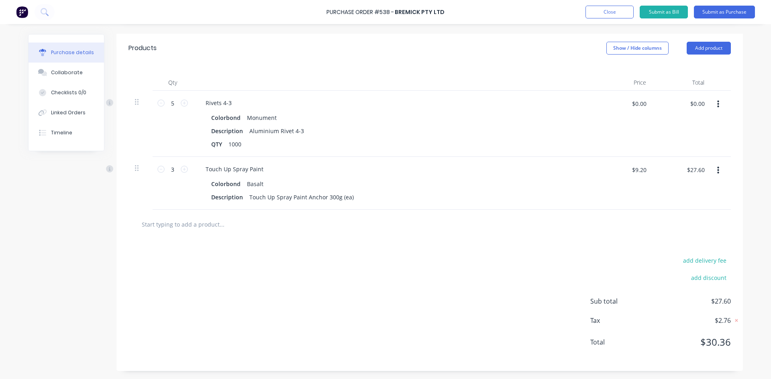
click at [493, 267] on div "add delivery fee add discount Sub total $27.60 Tax $2.76 Total $30.36" at bounding box center [429, 305] width 626 height 132
click at [647, 108] on div "$0.00 $0.00" at bounding box center [639, 103] width 24 height 13
type input "$9.75"
type input "$48.75"
click at [549, 77] on div at bounding box center [394, 83] width 402 height 16
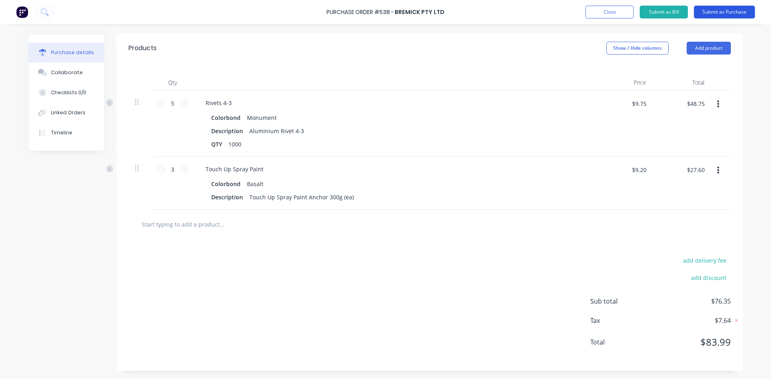
click at [728, 13] on button "Submit as Purchase" at bounding box center [724, 12] width 61 height 13
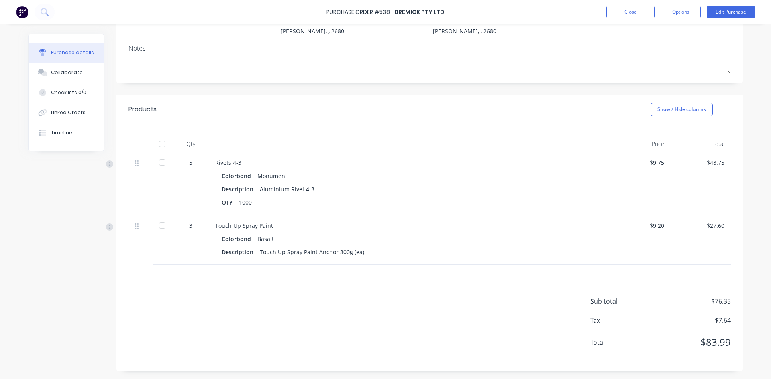
scroll to position [0, 0]
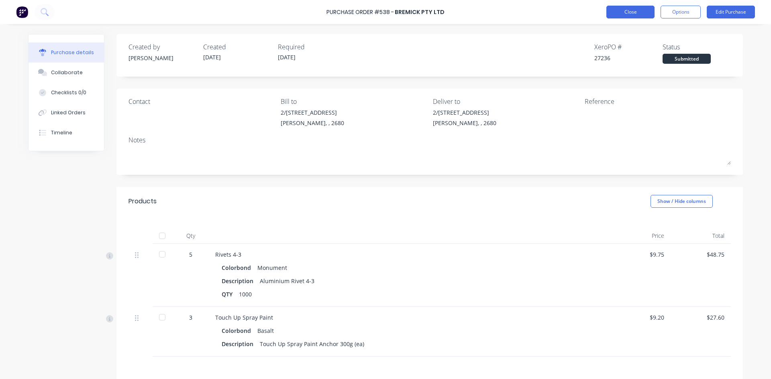
click at [633, 13] on button "Close" at bounding box center [630, 12] width 48 height 13
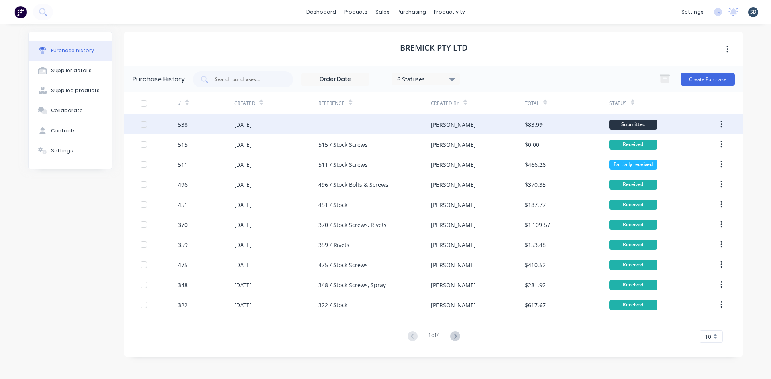
click at [345, 127] on div at bounding box center [374, 124] width 112 height 20
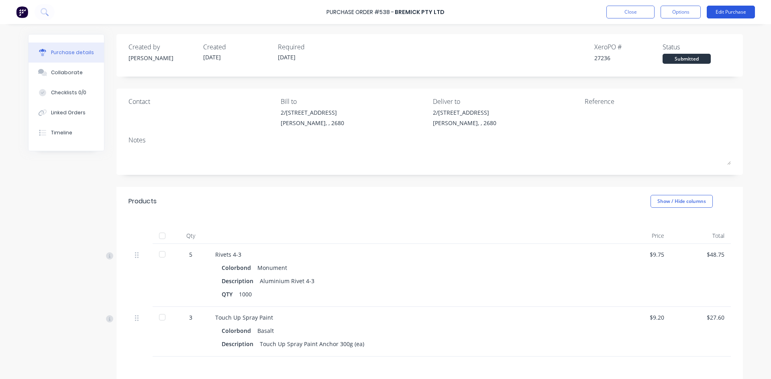
click at [721, 14] on button "Edit Purchase" at bounding box center [731, 12] width 48 height 13
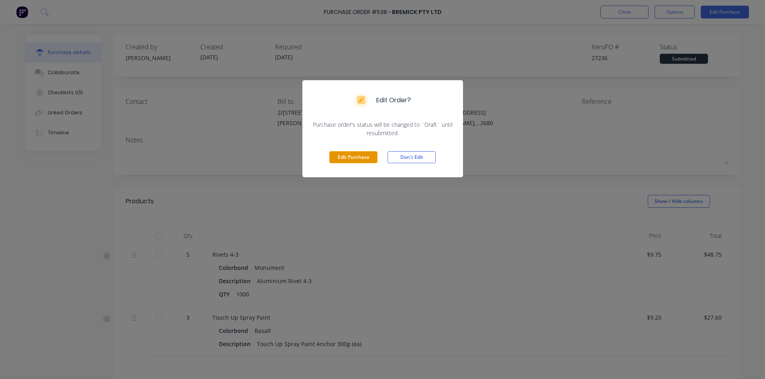
click at [345, 159] on button "Edit Purchase" at bounding box center [353, 157] width 48 height 12
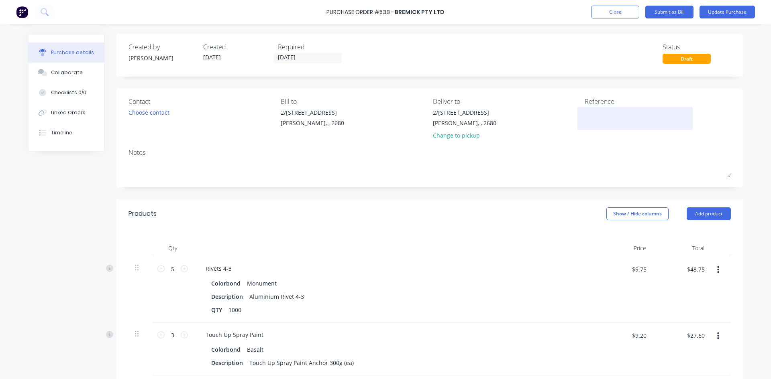
click at [593, 119] on textarea at bounding box center [635, 117] width 100 height 18
type textarea "538 / Stock"
type textarea "x"
type textarea "538 / Stock"
click at [594, 151] on div "Notes" at bounding box center [430, 153] width 602 height 10
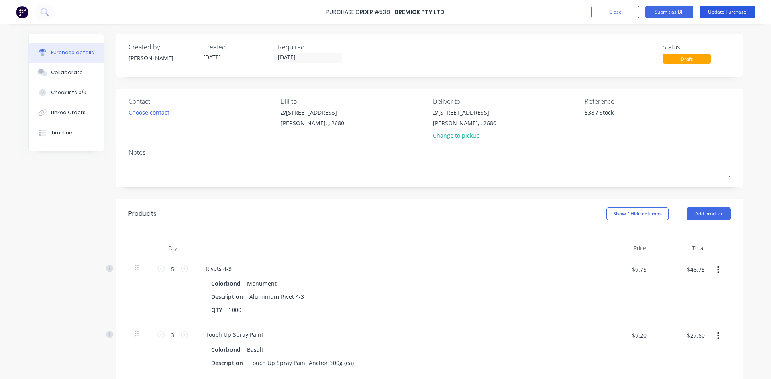
click at [721, 12] on button "Update Purchase" at bounding box center [727, 12] width 55 height 13
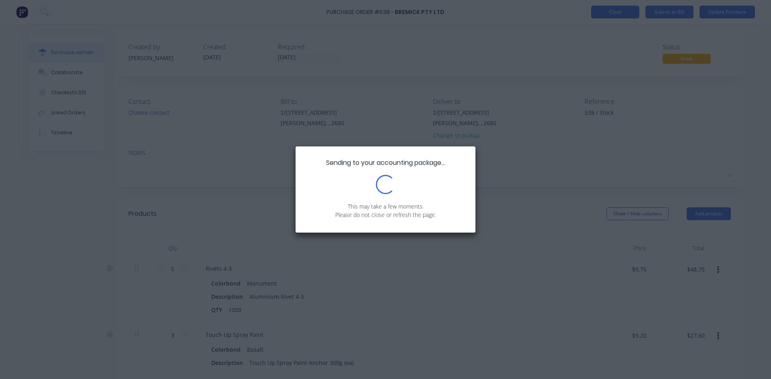
type textarea "x"
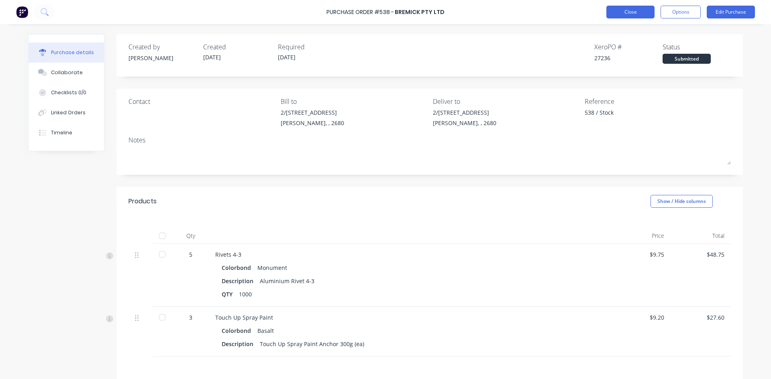
click at [637, 14] on button "Close" at bounding box center [630, 12] width 48 height 13
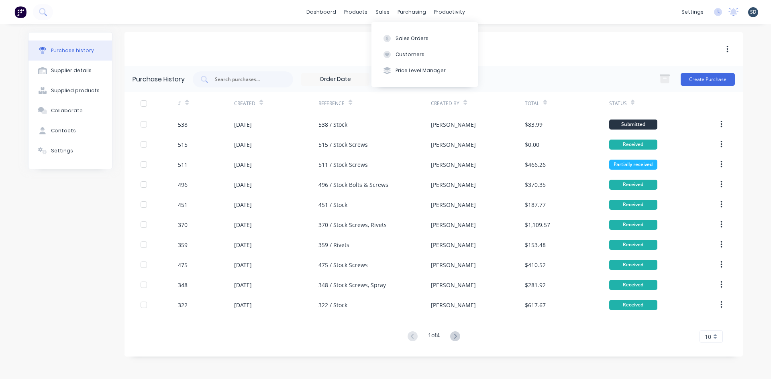
click at [397, 30] on div "Sales Orders Customers Price Level Manager" at bounding box center [424, 54] width 106 height 65
click at [398, 41] on div "Sales Orders" at bounding box center [412, 38] width 33 height 7
